Goal: Task Accomplishment & Management: Complete application form

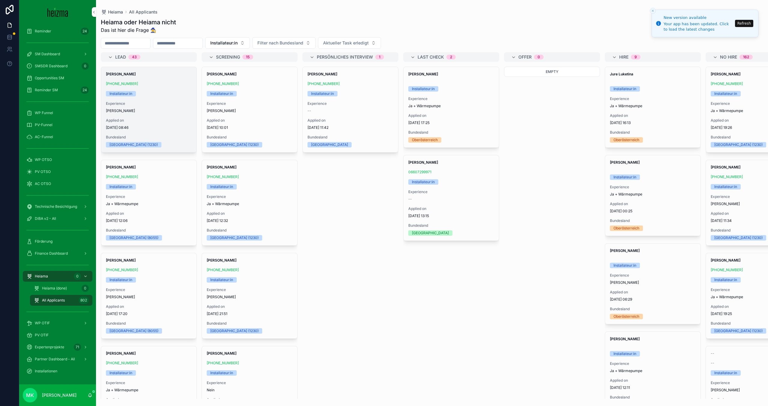
click at [162, 98] on div "Wieslaw Bienias +43 676 7808266 Installateur:in Experience Ja Applied on 10.10.…" at bounding box center [148, 109] width 95 height 85
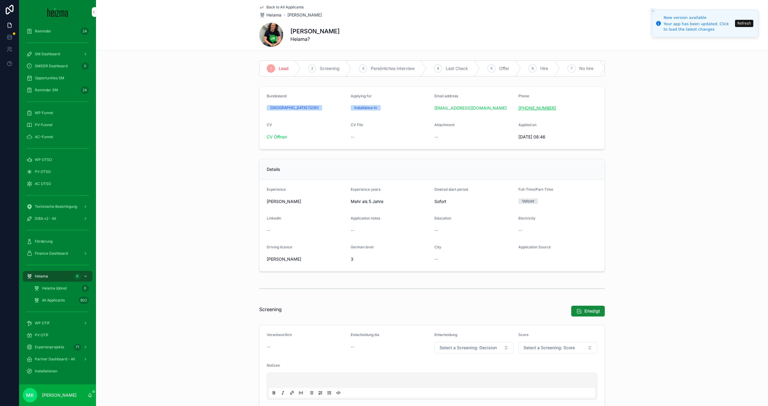
drag, startPoint x: 566, startPoint y: 107, endPoint x: 518, endPoint y: 107, distance: 47.4
click at [518, 107] on div "[PHONE_NUMBER]" at bounding box center [557, 108] width 79 height 6
copy link "[PHONE_NUMBER]"
click at [275, 129] on div "CV" at bounding box center [306, 125] width 79 height 7
click at [275, 135] on link "CV Öffnen" at bounding box center [277, 136] width 20 height 5
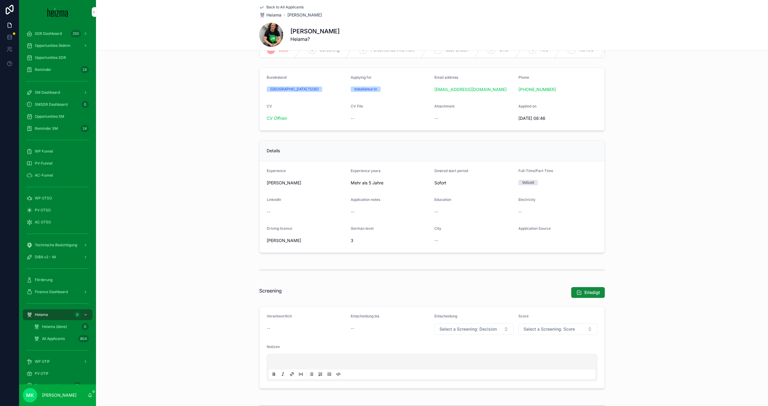
scroll to position [17, 0]
click at [565, 86] on div "+43 676 7808266" at bounding box center [557, 91] width 79 height 10
copy link "+43 676 7808266"
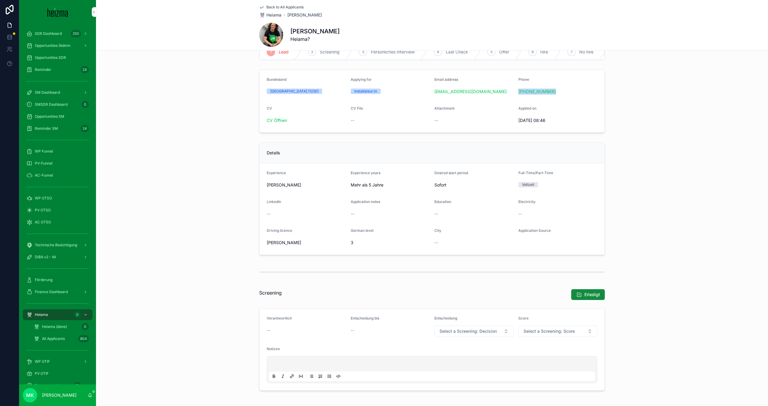
scroll to position [0, 0]
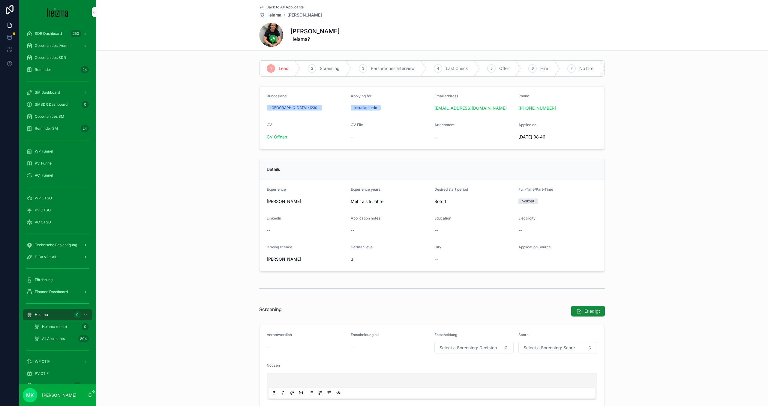
click at [337, 294] on div "scrollable content" at bounding box center [432, 288] width 346 height 15
click at [325, 388] on div "scrollable content" at bounding box center [432, 393] width 326 height 10
click at [325, 382] on p "scrollable content" at bounding box center [433, 381] width 326 height 6
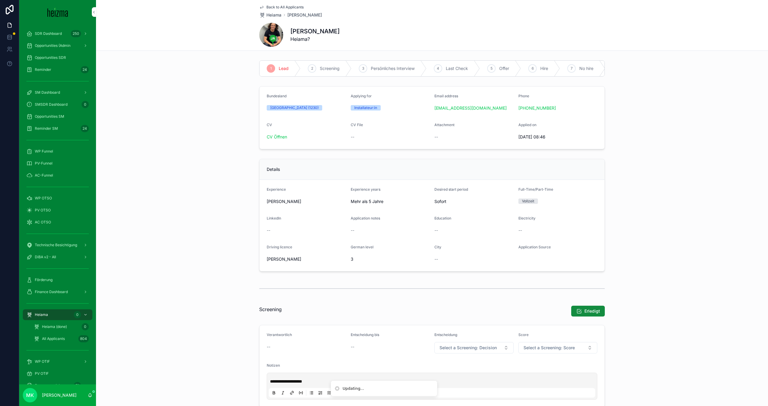
click at [210, 76] on div "1 Lead 2 Screening 3 Persönliches Interview 4 Last Check 5 Offer 6 Hire 7 No hi…" at bounding box center [432, 68] width 672 height 21
click at [277, 4] on div "Back to All Applicants Heiama Wieslaw Bienias Wieslaw Bienias Heiama?" at bounding box center [432, 25] width 346 height 50
click at [277, 5] on span "Back to All Applicants" at bounding box center [284, 7] width 37 height 5
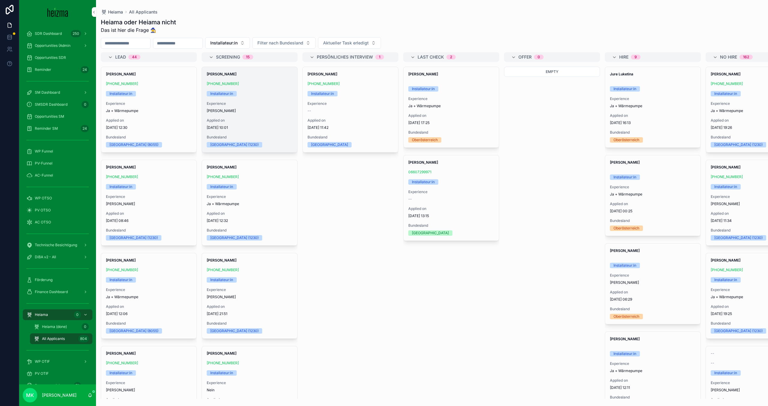
click at [260, 101] on span "Experience" at bounding box center [250, 103] width 86 height 5
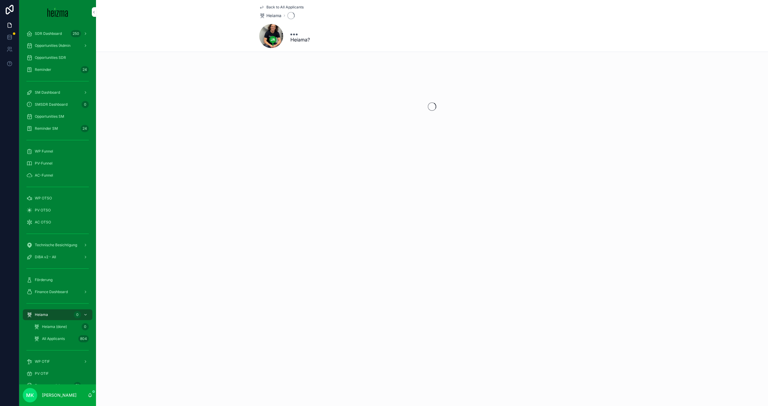
click at [358, 31] on div "Heiama?" at bounding box center [432, 36] width 346 height 24
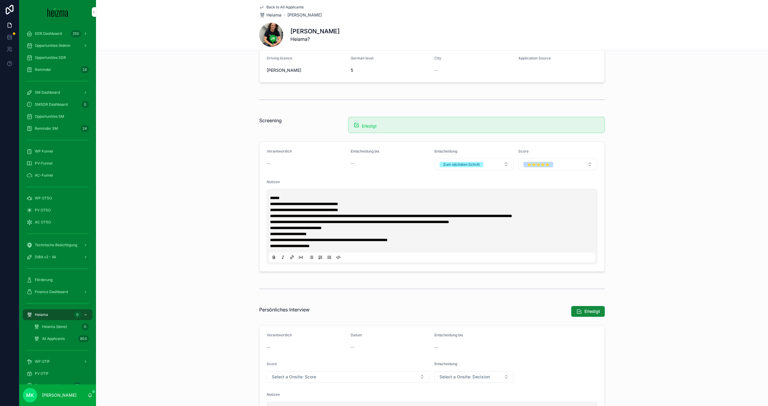
scroll to position [261, 0]
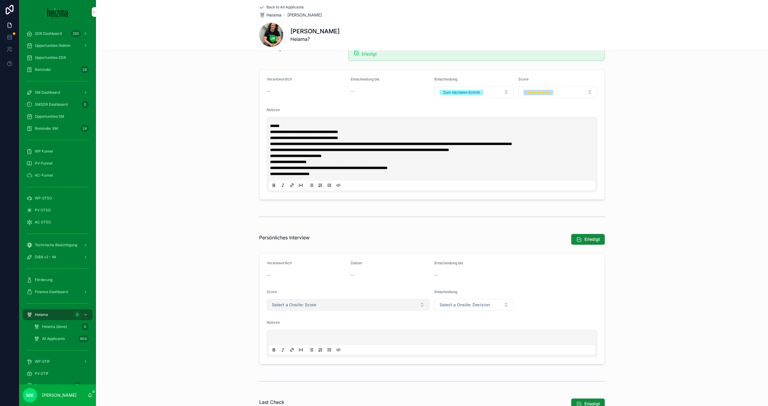
click at [357, 305] on button "Select a Onsite: Score" at bounding box center [348, 304] width 163 height 11
click at [362, 278] on div "--" at bounding box center [390, 275] width 79 height 6
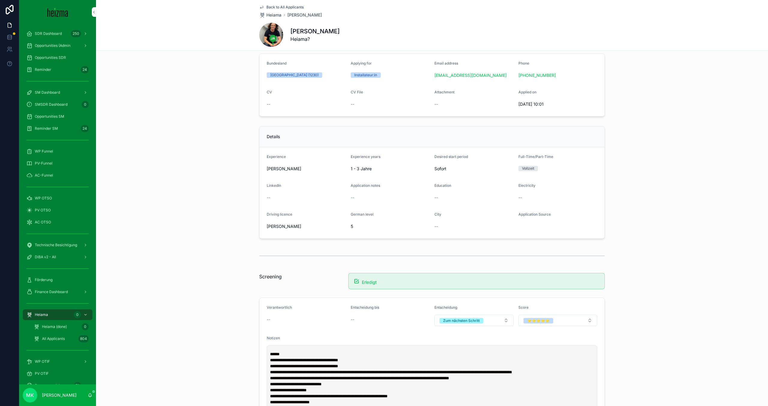
scroll to position [0, 0]
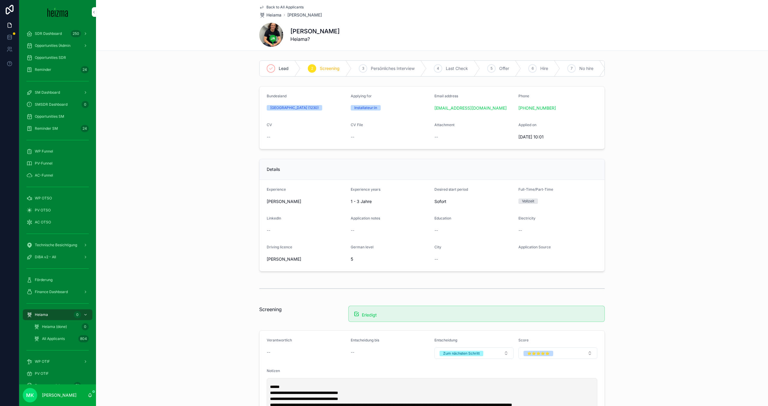
click at [276, 6] on span "Back to All Applicants" at bounding box center [284, 7] width 37 height 5
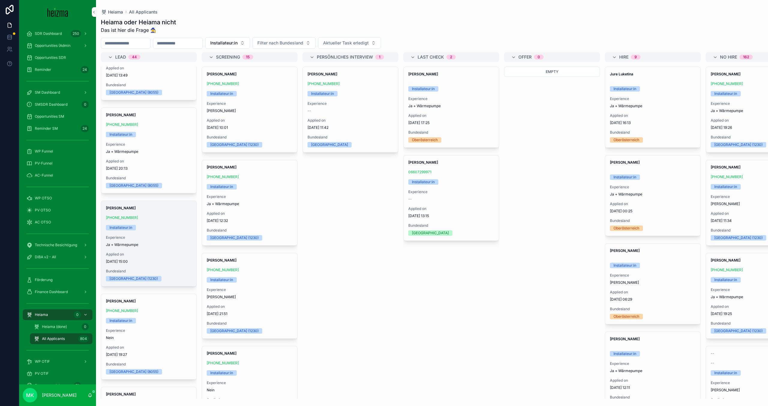
scroll to position [428, 0]
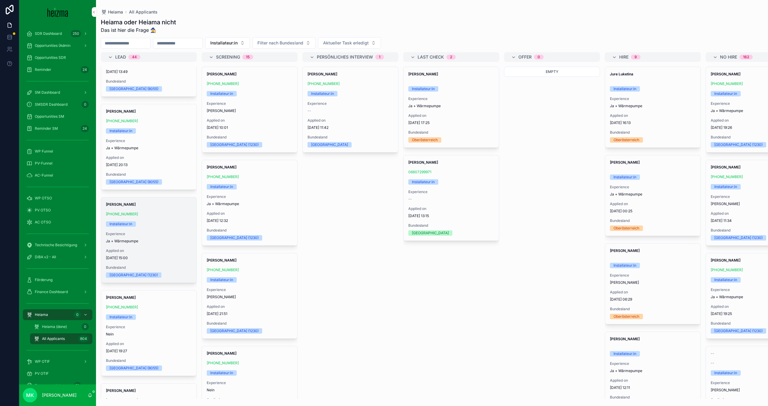
click at [156, 232] on span "Experience" at bounding box center [149, 233] width 86 height 5
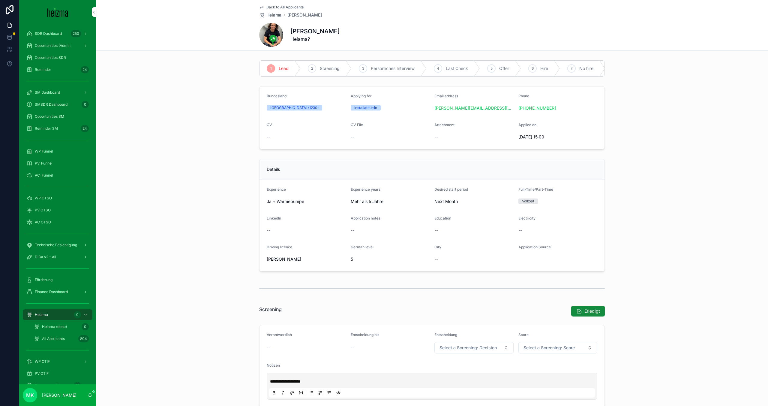
click at [568, 103] on div "[PHONE_NUMBER]" at bounding box center [557, 108] width 79 height 10
copy link "[PHONE_NUMBER]"
click at [268, 6] on span "Back to All Applicants" at bounding box center [284, 7] width 37 height 5
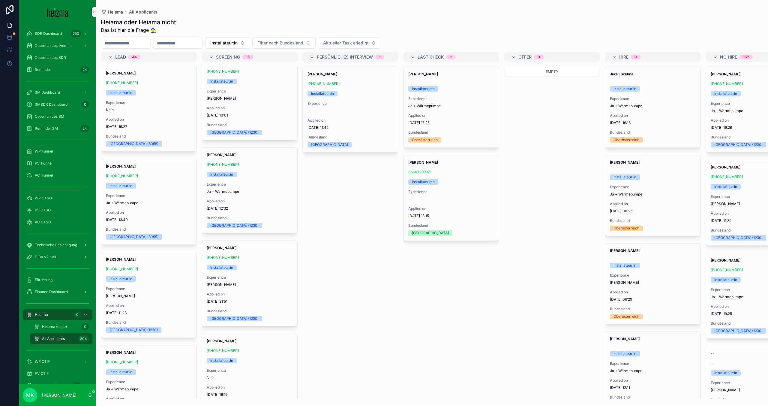
scroll to position [652, 0]
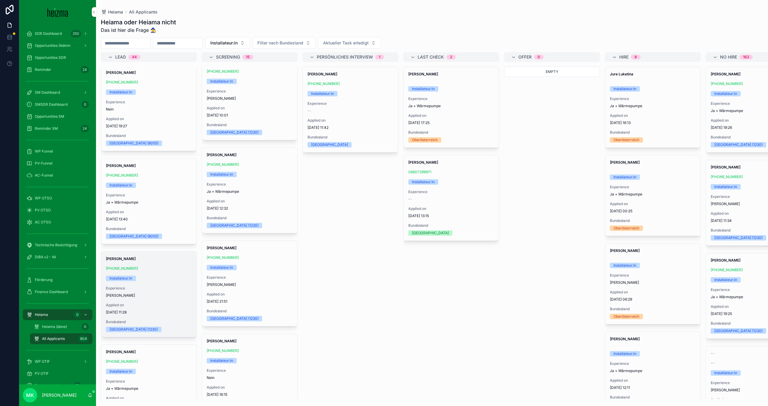
click at [165, 284] on div "Horn Tibor +43 699 13831125 Installateur:in Experience Ja Applied on 2.10.2025 …" at bounding box center [148, 293] width 95 height 85
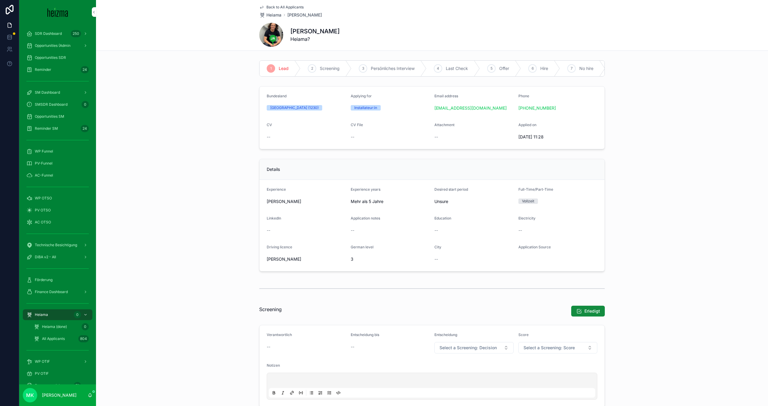
click at [563, 109] on div "[PHONE_NUMBER]" at bounding box center [557, 108] width 79 height 6
copy link "[PHONE_NUMBER]"
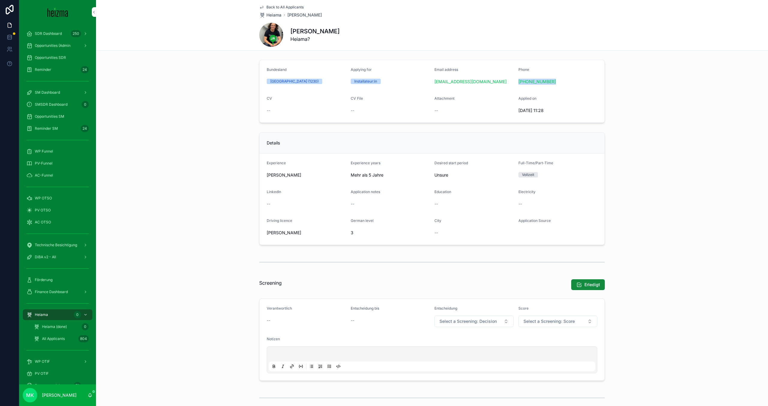
scroll to position [31, 0]
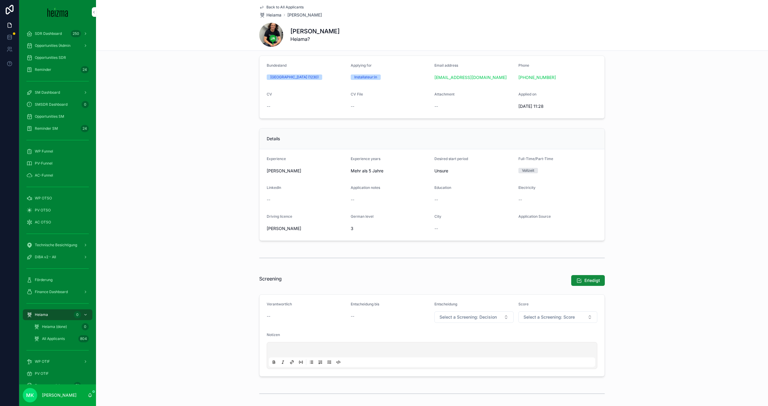
click at [325, 342] on div "scrollable content" at bounding box center [432, 355] width 331 height 27
click at [325, 345] on div "scrollable content" at bounding box center [432, 355] width 326 height 23
click at [325, 350] on p "scrollable content" at bounding box center [433, 350] width 326 height 6
click at [278, 5] on span "Back to All Applicants" at bounding box center [284, 7] width 37 height 5
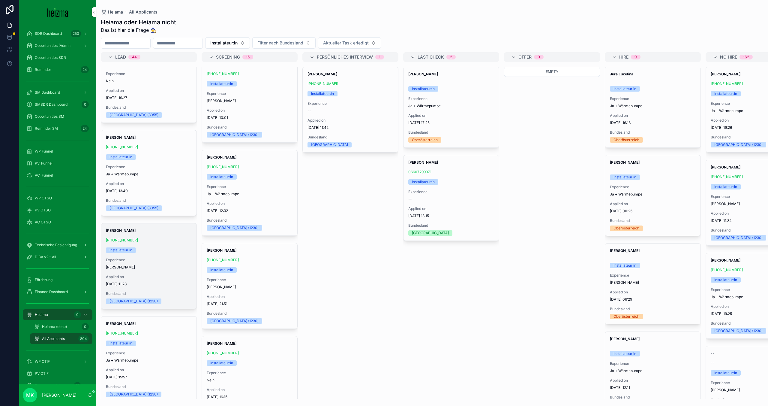
scroll to position [684, 0]
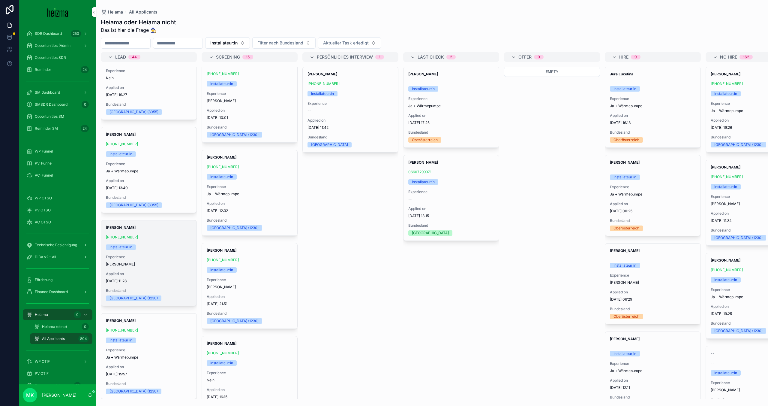
click at [170, 275] on span "Applied on" at bounding box center [149, 273] width 86 height 5
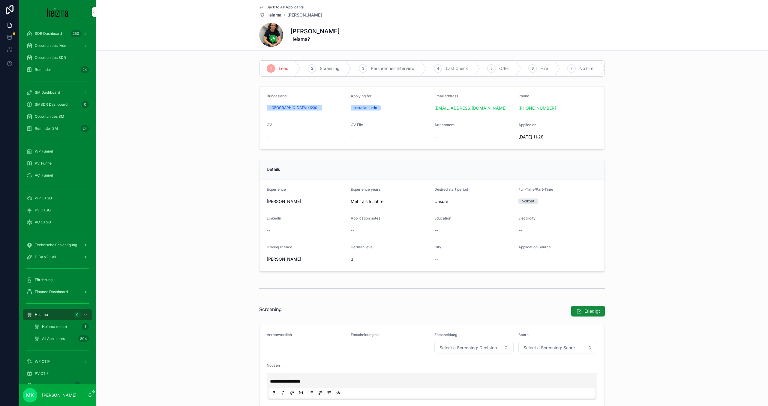
click at [276, 3] on div "Back to All Applicants Heiama Horn Tibor Horn Tibor Heiama?" at bounding box center [432, 25] width 346 height 50
click at [276, 5] on span "Back to All Applicants" at bounding box center [284, 7] width 37 height 5
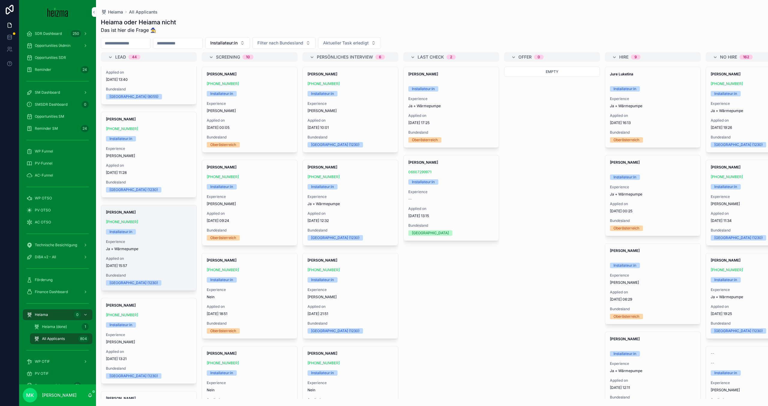
scroll to position [792, 0]
click at [167, 249] on span "Ja + Wärmepumpe" at bounding box center [149, 248] width 86 height 5
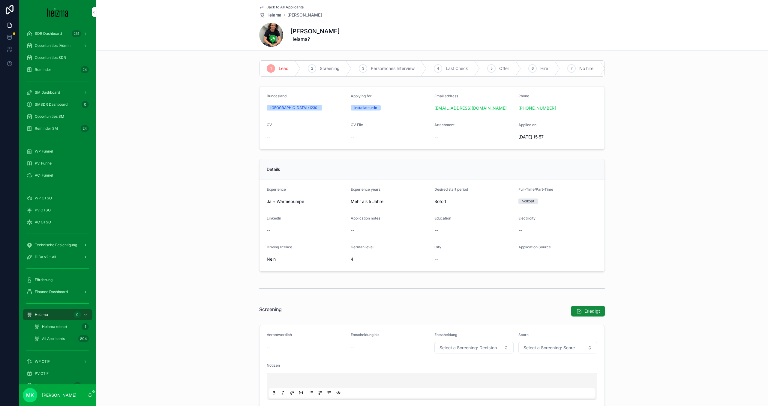
click at [275, 190] on span "Experience" at bounding box center [276, 189] width 19 height 4
click at [280, 199] on span "Ja + Wärmepumpe" at bounding box center [306, 201] width 79 height 6
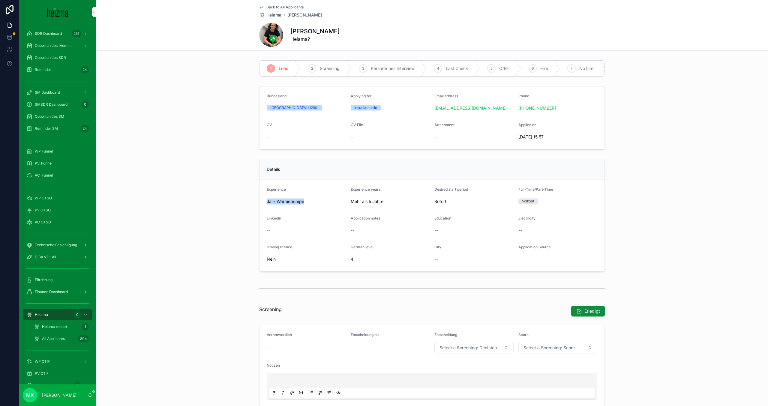
click at [280, 199] on span "Ja + Wärmepumpe" at bounding box center [306, 201] width 79 height 6
click at [270, 201] on span "Ja + Wärmepumpe" at bounding box center [306, 201] width 79 height 6
click at [275, 202] on span "Ja + Wärmepumpe" at bounding box center [306, 201] width 79 height 6
click at [272, 202] on span "Ja + Wärmepumpe" at bounding box center [306, 201] width 79 height 6
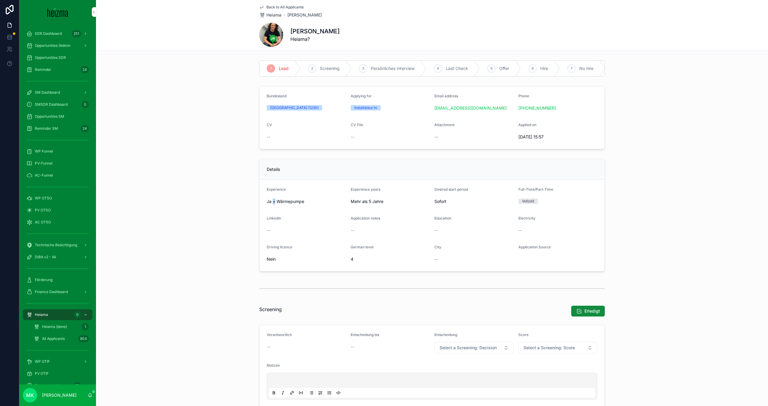
click at [272, 202] on span "Ja + Wärmepumpe" at bounding box center [306, 201] width 79 height 6
click at [274, 219] on span "LinkedIn" at bounding box center [274, 218] width 14 height 4
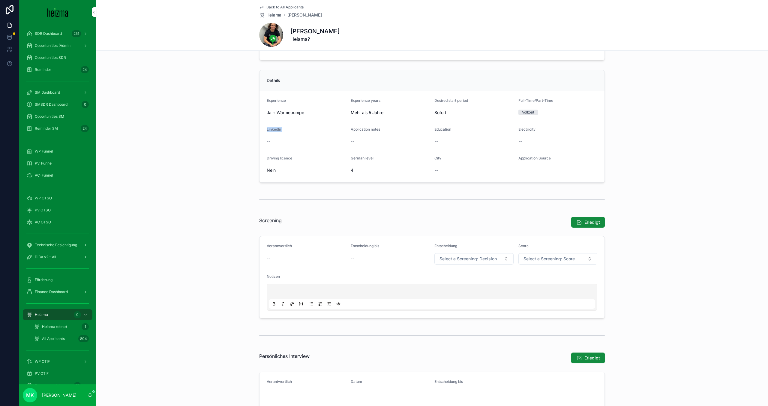
scroll to position [98, 0]
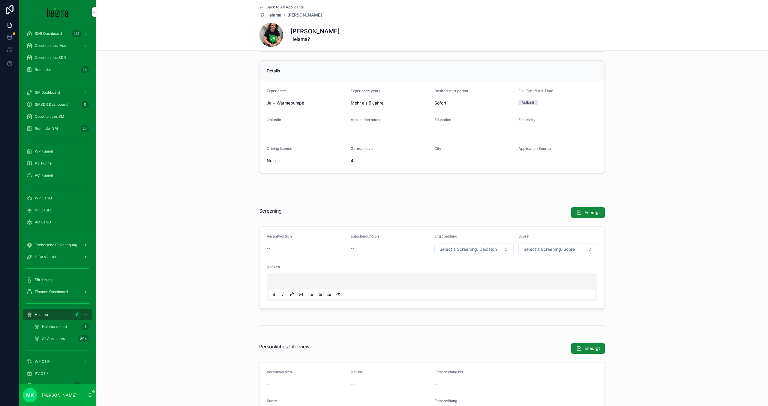
click at [259, 256] on div "Verantwortlich -- Entscheidung bis -- Entscheidung Select a Screening: Decision…" at bounding box center [432, 267] width 346 height 82
click at [259, 247] on div "Verantwortlich -- Entscheidung bis -- Entscheidung Select a Screening: Decision…" at bounding box center [432, 267] width 346 height 82
click at [262, 233] on form "Verantwortlich -- Entscheidung bis -- Entscheidung Select a Screening: Decision…" at bounding box center [431, 267] width 345 height 82
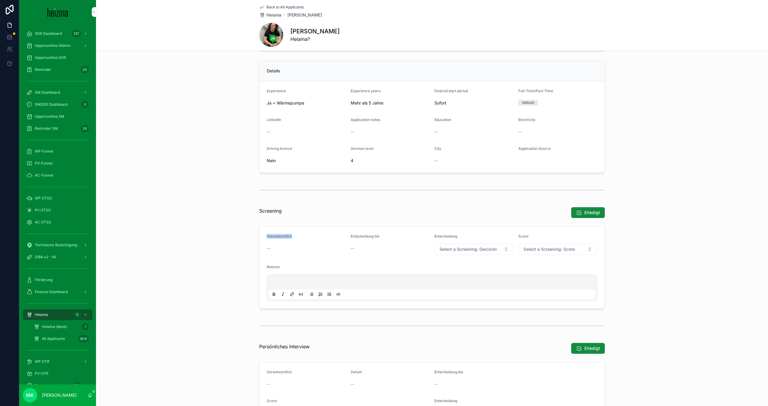
click at [262, 233] on form "Verantwortlich -- Entscheidung bis -- Entscheidung Select a Screening: Decision…" at bounding box center [431, 267] width 345 height 82
click at [347, 233] on form "Verantwortlich -- Entscheidung bis -- Entscheidung Select a Screening: Decision…" at bounding box center [431, 267] width 345 height 82
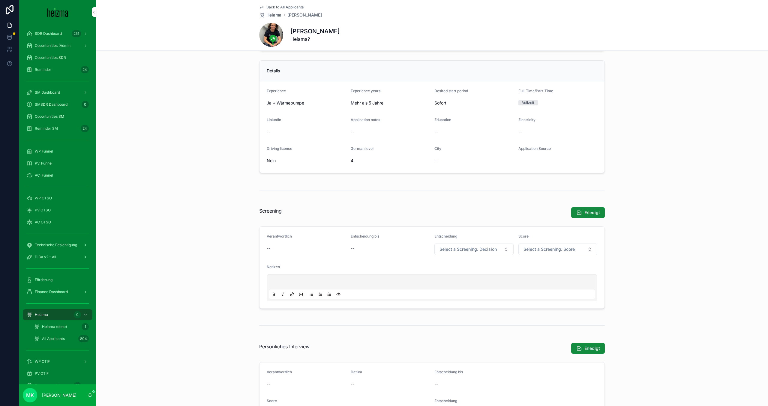
click at [353, 234] on span "Entscheidung bis" at bounding box center [365, 236] width 28 height 4
click at [444, 232] on form "Verantwortlich -- Entscheidung bis -- Entscheidung Select a Screening: Decision…" at bounding box center [431, 267] width 345 height 82
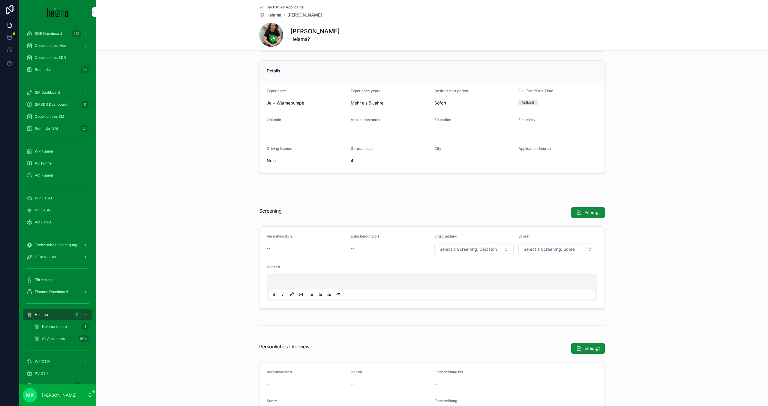
click at [526, 230] on form "Verantwortlich -- Entscheidung bis -- Entscheidung Select a Screening: Decision…" at bounding box center [431, 267] width 345 height 82
click at [526, 232] on form "Verantwortlich -- Entscheidung bis -- Entscheidung Select a Screening: Decision…" at bounding box center [431, 267] width 345 height 82
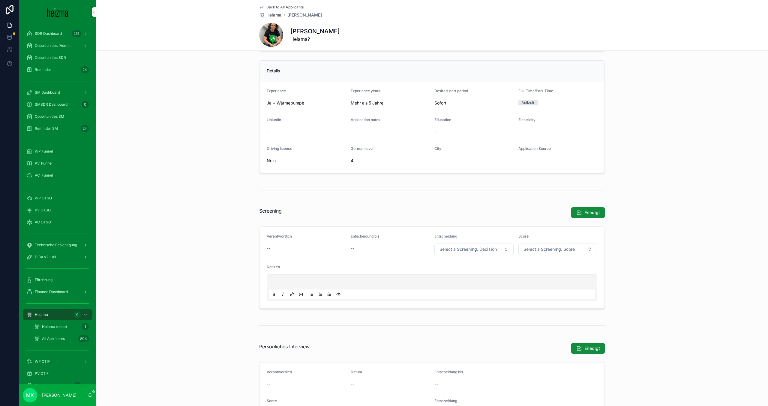
click at [402, 276] on div "scrollable content" at bounding box center [432, 287] width 326 height 23
click at [384, 283] on p "scrollable content" at bounding box center [433, 283] width 326 height 6
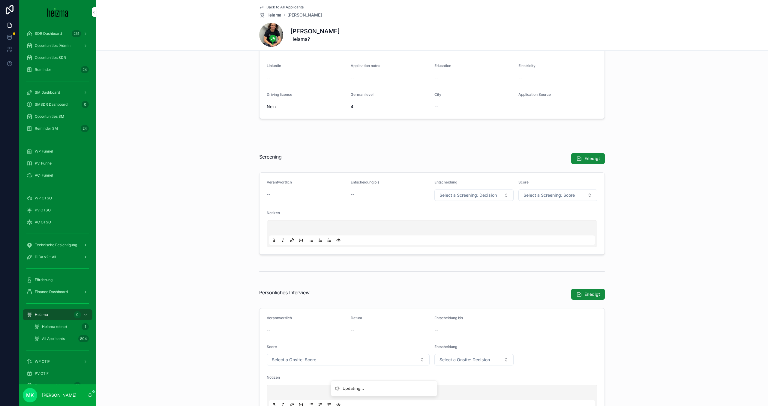
scroll to position [154, 0]
click at [295, 6] on span "Back to All Applicants" at bounding box center [284, 7] width 37 height 5
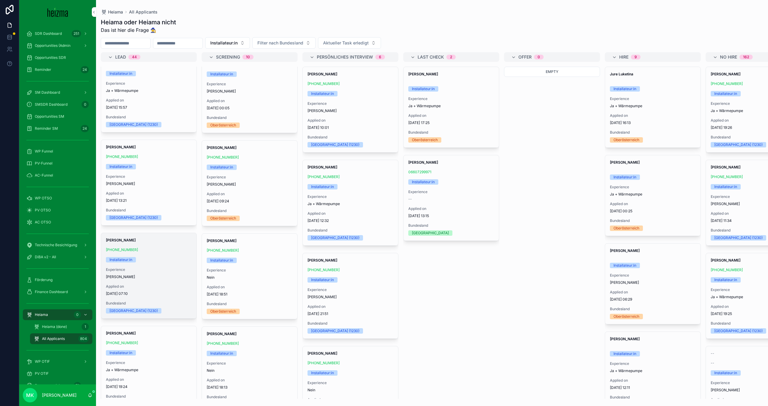
scroll to position [22, 0]
click at [145, 259] on div "Installateur:in" at bounding box center [149, 259] width 86 height 5
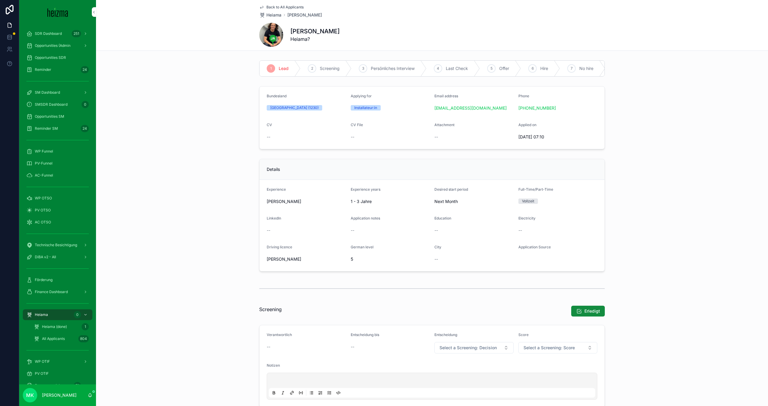
click at [272, 7] on span "Back to All Applicants" at bounding box center [284, 7] width 37 height 5
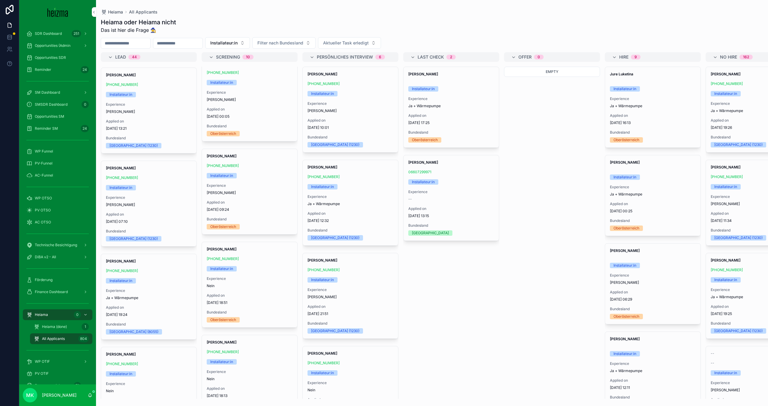
scroll to position [1020, 0]
click at [158, 206] on span "[PERSON_NAME]" at bounding box center [149, 206] width 86 height 5
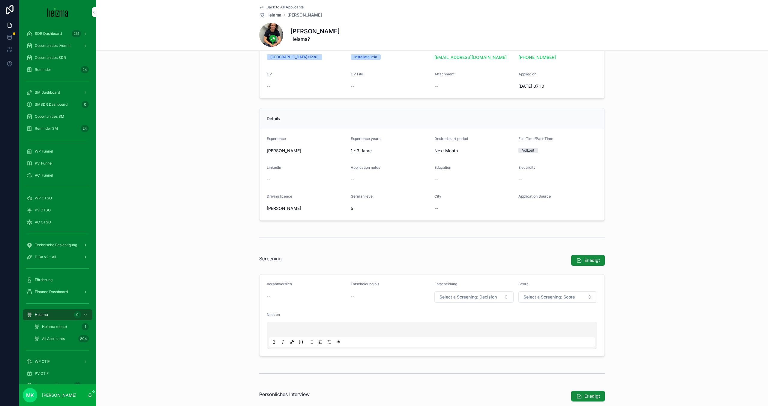
scroll to position [172, 0]
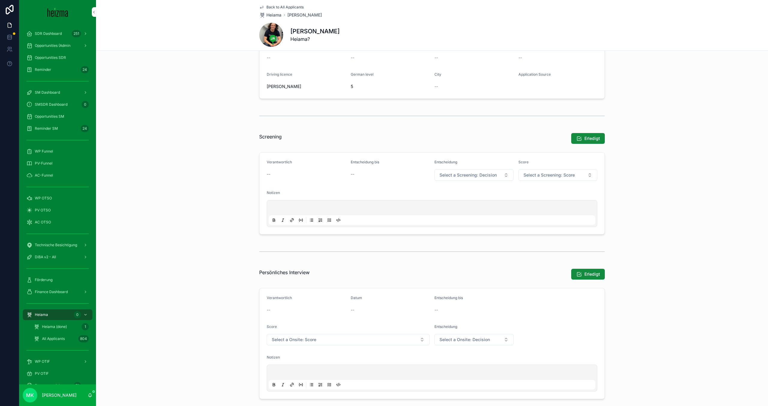
click at [376, 213] on div "scrollable content" at bounding box center [432, 213] width 326 height 23
click at [376, 206] on p "scrollable content" at bounding box center [433, 208] width 326 height 6
click at [355, 143] on div "Erledigt" at bounding box center [476, 138] width 256 height 11
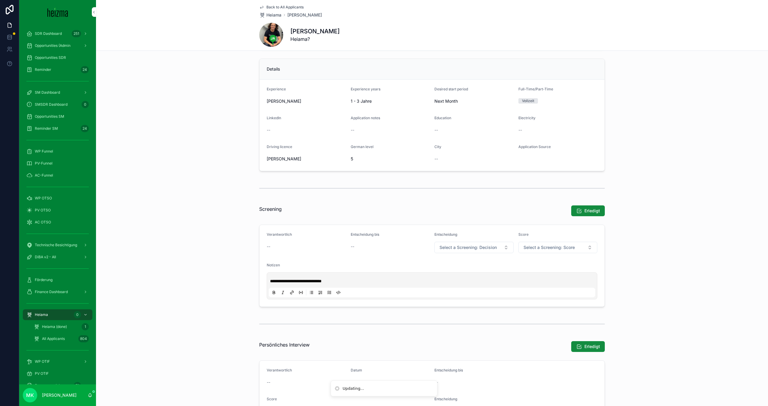
scroll to position [56, 0]
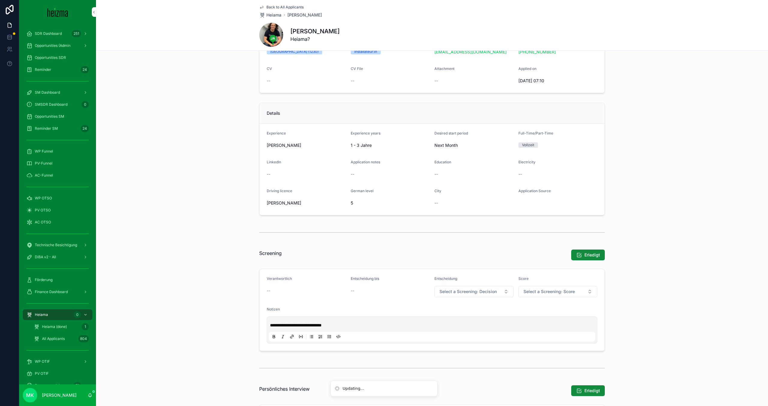
click at [483, 285] on div "Entscheidung Select a Screening: Decision" at bounding box center [473, 286] width 79 height 21
click at [485, 291] on span "Select a Screening: Decision" at bounding box center [467, 291] width 57 height 6
click at [484, 317] on div "Absagen" at bounding box center [473, 315] width 83 height 9
click at [546, 289] on span "Select a Screening: Score" at bounding box center [548, 291] width 51 height 6
click at [535, 357] on div "⭐️⭐️⭐️⭐️⭐️" at bounding box center [557, 360] width 83 height 9
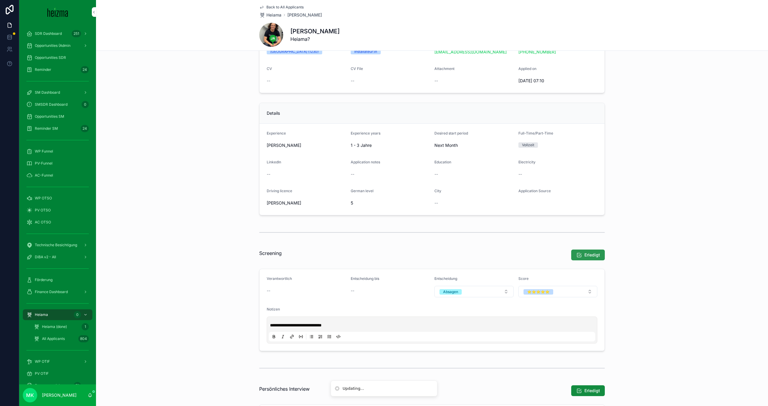
click at [593, 255] on span "Erledigt" at bounding box center [592, 255] width 16 height 6
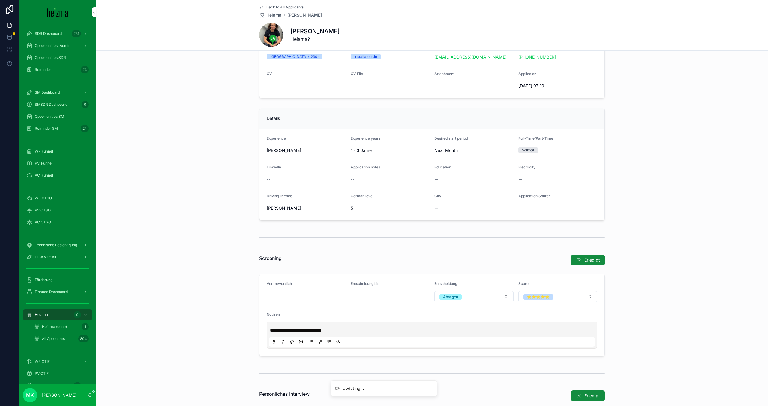
scroll to position [0, 0]
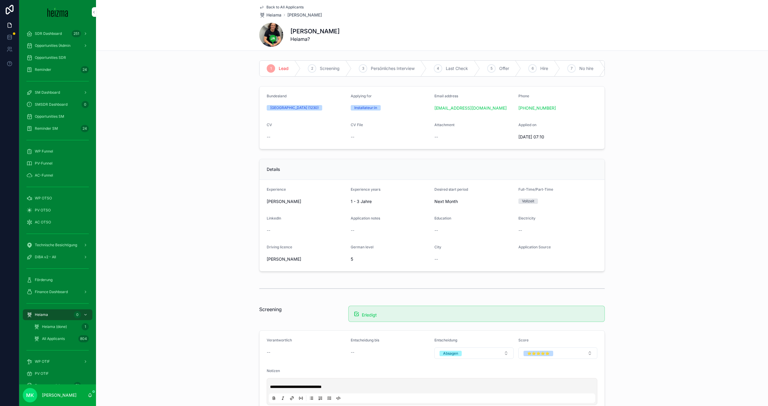
click at [272, 6] on span "Back to All Applicants" at bounding box center [284, 7] width 37 height 5
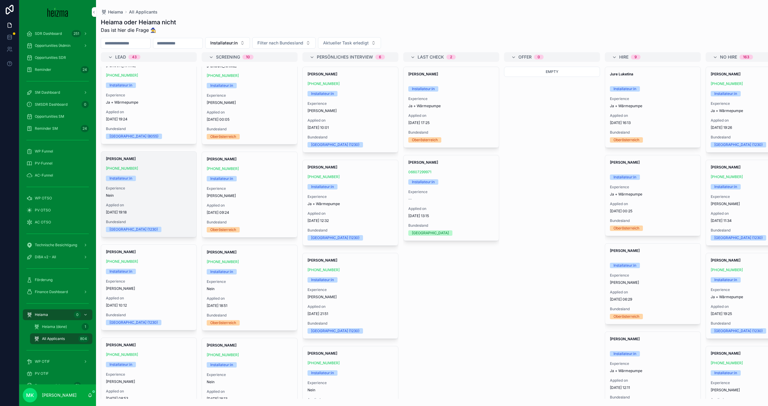
scroll to position [1125, 0]
click at [172, 184] on div "Amadou Bah +43 681 10459933 Installateur:in Experience Nein Applied on 30.9.202…" at bounding box center [148, 193] width 95 height 85
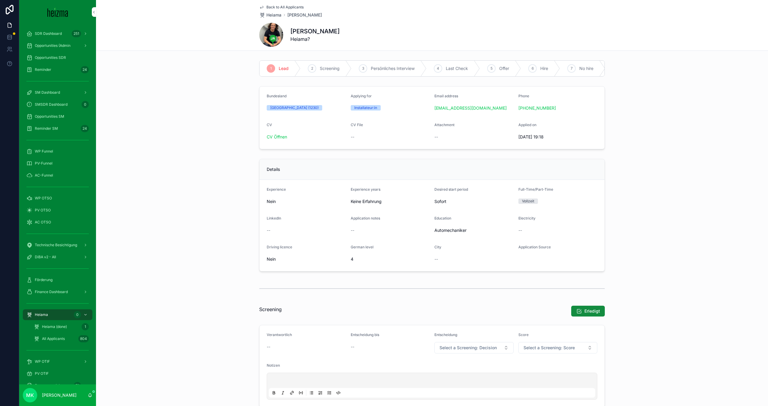
scroll to position [2, 0]
click at [283, 139] on div "CV Öffnen" at bounding box center [306, 135] width 79 height 10
click at [283, 136] on link "CV Öffnen" at bounding box center [277, 134] width 20 height 5
click at [269, 7] on span "Back to All Applicants" at bounding box center [284, 7] width 37 height 5
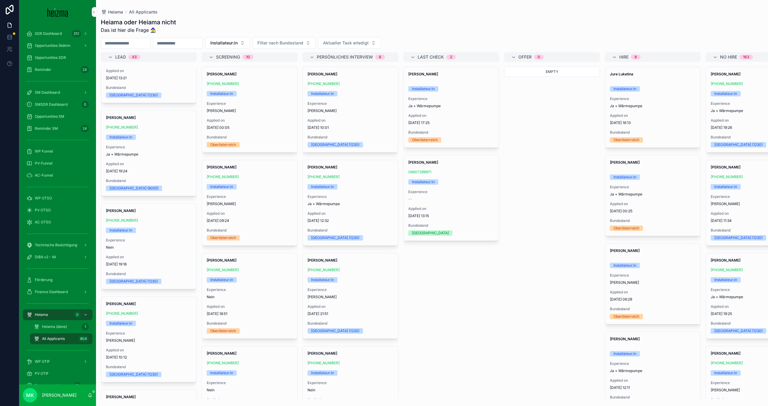
scroll to position [1075, 0]
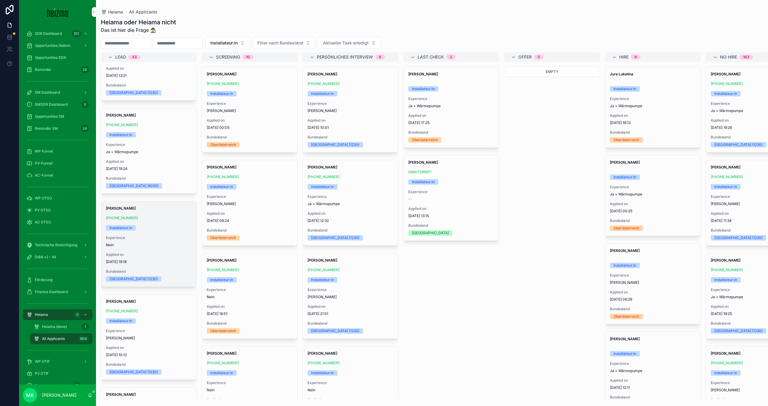
drag, startPoint x: 116, startPoint y: 200, endPoint x: 143, endPoint y: 242, distance: 49.4
click at [143, 242] on link "Amadou Bah +43 681 10459933 Installateur:in Experience Nein Applied on 30.9.202…" at bounding box center [149, 244] width 96 height 86
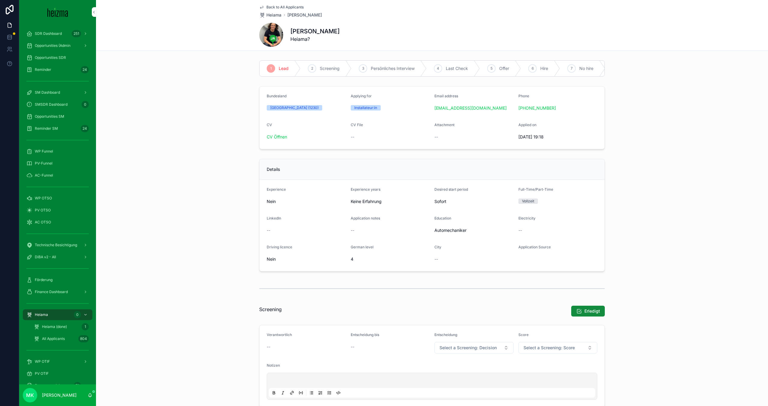
click at [141, 242] on div "Details Experience Nein Experience years Keine Erfahrung Desired start period S…" at bounding box center [432, 214] width 672 height 117
click at [278, 8] on span "Back to All Applicants" at bounding box center [284, 7] width 37 height 5
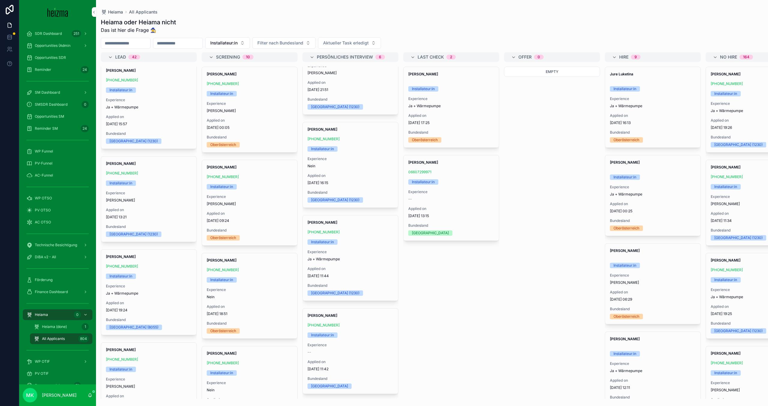
scroll to position [934, 0]
click at [157, 179] on div "Krestan Silvia +43 699 11592849 Installateur:in Experience Ja Applied on 1.10.2…" at bounding box center [148, 198] width 95 height 85
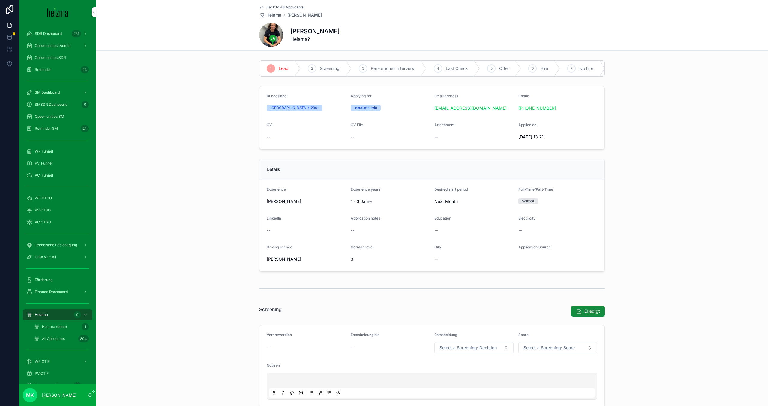
drag, startPoint x: 566, startPoint y: 107, endPoint x: 516, endPoint y: 108, distance: 50.1
click at [516, 108] on form "Bundesland Wien (1230) Applying for Installateur:in Email address energiewerkst…" at bounding box center [431, 117] width 345 height 62
copy link "[PHONE_NUMBER]"
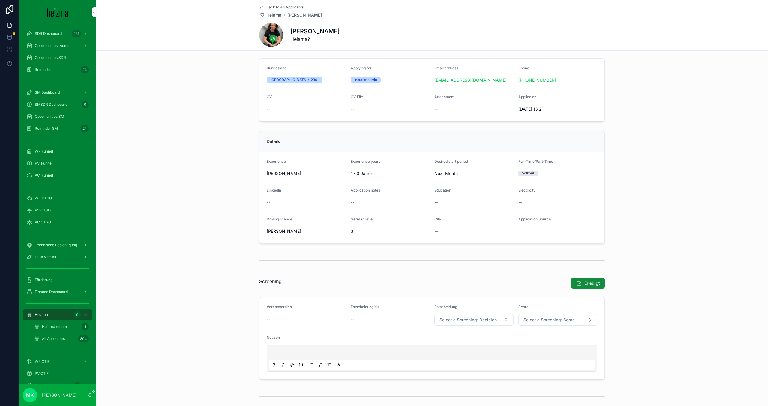
click at [453, 347] on div "scrollable content" at bounding box center [432, 357] width 326 height 23
click at [450, 349] on div "scrollable content" at bounding box center [432, 357] width 326 height 23
click at [445, 350] on p "scrollable content" at bounding box center [433, 353] width 326 height 6
click at [239, 79] on div "Bundesland Wien (1230) Applying for Installateur:in Email address energiewerkst…" at bounding box center [432, 90] width 672 height 68
click at [273, 6] on span "Back to All Applicants" at bounding box center [284, 7] width 37 height 5
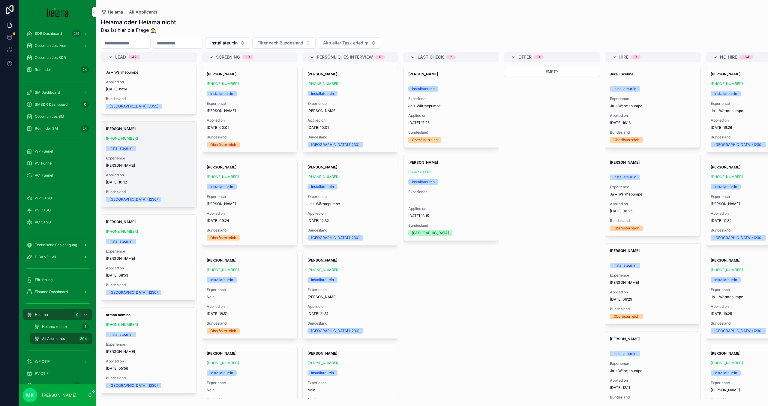
scroll to position [1154, 0]
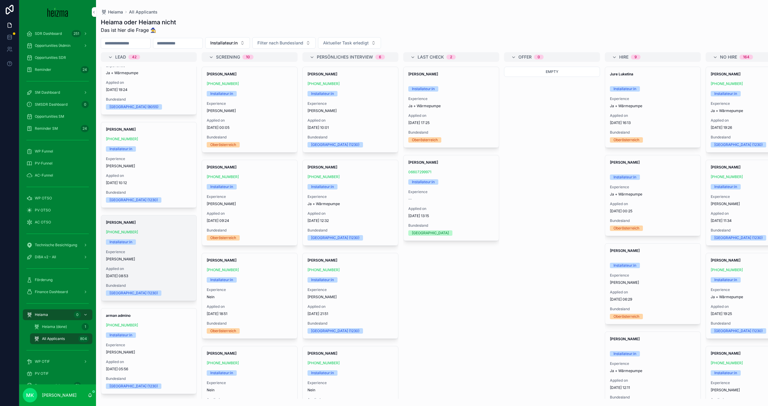
click at [164, 238] on div "[PERSON_NAME] [PHONE_NUMBER] Installateur:in Experience Ja Applied on [DATE] 08…" at bounding box center [148, 257] width 95 height 85
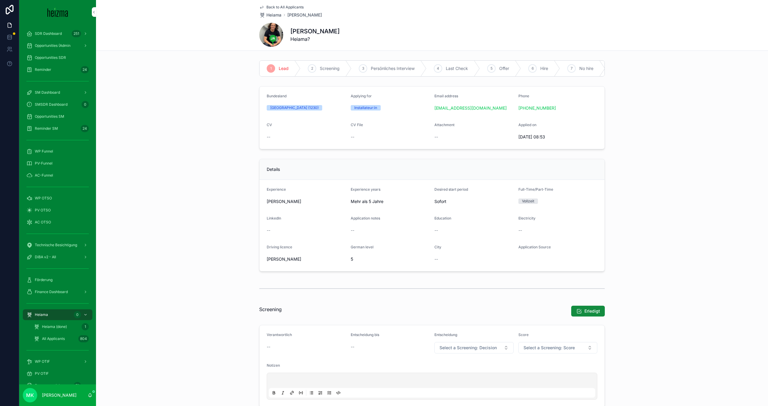
drag, startPoint x: 559, startPoint y: 109, endPoint x: 515, endPoint y: 109, distance: 43.8
click at [515, 109] on form "Bundesland [GEOGRAPHIC_DATA] (1230) Applying for Installateur:in Email address …" at bounding box center [431, 117] width 345 height 62
click at [515, 106] on form "Bundesland [GEOGRAPHIC_DATA] (1230) Applying for Installateur:in Email address …" at bounding box center [431, 117] width 345 height 62
drag, startPoint x: 515, startPoint y: 106, endPoint x: 558, endPoint y: 106, distance: 42.9
click at [558, 106] on form "Bundesland [GEOGRAPHIC_DATA] (1230) Applying for Installateur:in Email address …" at bounding box center [431, 117] width 345 height 62
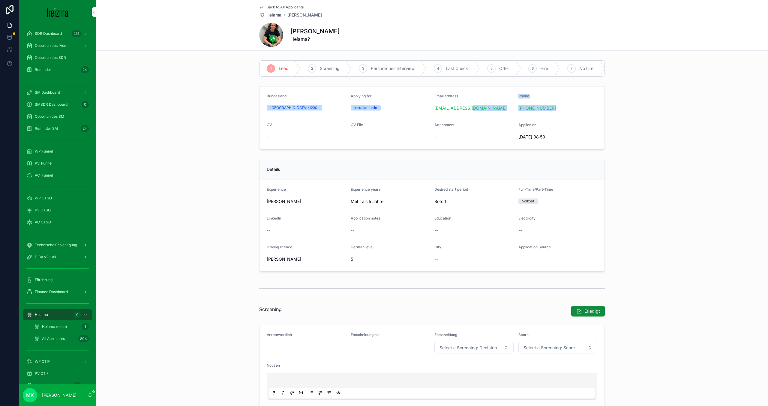
click at [558, 106] on div "[PHONE_NUMBER]" at bounding box center [557, 108] width 79 height 6
drag, startPoint x: 558, startPoint y: 106, endPoint x: 517, endPoint y: 106, distance: 40.8
click at [517, 106] on form "Bundesland [GEOGRAPHIC_DATA] (1230) Applying for Installateur:in Email address …" at bounding box center [431, 117] width 345 height 62
click at [359, 384] on p "scrollable content" at bounding box center [433, 381] width 326 height 6
click at [376, 133] on div "--" at bounding box center [390, 137] width 79 height 10
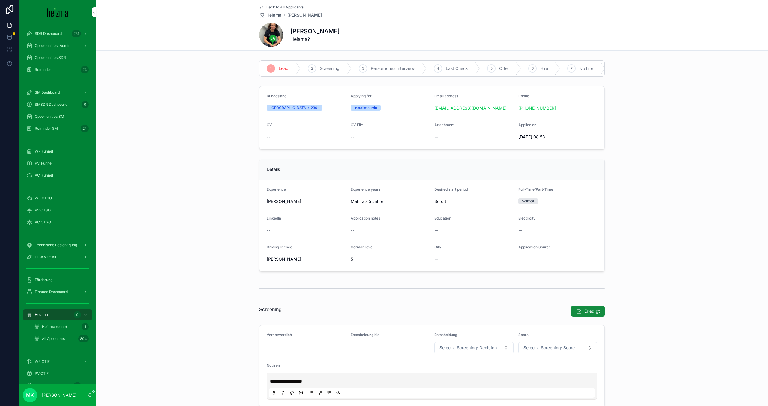
click at [315, 382] on p "**********" at bounding box center [433, 381] width 326 height 6
click at [286, 382] on span "**********" at bounding box center [286, 381] width 32 height 4
drag, startPoint x: 286, startPoint y: 382, endPoint x: 309, endPoint y: 382, distance: 22.2
click at [309, 382] on p "**********" at bounding box center [433, 381] width 326 height 6
click at [282, 5] on span "Back to All Applicants" at bounding box center [284, 7] width 37 height 5
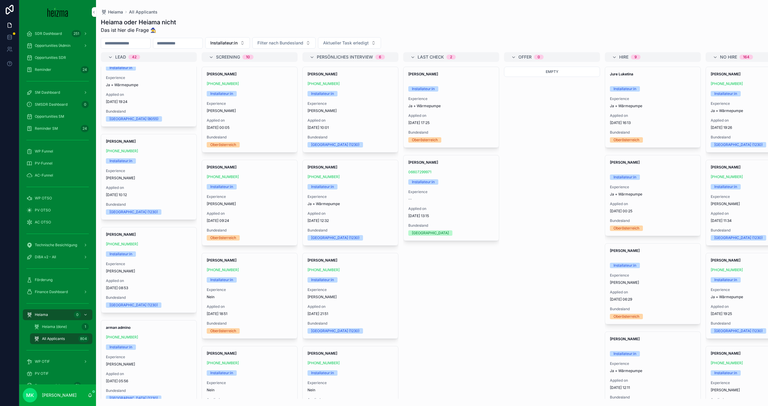
scroll to position [1141, 0]
click at [151, 173] on span "Experience" at bounding box center [149, 171] width 86 height 5
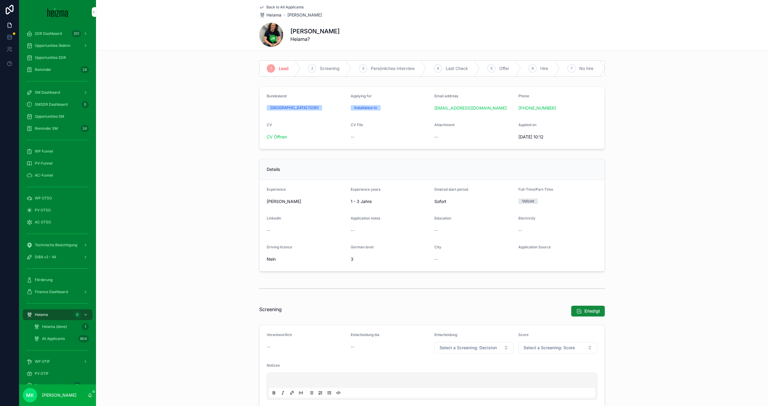
click at [281, 131] on div "CV CV Öffnen" at bounding box center [306, 131] width 79 height 19
click at [281, 137] on link "CV Öffnen" at bounding box center [277, 136] width 20 height 5
click at [280, 6] on span "Back to All Applicants" at bounding box center [284, 7] width 37 height 5
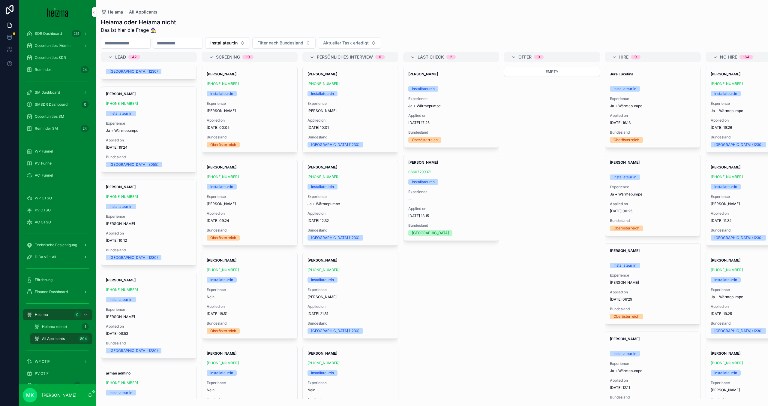
scroll to position [1091, 0]
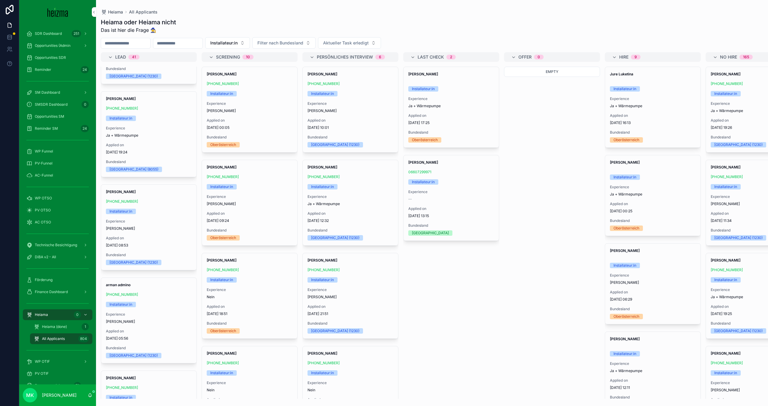
drag, startPoint x: 147, startPoint y: 222, endPoint x: 385, endPoint y: 266, distance: 242.0
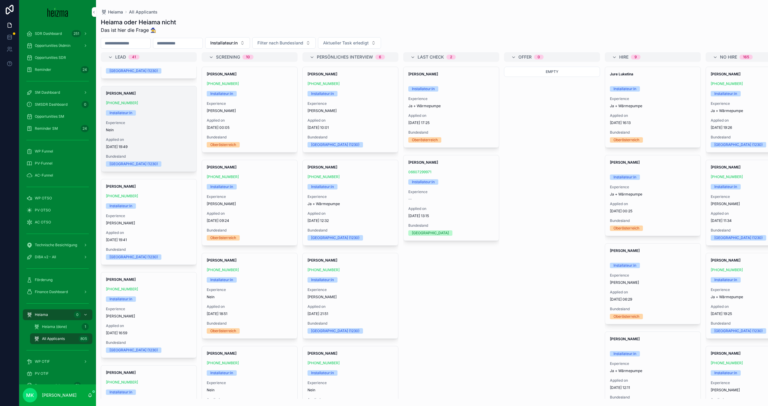
scroll to position [1374, 0]
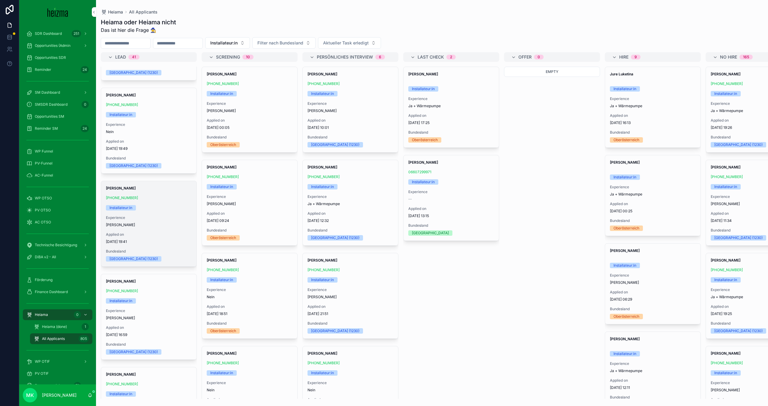
click at [172, 214] on div "Gregor Jansa +43 676 3421068 Installateur:in Experience Ja Applied on 29.9.2025…" at bounding box center [148, 223] width 95 height 85
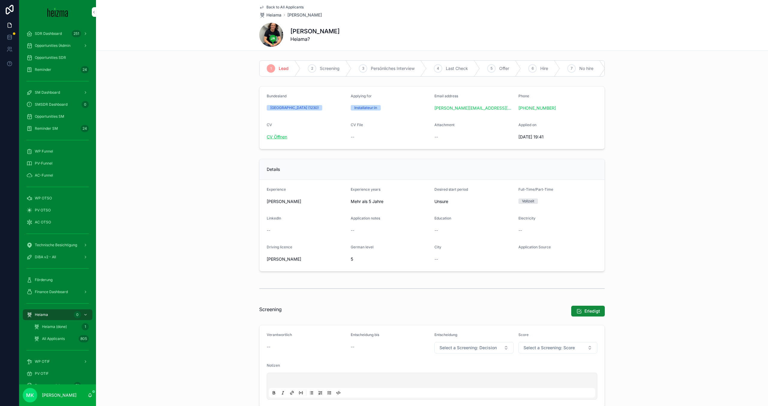
click at [281, 138] on link "CV Öffnen" at bounding box center [277, 136] width 20 height 5
click at [557, 108] on div "[PHONE_NUMBER]" at bounding box center [557, 108] width 79 height 6
copy link "[PHONE_NUMBER]"
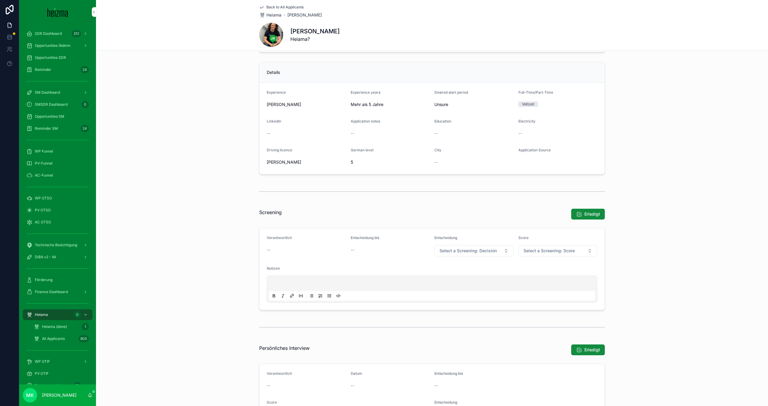
scroll to position [97, 0]
click at [418, 285] on p "scrollable content" at bounding box center [433, 283] width 326 height 6
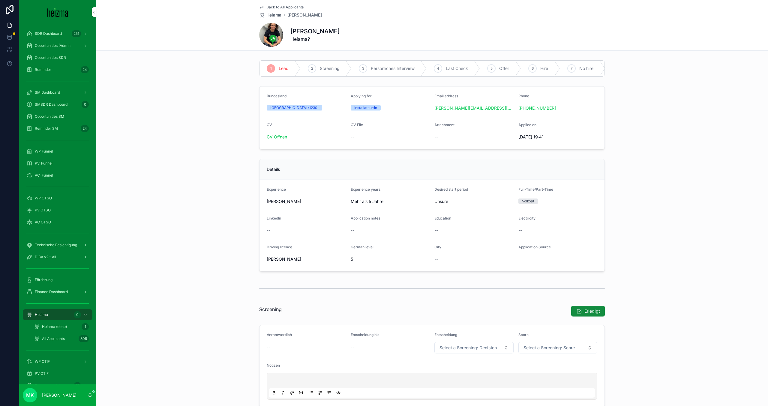
click at [492, 93] on form "Bundesland [GEOGRAPHIC_DATA] (1230) Applying for Installateur:in Email address …" at bounding box center [431, 117] width 345 height 62
drag, startPoint x: 492, startPoint y: 93, endPoint x: 566, endPoint y: 114, distance: 76.4
click at [566, 114] on form "Bundesland [GEOGRAPHIC_DATA] (1230) Applying for Installateur:in Email address …" at bounding box center [431, 117] width 345 height 62
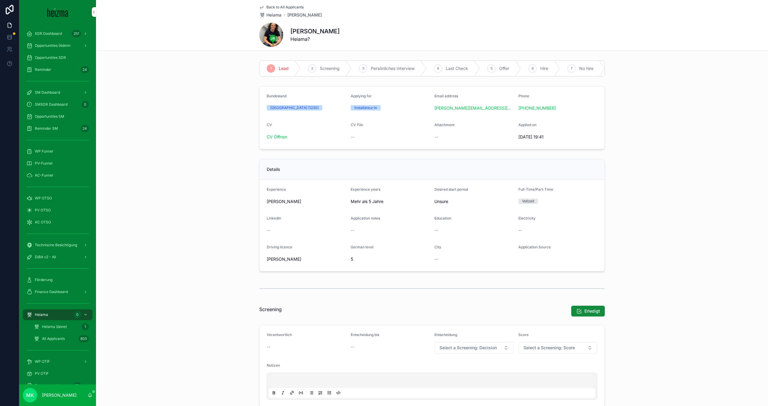
click at [566, 114] on form "Bundesland [GEOGRAPHIC_DATA] (1230) Applying for Installateur:in Email address …" at bounding box center [431, 117] width 345 height 62
drag, startPoint x: 566, startPoint y: 114, endPoint x: 382, endPoint y: 71, distance: 188.5
click at [227, 7] on div "Back to All Applicants Heiama [PERSON_NAME] [PERSON_NAME] Heiama?" at bounding box center [432, 25] width 672 height 51
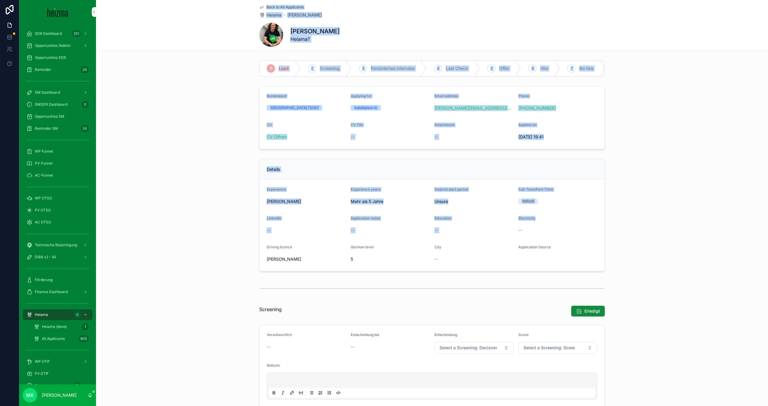
drag, startPoint x: 227, startPoint y: 7, endPoint x: 540, endPoint y: 214, distance: 375.0
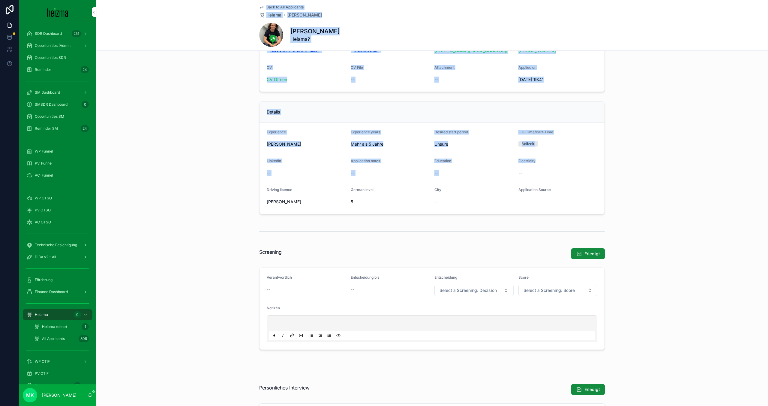
scroll to position [74, 0]
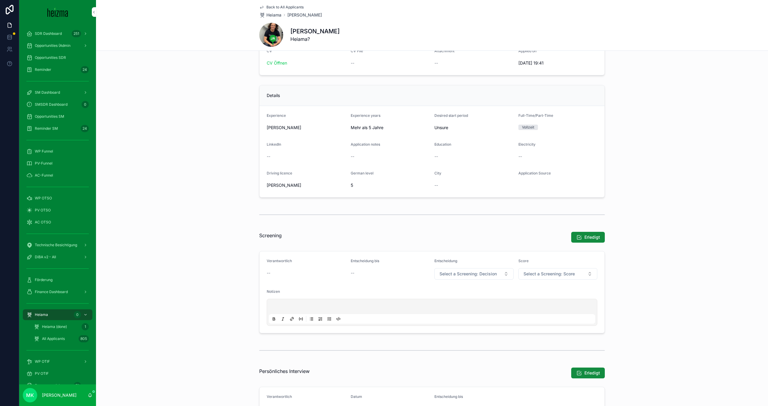
click at [454, 304] on p "scrollable content" at bounding box center [433, 307] width 326 height 6
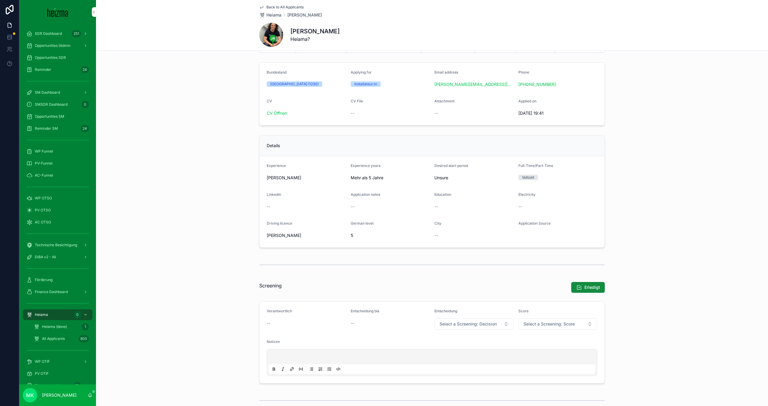
scroll to position [0, 0]
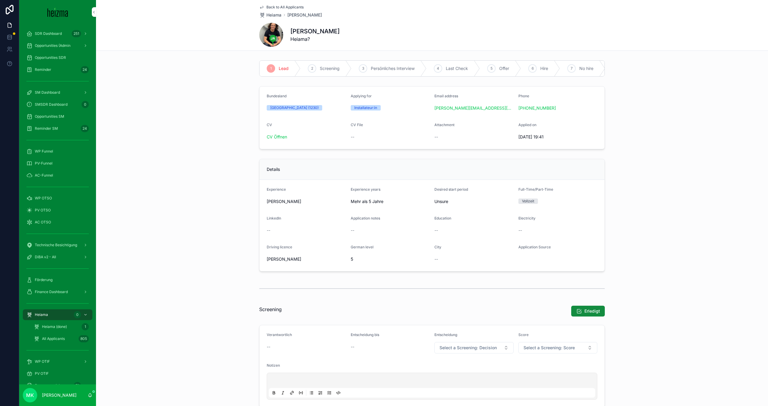
click at [339, 134] on span "CV Öffnen" at bounding box center [306, 137] width 79 height 6
click at [270, 140] on div "CV Öffnen" at bounding box center [306, 137] width 79 height 10
click at [273, 138] on link "CV Öffnen" at bounding box center [277, 136] width 20 height 5
click at [420, 310] on div "Erledigt" at bounding box center [476, 310] width 256 height 11
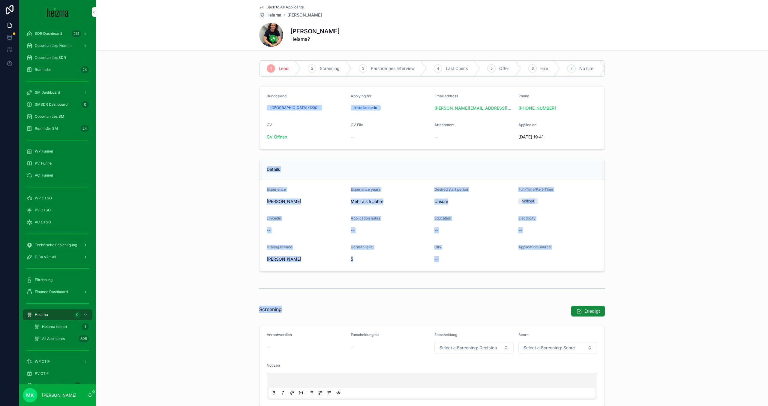
drag, startPoint x: 420, startPoint y: 310, endPoint x: 231, endPoint y: 157, distance: 243.1
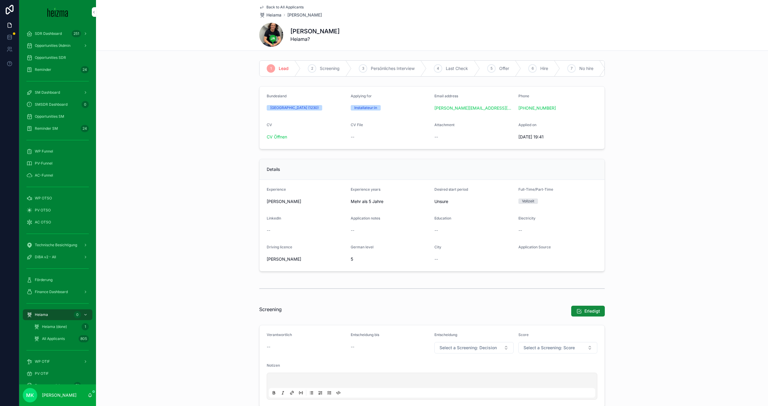
click at [223, 13] on div "Back to All Applicants Heiama [PERSON_NAME] [PERSON_NAME] Heiama?" at bounding box center [432, 25] width 672 height 51
drag, startPoint x: 223, startPoint y: 13, endPoint x: 275, endPoint y: 46, distance: 61.7
click at [275, 46] on div "Back to All Applicants Heiama Gregor Jansa Gregor Jansa Heiama?" at bounding box center [432, 25] width 672 height 51
click at [350, 380] on p "scrollable content" at bounding box center [433, 381] width 326 height 6
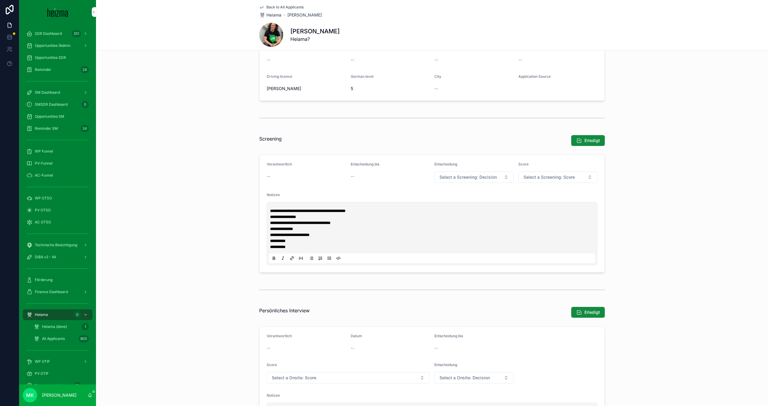
scroll to position [170, 0]
click at [312, 284] on div "scrollable content" at bounding box center [432, 290] width 346 height 15
drag, startPoint x: 312, startPoint y: 284, endPoint x: 235, endPoint y: 154, distance: 150.4
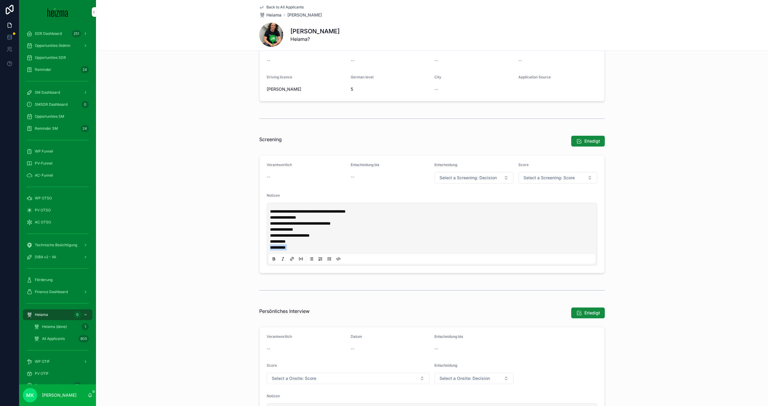
click at [236, 155] on div "**********" at bounding box center [432, 314] width 672 height 852
click at [238, 153] on div "**********" at bounding box center [432, 204] width 672 height 142
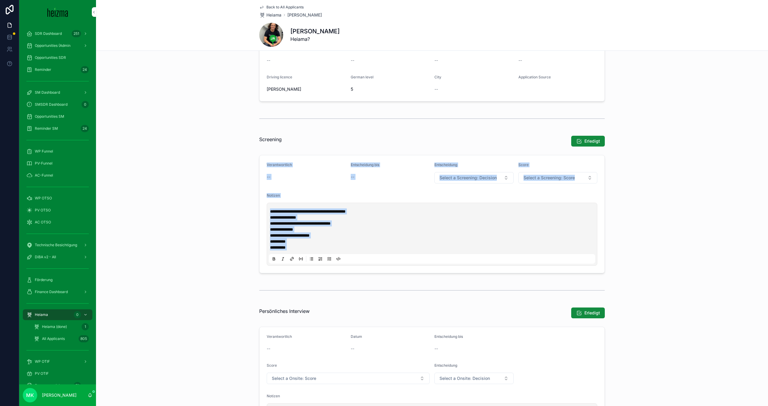
drag, startPoint x: 238, startPoint y: 153, endPoint x: 319, endPoint y: 269, distance: 141.4
click at [321, 269] on div "**********" at bounding box center [432, 204] width 672 height 142
click at [332, 277] on div "**********" at bounding box center [432, 314] width 672 height 852
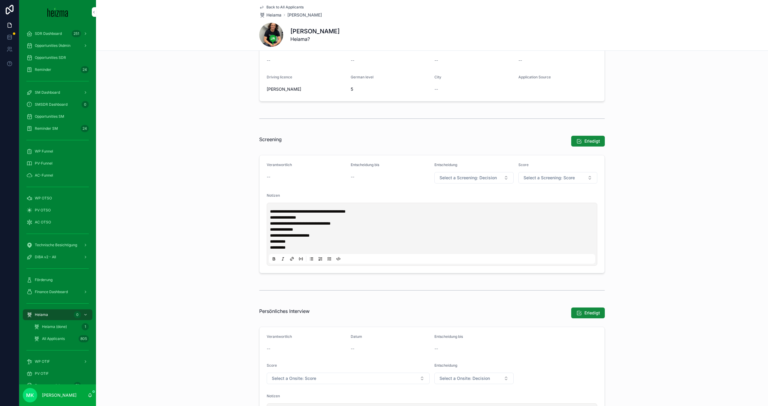
click at [332, 277] on div "**********" at bounding box center [432, 314] width 672 height 852
drag, startPoint x: 332, startPoint y: 277, endPoint x: 217, endPoint y: 108, distance: 204.2
click at [217, 108] on div "**********" at bounding box center [432, 314] width 672 height 852
click at [256, 136] on div "Screening" at bounding box center [298, 141] width 85 height 16
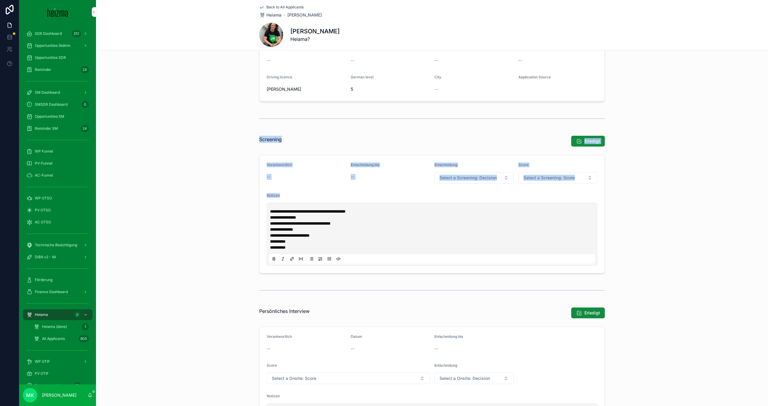
drag, startPoint x: 256, startPoint y: 136, endPoint x: 326, endPoint y: 226, distance: 113.0
click at [326, 226] on div "**********" at bounding box center [432, 204] width 353 height 142
click at [394, 270] on form "**********" at bounding box center [431, 214] width 345 height 118
drag, startPoint x: 394, startPoint y: 270, endPoint x: 259, endPoint y: 143, distance: 185.2
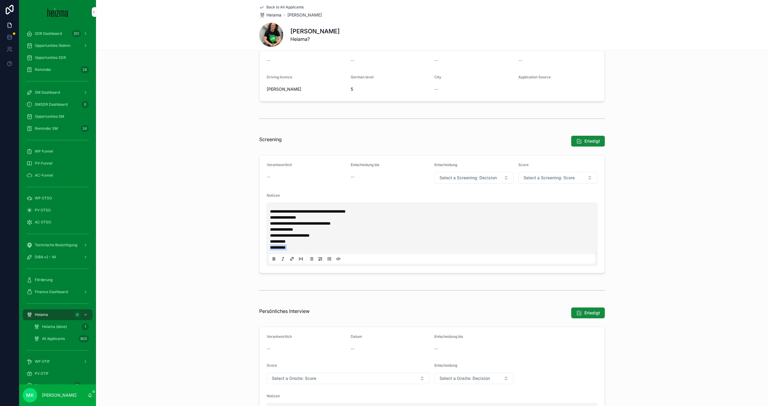
click at [259, 143] on div "**********" at bounding box center [432, 204] width 353 height 142
click at [256, 133] on div "Screening" at bounding box center [298, 141] width 85 height 16
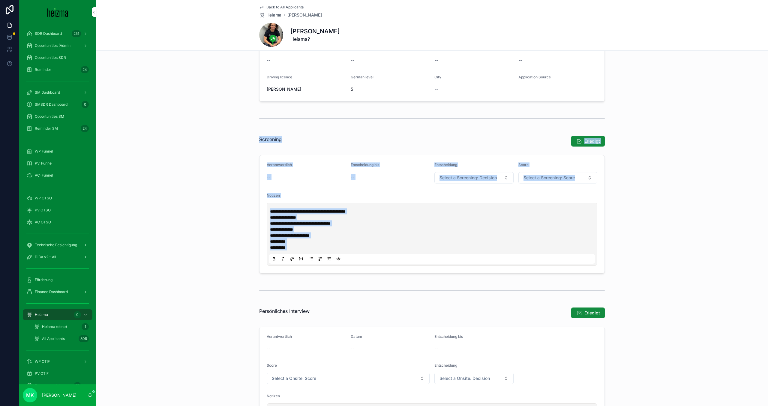
drag, startPoint x: 256, startPoint y: 133, endPoint x: 349, endPoint y: 274, distance: 168.4
click at [349, 274] on div "**********" at bounding box center [432, 204] width 353 height 142
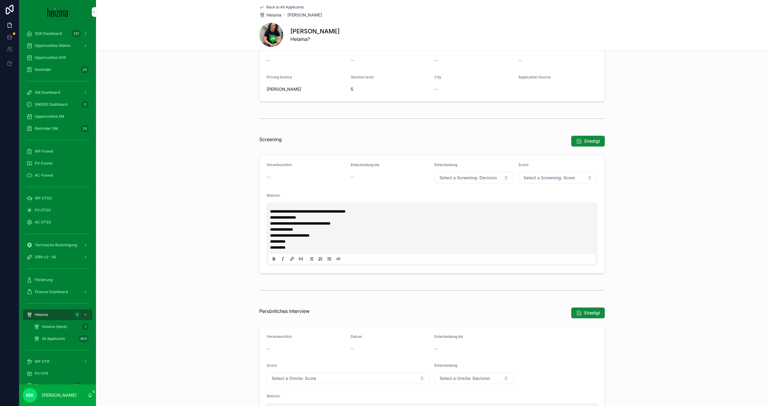
click at [354, 273] on div "**********" at bounding box center [432, 213] width 353 height 123
drag, startPoint x: 354, startPoint y: 273, endPoint x: 240, endPoint y: 121, distance: 189.9
click at [242, 124] on div "**********" at bounding box center [432, 314] width 672 height 852
click at [263, 137] on span "Screening" at bounding box center [270, 139] width 22 height 7
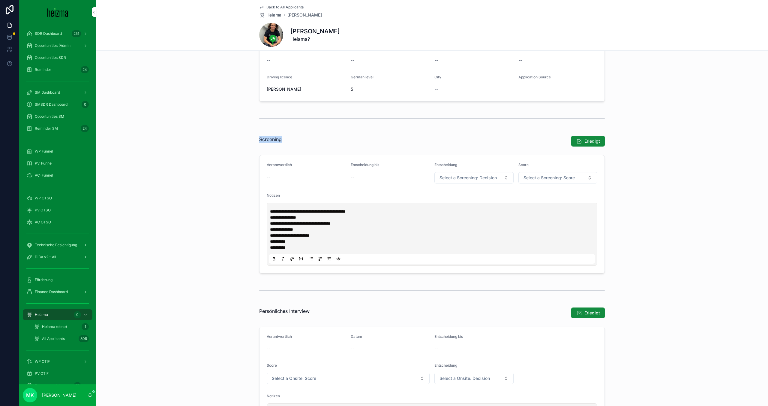
click at [263, 137] on span "Screening" at bounding box center [270, 139] width 22 height 7
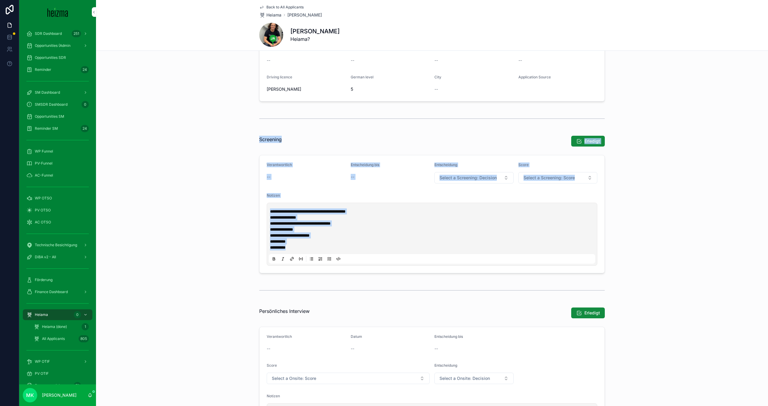
drag, startPoint x: 263, startPoint y: 137, endPoint x: 330, endPoint y: 249, distance: 130.5
click at [330, 248] on div "**********" at bounding box center [432, 204] width 353 height 142
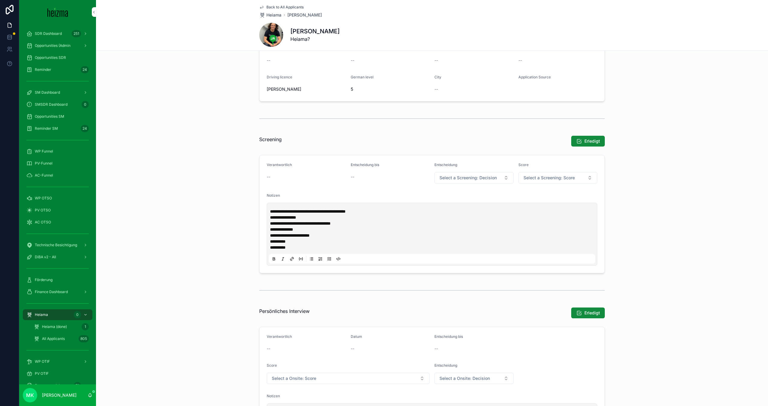
click at [383, 270] on form "**********" at bounding box center [431, 214] width 345 height 118
drag, startPoint x: 383, startPoint y: 270, endPoint x: 241, endPoint y: 102, distance: 219.6
click at [242, 104] on div "**********" at bounding box center [432, 314] width 672 height 852
click at [259, 126] on div "scrollable content" at bounding box center [432, 118] width 346 height 15
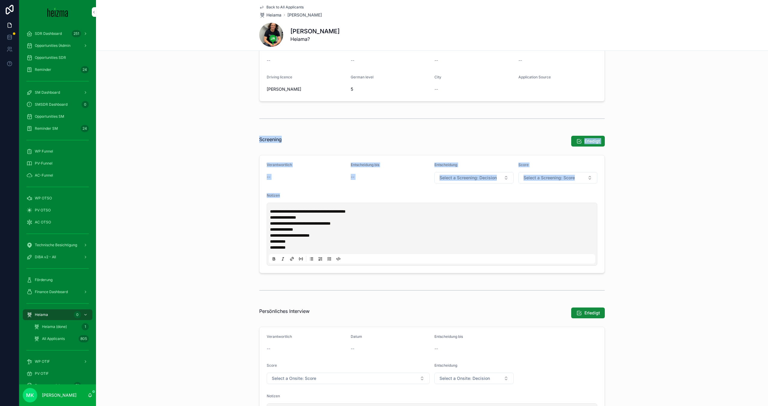
drag, startPoint x: 259, startPoint y: 126, endPoint x: 328, endPoint y: 228, distance: 123.5
click at [328, 228] on div "**********" at bounding box center [432, 314] width 672 height 852
click at [601, 265] on form "**********" at bounding box center [431, 214] width 345 height 118
drag, startPoint x: 601, startPoint y: 265, endPoint x: 309, endPoint y: 136, distance: 318.8
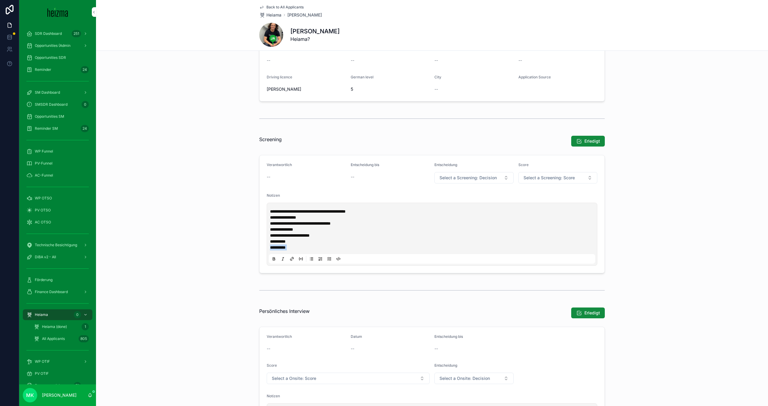
click at [310, 136] on div "**********" at bounding box center [432, 204] width 353 height 142
click at [256, 126] on div "scrollable content" at bounding box center [432, 119] width 672 height 20
drag, startPoint x: 256, startPoint y: 126, endPoint x: 366, endPoint y: 234, distance: 153.6
click at [365, 234] on div "**********" at bounding box center [432, 314] width 672 height 852
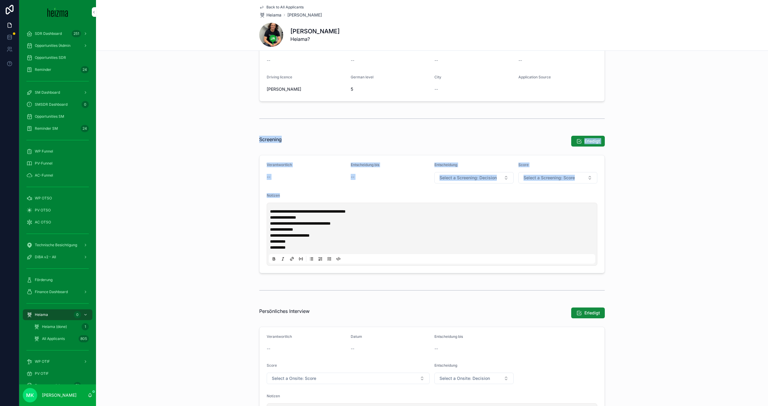
click at [337, 165] on div "Verantwortlich" at bounding box center [306, 165] width 79 height 7
click at [319, 144] on div "Screening" at bounding box center [298, 141] width 85 height 16
click at [269, 6] on span "Back to All Applicants" at bounding box center [284, 7] width 37 height 5
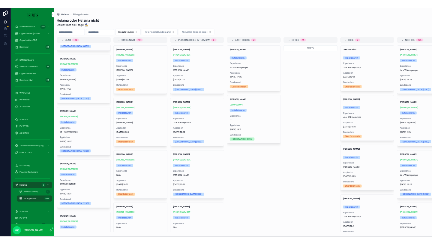
scroll to position [914, 0]
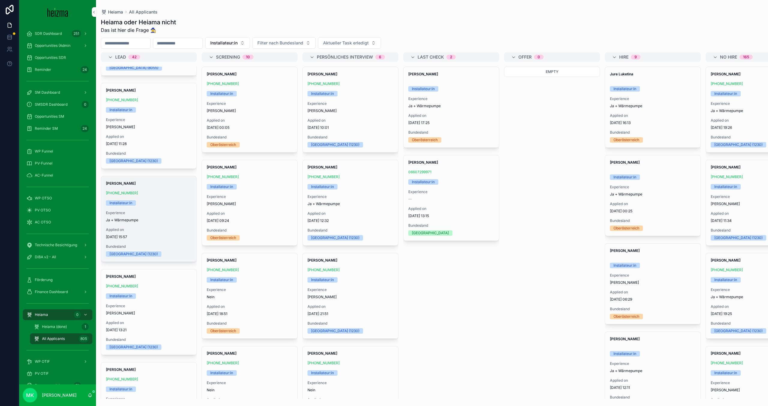
click at [163, 227] on span "Applied on" at bounding box center [149, 229] width 86 height 5
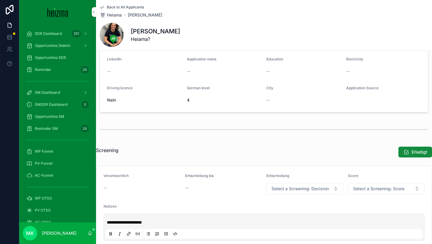
scroll to position [197, 0]
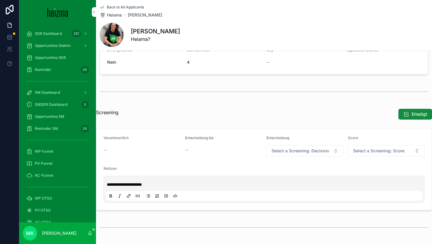
click at [155, 182] on p "**********" at bounding box center [265, 184] width 317 height 6
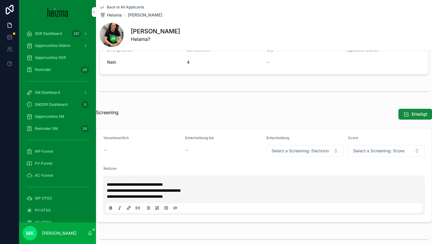
click at [214, 190] on p "**********" at bounding box center [265, 190] width 317 height 6
click at [207, 189] on span "**********" at bounding box center [197, 190] width 181 height 4
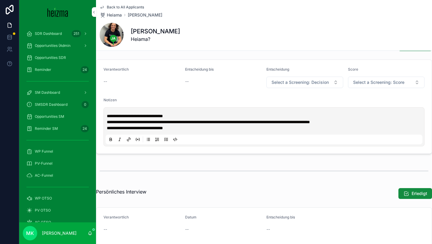
scroll to position [276, 0]
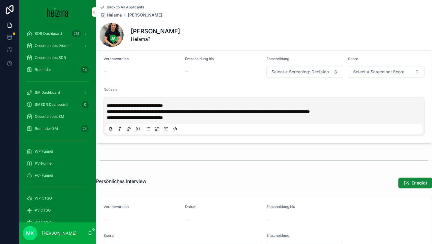
click at [202, 118] on p "**********" at bounding box center [265, 117] width 317 height 6
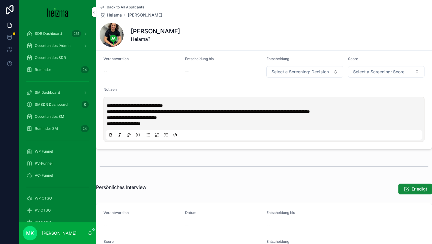
click at [166, 68] on div "--" at bounding box center [141, 71] width 77 height 6
click at [195, 122] on p "**********" at bounding box center [265, 123] width 317 height 6
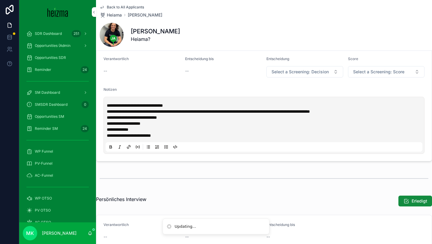
click at [137, 139] on div "**********" at bounding box center [264, 125] width 317 height 53
click at [137, 134] on span "**********" at bounding box center [129, 135] width 44 height 4
click at [169, 138] on p "**********" at bounding box center [265, 135] width 317 height 6
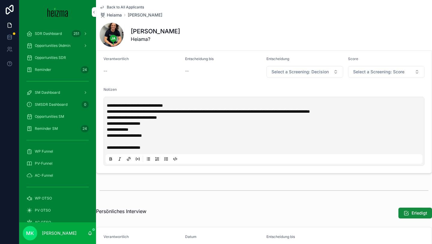
click at [157, 138] on div "**********" at bounding box center [265, 126] width 317 height 48
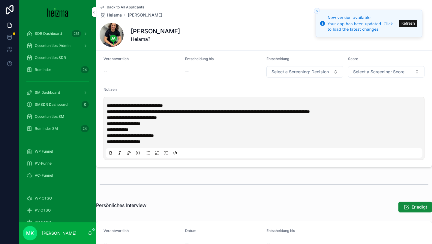
click at [204, 70] on div "--" at bounding box center [223, 71] width 77 height 6
drag, startPoint x: 204, startPoint y: 70, endPoint x: 144, endPoint y: 44, distance: 65.3
click at [144, 44] on div "**********" at bounding box center [264, 198] width 336 height 948
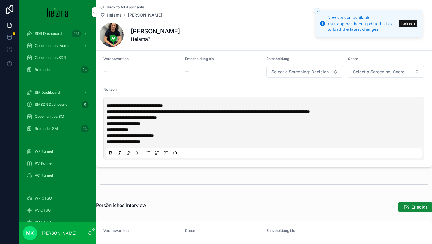
click at [97, 2] on div "Back to All Applicants Heiama Krzysztof Nowak Krzysztof Nowak Heiama?" at bounding box center [264, 25] width 336 height 51
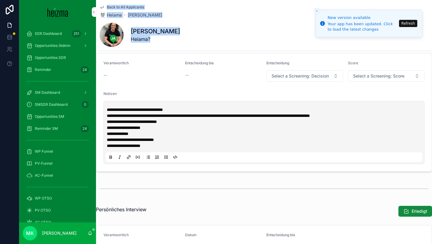
drag, startPoint x: 97, startPoint y: 2, endPoint x: 215, endPoint y: 49, distance: 126.8
click at [215, 49] on div "Back to All Applicants Heiama Krzysztof Nowak Krzysztof Nowak Heiama?" at bounding box center [264, 25] width 336 height 51
click at [215, 43] on div "Krzysztof Nowak Heiama?" at bounding box center [264, 35] width 329 height 24
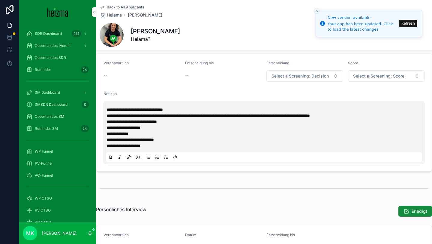
click at [215, 43] on div "Krzysztof Nowak Heiama?" at bounding box center [264, 35] width 329 height 24
click at [214, 42] on div "Krzysztof Nowak Heiama?" at bounding box center [264, 35] width 329 height 24
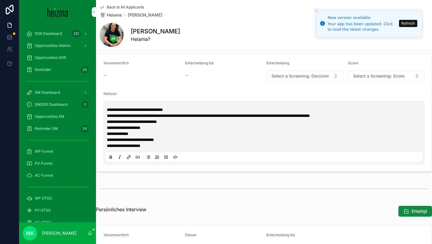
click at [292, 68] on div "Entscheidung Select a Screening: Decision" at bounding box center [304, 71] width 77 height 21
click at [292, 73] on span "Select a Screening: Decision" at bounding box center [299, 76] width 57 height 6
click at [289, 107] on div "Zum nächsten Schritt" at bounding box center [287, 108] width 37 height 5
click at [361, 69] on div "Score Select a Screening: Score" at bounding box center [386, 71] width 77 height 21
click at [361, 75] on span "Select a Screening: Score" at bounding box center [378, 76] width 51 height 6
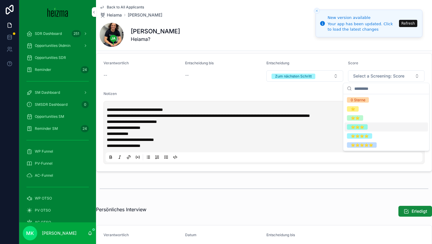
click at [354, 127] on div "⭐️⭐️⭐️" at bounding box center [357, 126] width 13 height 5
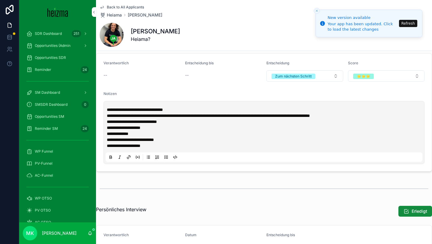
click at [191, 139] on p "**********" at bounding box center [265, 139] width 317 height 6
click at [114, 7] on span "Back to All Applicants" at bounding box center [125, 7] width 37 height 5
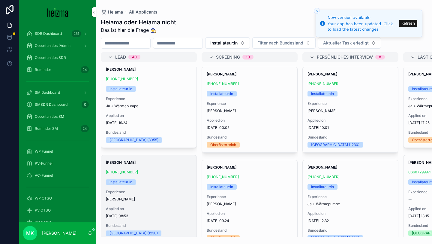
scroll to position [1122, 0]
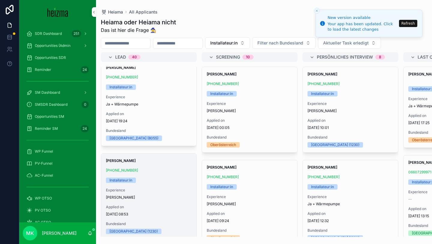
click at [162, 192] on span "Experience" at bounding box center [149, 189] width 86 height 5
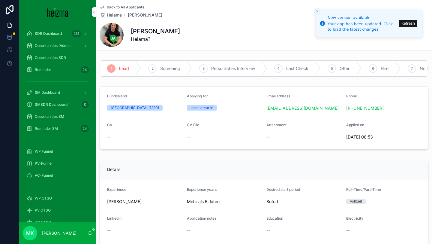
click at [401, 21] on button "Refresh" at bounding box center [408, 23] width 18 height 7
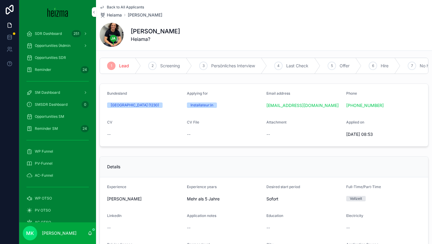
scroll to position [3, 0]
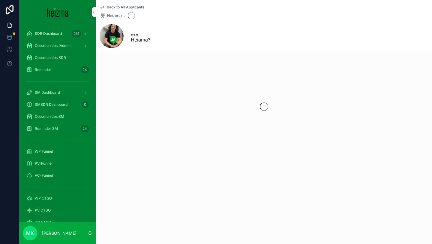
click at [210, 17] on div "Back to All Applicants Heiama" at bounding box center [264, 12] width 329 height 14
drag, startPoint x: 210, startPoint y: 17, endPoint x: 218, endPoint y: 46, distance: 30.6
click at [218, 46] on div "Back to All Applicants [PERSON_NAME]?" at bounding box center [264, 26] width 329 height 52
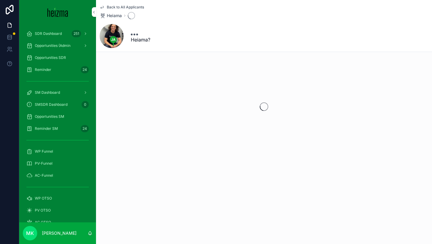
click at [212, 16] on div "Back to All Applicants Heiama" at bounding box center [264, 12] width 329 height 14
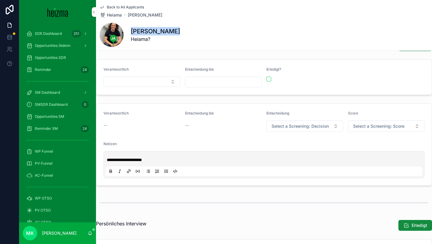
scroll to position [317, 0]
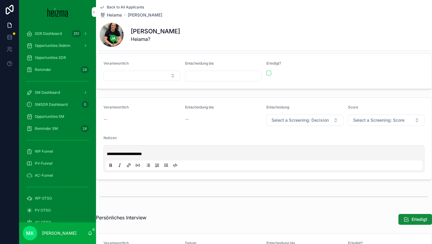
click at [184, 155] on p "**********" at bounding box center [265, 154] width 317 height 6
click at [208, 15] on div "Back to All Applicants [PERSON_NAME]" at bounding box center [264, 11] width 329 height 13
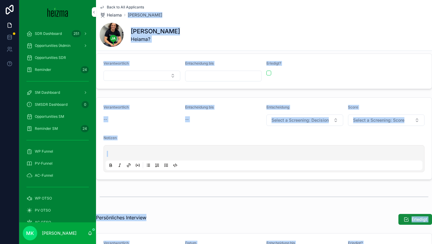
drag, startPoint x: 208, startPoint y: 15, endPoint x: 164, endPoint y: -10, distance: 50.7
click at [164, 0] on html "SDR Dashboard 251 Opportunities (Admin Opportunities SDR Reminder 24 SM Dashboa…" at bounding box center [216, 122] width 432 height 244
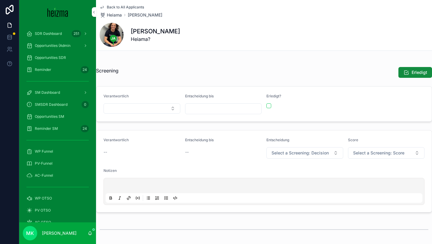
click at [167, 7] on div "Back to All Applicants [PERSON_NAME]" at bounding box center [264, 11] width 329 height 13
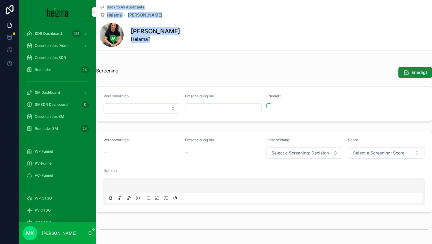
drag, startPoint x: 167, startPoint y: 7, endPoint x: 197, endPoint y: 46, distance: 49.2
click at [197, 46] on div "Back to All Applicants [PERSON_NAME] [PERSON_NAME] Heiama?" at bounding box center [264, 25] width 329 height 50
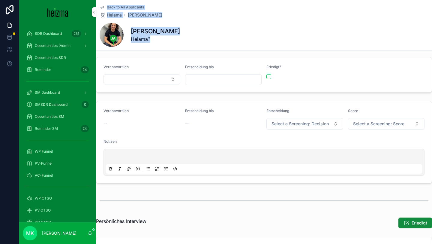
scroll to position [313, 0]
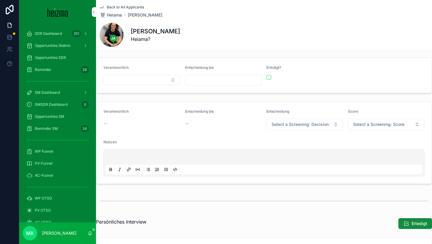
click at [154, 113] on div "Verantwortlich" at bounding box center [141, 112] width 77 height 7
drag, startPoint x: 154, startPoint y: 113, endPoint x: 220, endPoint y: 107, distance: 65.9
click at [219, 107] on form "Verantwortlich -- Entscheidung bis -- Entscheidung Select a Screening: Decision…" at bounding box center [263, 143] width 335 height 82
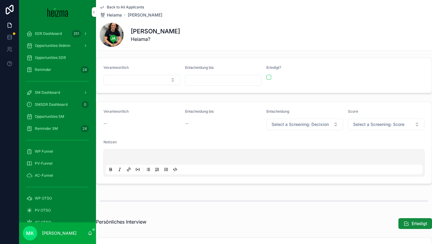
click at [221, 109] on div "Entscheidung bis" at bounding box center [223, 112] width 77 height 7
click at [268, 106] on form "Verantwortlich -- Entscheidung bis -- Entscheidung Select a Screening: Decision…" at bounding box center [263, 143] width 335 height 82
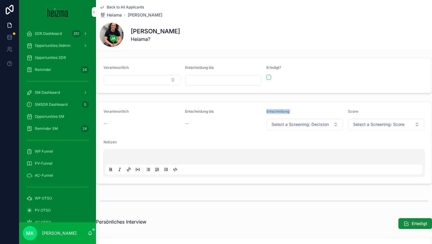
drag, startPoint x: 268, startPoint y: 106, endPoint x: 319, endPoint y: 105, distance: 51.6
click at [319, 105] on form "Verantwortlich -- Entscheidung bis -- Entscheidung Select a Screening: Decision…" at bounding box center [263, 143] width 335 height 82
click at [351, 107] on form "Verantwortlich -- Entscheidung bis -- Entscheidung Select a Screening: Decision…" at bounding box center [263, 143] width 335 height 82
click at [355, 131] on form "Verantwortlich -- Entscheidung bis -- Entscheidung Select a Screening: Decision…" at bounding box center [263, 143] width 335 height 82
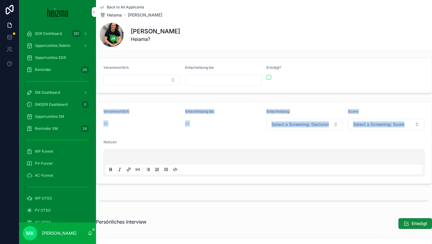
drag, startPoint x: 355, startPoint y: 131, endPoint x: 161, endPoint y: 105, distance: 195.2
click at [163, 106] on form "Verantwortlich -- Entscheidung bis -- Entscheidung Select a Screening: Decision…" at bounding box center [263, 143] width 335 height 82
click at [137, 108] on form "Verantwortlich -- Entscheidung bis -- Entscheidung Select a Screening: Decision…" at bounding box center [263, 143] width 335 height 82
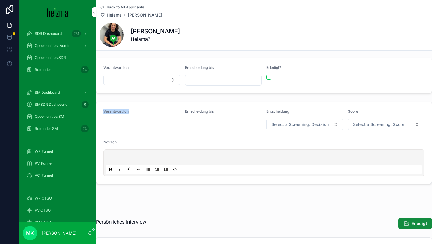
click at [137, 108] on form "Verantwortlich -- Entscheidung bis -- Entscheidung Select a Screening: Decision…" at bounding box center [263, 143] width 335 height 82
click at [320, 135] on form "Verantwortlich -- Entscheidung bis -- Entscheidung Select a Screening: Decision…" at bounding box center [263, 143] width 335 height 82
drag, startPoint x: 320, startPoint y: 135, endPoint x: 91, endPoint y: 115, distance: 230.3
click at [91, 118] on div "SDR Dashboard 251 Opportunities (Admin Opportunities SDR Reminder 24 SM Dashboa…" at bounding box center [225, 122] width 413 height 244
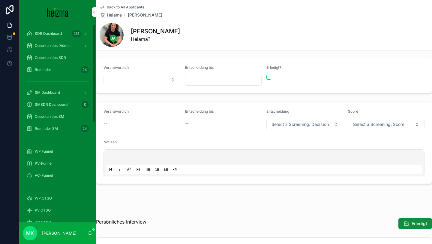
click at [101, 106] on form "Verantwortlich -- Entscheidung bis -- Entscheidung Select a Screening: Decision…" at bounding box center [263, 143] width 335 height 82
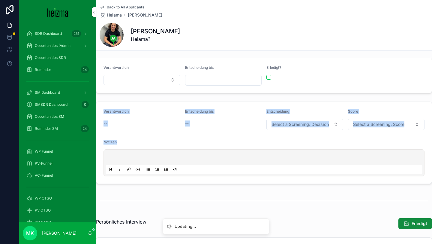
drag, startPoint x: 101, startPoint y: 106, endPoint x: 216, endPoint y: 158, distance: 126.3
click at [215, 158] on form "Verantwortlich -- Entscheidung bis -- Entscheidung Select a Screening: Decision…" at bounding box center [263, 143] width 335 height 82
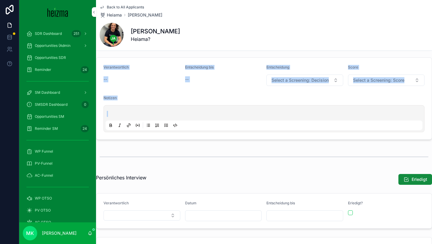
scroll to position [357, 0]
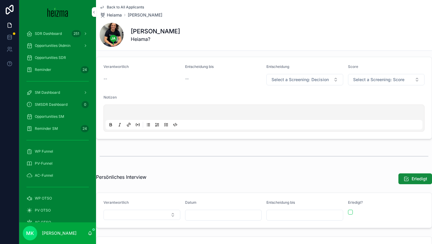
click at [237, 138] on form "Verantwortlich -- Entscheidung bis -- Entscheidung Select a Screening: Decision…" at bounding box center [263, 98] width 335 height 82
drag, startPoint x: 237, startPoint y: 138, endPoint x: 170, endPoint y: 93, distance: 80.9
click at [170, 93] on form "Verantwortlich -- Entscheidung bis -- Entscheidung Select a Screening: Decision…" at bounding box center [263, 98] width 335 height 82
click at [135, 61] on form "Verantwortlich -- Entscheidung bis -- Entscheidung Select a Screening: Decision…" at bounding box center [263, 98] width 335 height 82
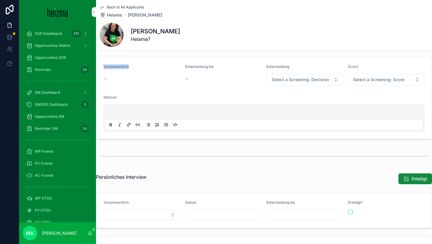
click at [135, 61] on form "Verantwortlich -- Entscheidung bis -- Entscheidung Select a Screening: Decision…" at bounding box center [263, 98] width 335 height 82
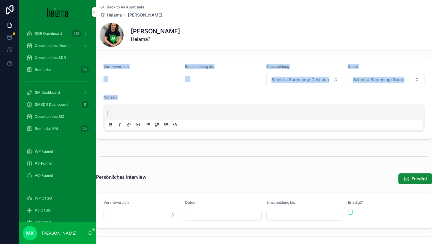
drag, startPoint x: 135, startPoint y: 61, endPoint x: 304, endPoint y: 138, distance: 185.5
click at [304, 138] on form "Verantwortlich -- Entscheidung bis -- Entscheidung Select a Screening: Decision…" at bounding box center [263, 98] width 335 height 82
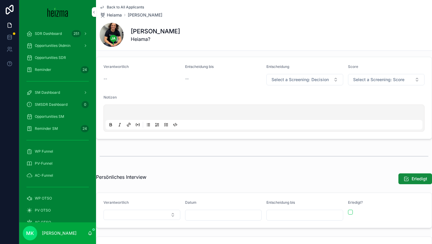
click at [338, 137] on form "Verantwortlich -- Entscheidung bis -- Entscheidung Select a Screening: Decision…" at bounding box center [263, 98] width 335 height 82
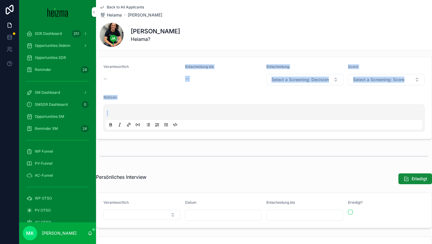
drag, startPoint x: 338, startPoint y: 137, endPoint x: 154, endPoint y: 86, distance: 191.0
click at [157, 87] on form "Verantwortlich -- Entscheidung bis -- Entscheidung Select a Screening: Decision…" at bounding box center [263, 98] width 335 height 82
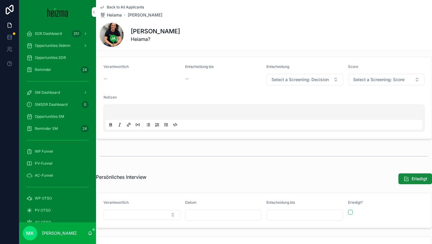
click at [107, 61] on form "Verantwortlich -- Entscheidung bis -- Entscheidung Select a Screening: Decision…" at bounding box center [263, 98] width 335 height 82
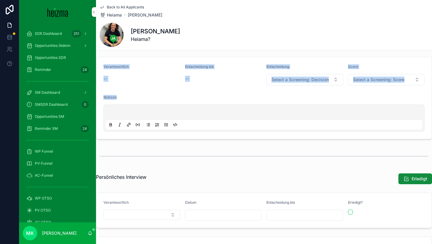
drag, startPoint x: 107, startPoint y: 61, endPoint x: 195, endPoint y: 98, distance: 94.8
click at [195, 98] on form "Verantwortlich -- Entscheidung bis -- Entscheidung Select a Screening: Decision…" at bounding box center [263, 98] width 335 height 82
click at [195, 98] on div "Notizen" at bounding box center [263, 98] width 321 height 7
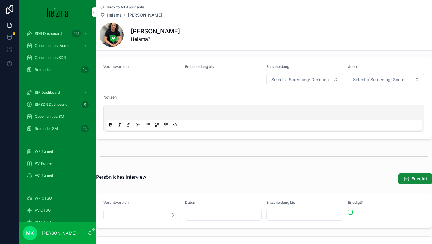
click at [195, 98] on div "Notizen" at bounding box center [263, 98] width 321 height 7
click at [320, 135] on form "Verantwortlich -- Entscheidung bis -- Entscheidung Select a Screening: Decision…" at bounding box center [263, 98] width 335 height 82
drag, startPoint x: 320, startPoint y: 135, endPoint x: 122, endPoint y: 71, distance: 207.5
click at [122, 71] on form "Verantwortlich -- Entscheidung bis -- Entscheidung Select a Screening: Decision…" at bounding box center [263, 98] width 335 height 82
click at [102, 55] on div "Verantwortlich -- Entscheidung bis -- Entscheidung Select a Screening: Decision…" at bounding box center [263, 97] width 343 height 87
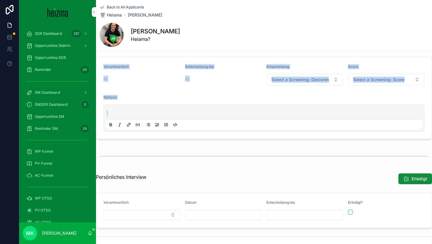
drag, startPoint x: 102, startPoint y: 55, endPoint x: 253, endPoint y: 136, distance: 171.6
click at [253, 136] on div "Verantwortlich -- Entscheidung bis -- Entscheidung Select a Screening: Decision…" at bounding box center [263, 97] width 343 height 87
click at [253, 136] on form "Verantwortlich -- Entscheidung bis -- Entscheidung Select a Screening: Decision…" at bounding box center [263, 98] width 335 height 82
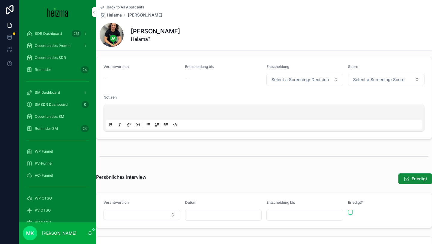
click at [253, 136] on form "Verantwortlich -- Entscheidung bis -- Entscheidung Select a Screening: Decision…" at bounding box center [263, 98] width 335 height 82
drag, startPoint x: 253, startPoint y: 136, endPoint x: 118, endPoint y: 74, distance: 149.1
click at [118, 74] on form "Verantwortlich -- Entscheidung bis -- Entscheidung Select a Screening: Decision…" at bounding box center [263, 98] width 335 height 82
click at [105, 60] on form "Verantwortlich -- Entscheidung bis -- Entscheidung Select a Screening: Decision…" at bounding box center [263, 98] width 335 height 82
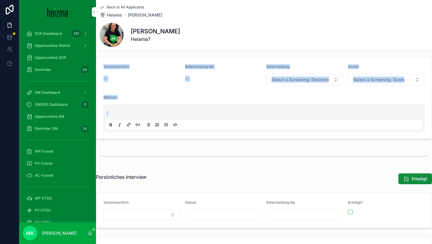
drag, startPoint x: 105, startPoint y: 60, endPoint x: 241, endPoint y: 134, distance: 154.5
click at [241, 134] on form "Verantwortlich -- Entscheidung bis -- Entscheidung Select a Screening: Decision…" at bounding box center [263, 98] width 335 height 82
drag, startPoint x: 241, startPoint y: 134, endPoint x: 102, endPoint y: 63, distance: 156.3
click at [102, 63] on form "Verantwortlich -- Entscheidung bis -- Entscheidung Select a Screening: Decision…" at bounding box center [263, 98] width 335 height 82
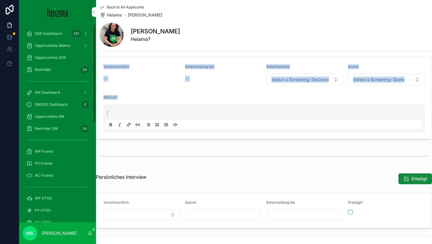
click at [102, 63] on form "Verantwortlich -- Entscheidung bis -- Entscheidung Select a Screening: Decision…" at bounding box center [263, 98] width 335 height 82
drag, startPoint x: 102, startPoint y: 63, endPoint x: 227, endPoint y: 115, distance: 136.2
click at [227, 115] on form "Verantwortlich -- Entscheidung bis -- Entscheidung Select a Screening: Decision…" at bounding box center [263, 98] width 335 height 82
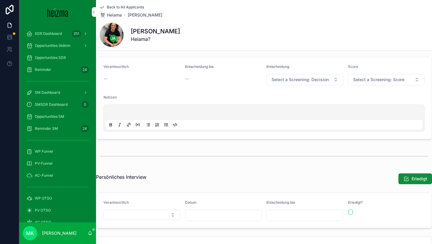
click at [256, 132] on form "Verantwortlich -- Entscheidung bis -- Entscheidung Select a Screening: Decision…" at bounding box center [263, 98] width 335 height 82
drag, startPoint x: 256, startPoint y: 132, endPoint x: 104, endPoint y: 50, distance: 171.9
click at [104, 49] on div "Back to All Applicants [PERSON_NAME] [PERSON_NAME] Heiama? 1 Lead 2 Screening 3…" at bounding box center [264, 209] width 336 height 1133
click at [105, 55] on div "Verantwortlich -- Entscheidung bis -- Entscheidung Select a Screening: Decision…" at bounding box center [263, 97] width 343 height 87
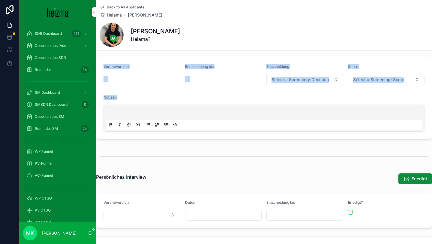
drag, startPoint x: 105, startPoint y: 55, endPoint x: 213, endPoint y: 117, distance: 124.7
click at [213, 116] on div "Verantwortlich -- Entscheidung bis -- Entscheidung Select a Screening: Decision…" at bounding box center [263, 97] width 343 height 87
click at [218, 108] on div "scrollable content" at bounding box center [264, 117] width 317 height 23
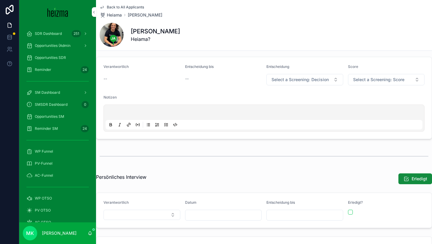
click at [216, 112] on p "scrollable content" at bounding box center [265, 113] width 317 height 6
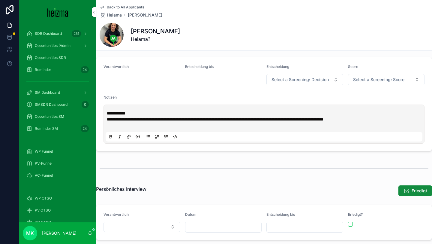
click at [136, 123] on p "scrollable content" at bounding box center [265, 125] width 317 height 6
click at [136, 124] on p "scrollable content" at bounding box center [265, 125] width 317 height 6
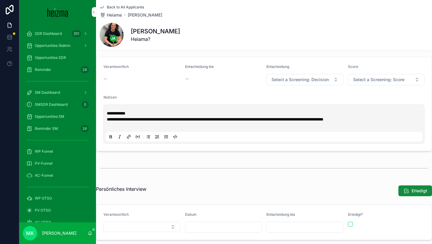
click at [136, 124] on p "scrollable content" at bounding box center [265, 125] width 317 height 6
click at [136, 121] on span "**********" at bounding box center [215, 119] width 217 height 4
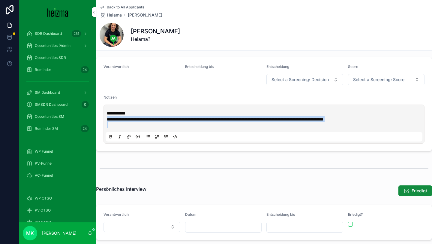
click at [136, 121] on span "**********" at bounding box center [215, 119] width 217 height 4
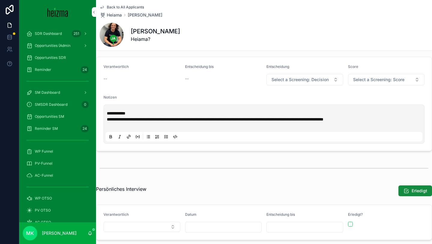
click at [133, 112] on p "**********" at bounding box center [265, 113] width 317 height 6
click at [134, 124] on p "scrollable content" at bounding box center [265, 125] width 317 height 6
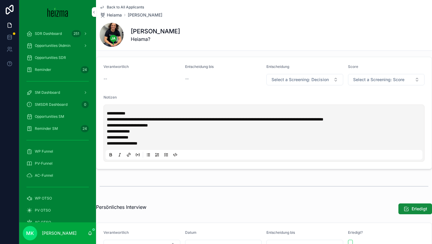
click at [137, 142] on span "**********" at bounding box center [122, 143] width 31 height 4
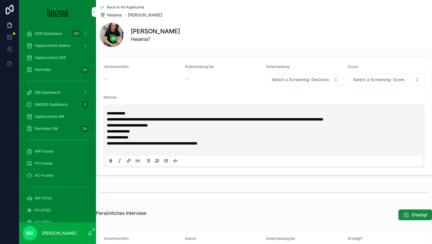
click at [166, 97] on div "Notizen" at bounding box center [263, 98] width 321 height 7
drag, startPoint x: 166, startPoint y: 97, endPoint x: 166, endPoint y: 78, distance: 19.8
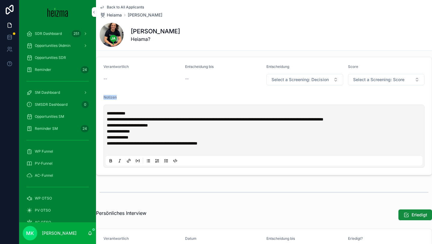
click at [166, 78] on form "**********" at bounding box center [263, 116] width 335 height 118
click at [160, 60] on form "**********" at bounding box center [263, 116] width 335 height 118
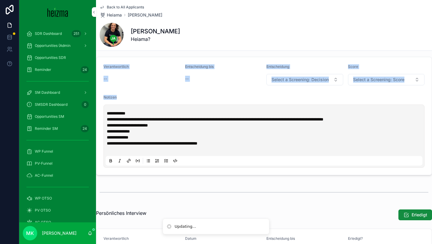
drag, startPoint x: 160, startPoint y: 60, endPoint x: 316, endPoint y: 100, distance: 161.4
click at [316, 100] on form "**********" at bounding box center [263, 116] width 335 height 118
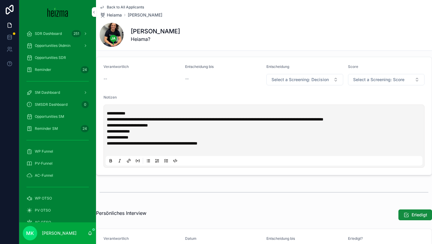
click at [370, 95] on div "Notizen" at bounding box center [263, 98] width 321 height 7
click at [138, 62] on form "**********" at bounding box center [263, 116] width 335 height 118
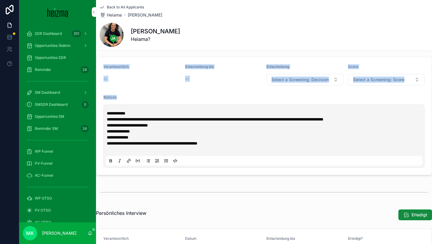
drag, startPoint x: 138, startPoint y: 62, endPoint x: 312, endPoint y: 103, distance: 178.7
click at [312, 103] on form "**********" at bounding box center [263, 116] width 335 height 118
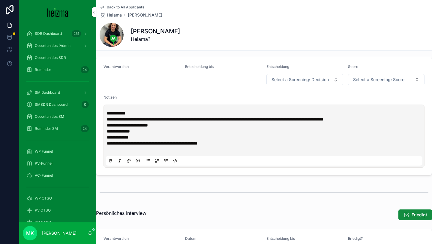
click at [307, 141] on p "**********" at bounding box center [265, 143] width 317 height 6
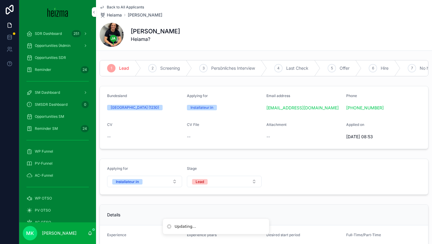
scroll to position [0, 0]
click at [146, 104] on div "[GEOGRAPHIC_DATA] (1230)" at bounding box center [144, 107] width 75 height 9
click at [146, 99] on div "Bundesland" at bounding box center [144, 97] width 75 height 7
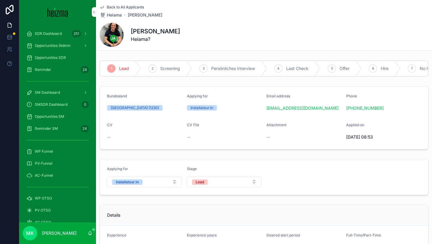
click at [146, 99] on div "Bundesland" at bounding box center [144, 97] width 75 height 7
click at [187, 91] on form "Bundesland [GEOGRAPHIC_DATA] (1230) Applying for Installateur:in Email address …" at bounding box center [264, 117] width 328 height 62
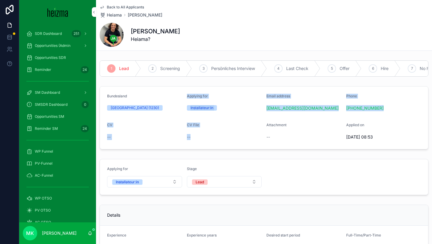
drag, startPoint x: 187, startPoint y: 91, endPoint x: 242, endPoint y: 133, distance: 69.3
click at [242, 135] on form "Bundesland [GEOGRAPHIC_DATA] (1230) Applying for Installateur:in Email address …" at bounding box center [264, 117] width 328 height 62
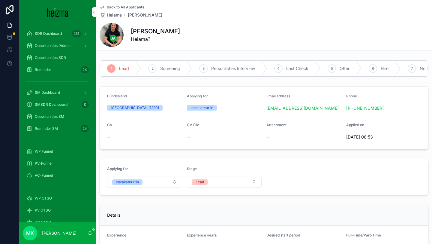
click at [395, 134] on span "[DATE] 08:53" at bounding box center [383, 137] width 75 height 6
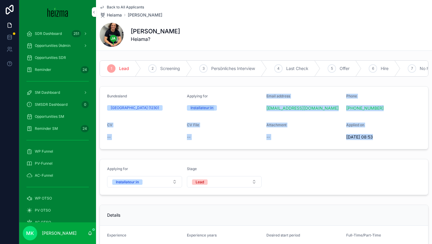
drag, startPoint x: 395, startPoint y: 134, endPoint x: 242, endPoint y: 96, distance: 157.7
click at [242, 96] on form "Bundesland [GEOGRAPHIC_DATA] (1230) Applying for Installateur:in Email address …" at bounding box center [264, 117] width 328 height 62
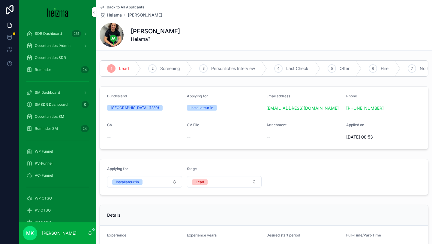
click at [163, 96] on div "Bundesland" at bounding box center [144, 97] width 75 height 7
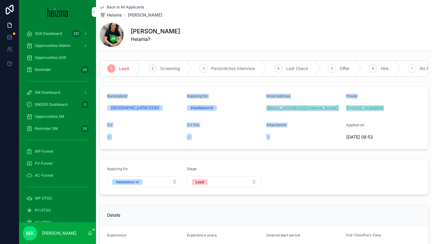
drag, startPoint x: 163, startPoint y: 96, endPoint x: 327, endPoint y: 136, distance: 168.4
click at [327, 136] on form "Bundesland [GEOGRAPHIC_DATA] (1230) Applying for Installateur:in Email address …" at bounding box center [264, 117] width 328 height 62
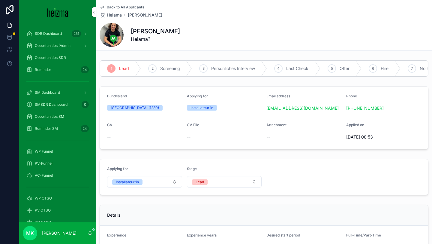
click at [395, 140] on div "[DATE] 08:53" at bounding box center [383, 137] width 75 height 10
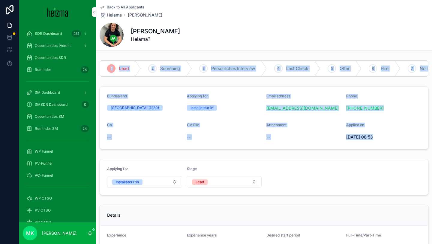
drag, startPoint x: 395, startPoint y: 140, endPoint x: 147, endPoint y: 39, distance: 268.0
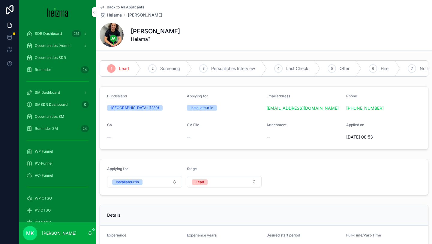
click at [99, 4] on div "Back to All Applicants [PERSON_NAME] [PERSON_NAME] Heiama?" at bounding box center [264, 25] width 336 height 51
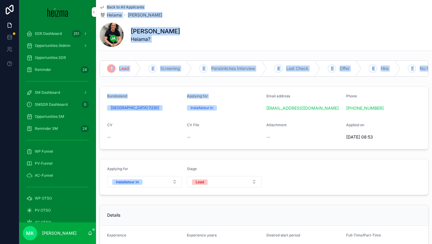
drag, startPoint x: 99, startPoint y: 4, endPoint x: 274, endPoint y: 115, distance: 207.5
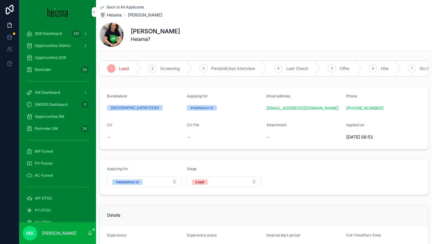
click at [394, 139] on span "[DATE] 08:53" at bounding box center [383, 137] width 75 height 6
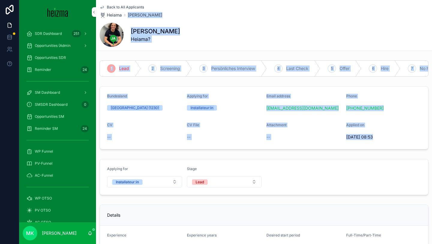
drag, startPoint x: 394, startPoint y: 139, endPoint x: 186, endPoint y: -19, distance: 261.5
click at [186, 0] on html "SDR Dashboard 251 Opportunities (Admin Opportunities SDR Reminder 24 SM Dashboa…" at bounding box center [216, 122] width 432 height 244
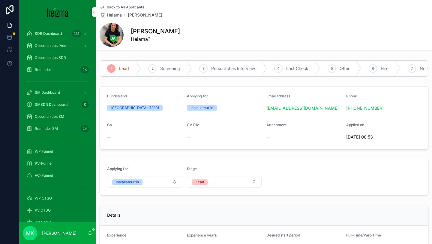
click at [99, 2] on div "Back to All Applicants [PERSON_NAME] [PERSON_NAME] Heiama?" at bounding box center [264, 25] width 336 height 51
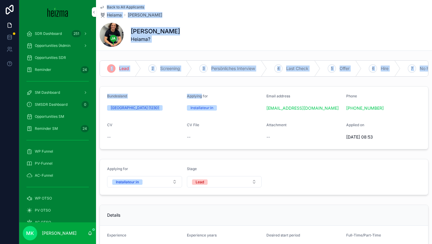
drag, startPoint x: 99, startPoint y: 2, endPoint x: 245, endPoint y: 94, distance: 172.2
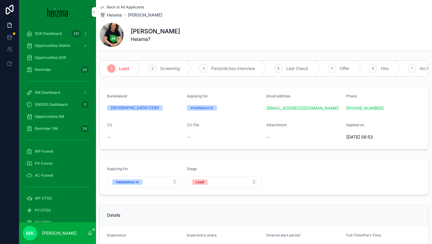
click at [390, 147] on form "Bundesland [GEOGRAPHIC_DATA] (1230) Applying for Installateur:in Email address …" at bounding box center [264, 117] width 328 height 62
drag, startPoint x: 390, startPoint y: 147, endPoint x: 175, endPoint y: 6, distance: 257.4
click at [97, 1] on div "Back to All Applicants [PERSON_NAME] [PERSON_NAME] Heiama?" at bounding box center [264, 25] width 336 height 51
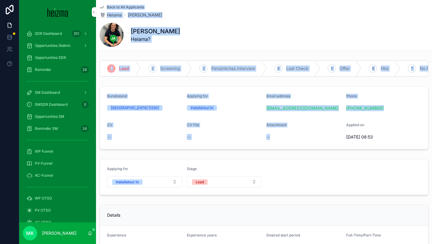
drag, startPoint x: 97, startPoint y: 1, endPoint x: 270, endPoint y: 150, distance: 227.6
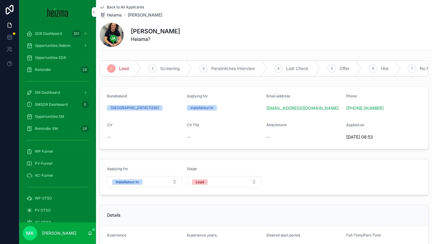
click at [412, 138] on span "[DATE] 08:53" at bounding box center [383, 137] width 75 height 6
drag, startPoint x: 412, startPoint y: 138, endPoint x: 365, endPoint y: 116, distance: 52.1
click at [365, 116] on form "Bundesland [GEOGRAPHIC_DATA] (1230) Applying for Installateur:in Email address …" at bounding box center [264, 117] width 328 height 62
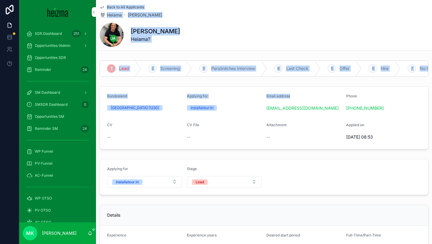
drag, startPoint x: 97, startPoint y: 2, endPoint x: 354, endPoint y: 122, distance: 283.8
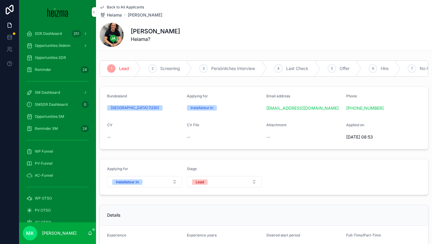
click at [398, 139] on span "[DATE] 08:53" at bounding box center [383, 137] width 75 height 6
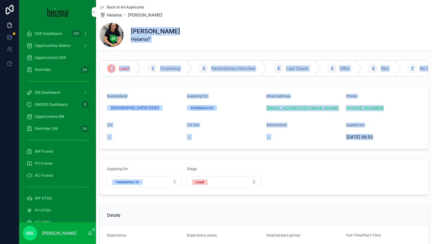
drag, startPoint x: 398, startPoint y: 139, endPoint x: 140, endPoint y: 25, distance: 281.9
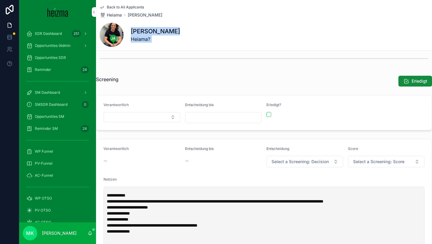
scroll to position [316, 0]
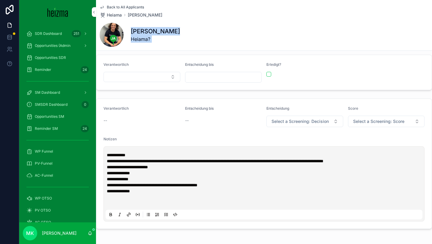
click at [176, 193] on p "**********" at bounding box center [265, 191] width 317 height 6
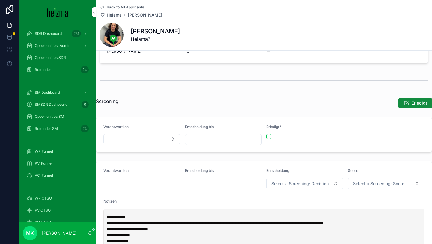
scroll to position [254, 0]
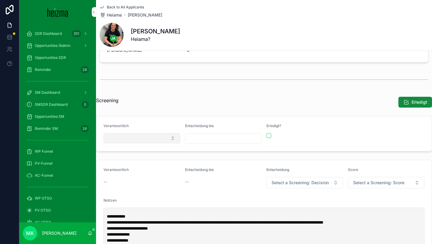
click at [156, 136] on button "Select Button" at bounding box center [141, 138] width 77 height 10
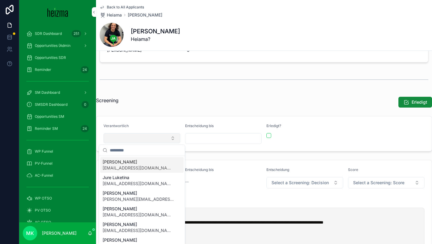
click at [156, 136] on button "Select Button" at bounding box center [141, 138] width 77 height 10
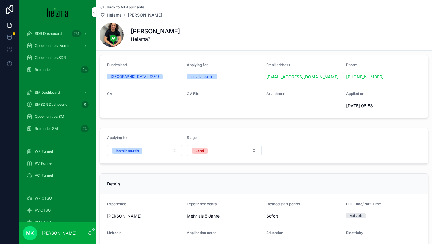
scroll to position [188, 0]
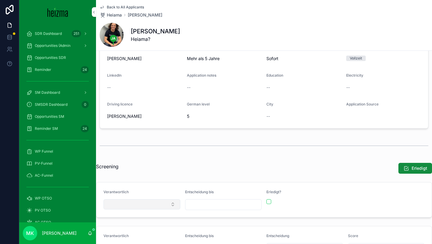
click at [140, 202] on button "Select Button" at bounding box center [141, 204] width 77 height 10
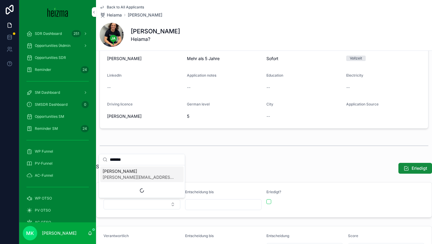
type input "*******"
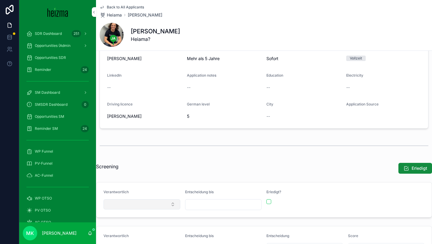
click at [135, 205] on button "Select Button" at bounding box center [141, 204] width 77 height 10
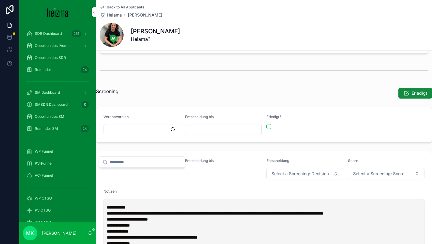
scroll to position [270, 0]
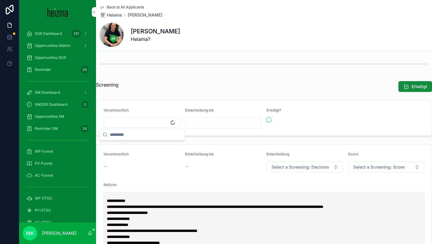
click at [274, 128] on form "Verantwortlich Entscheidung bis Erledigt?" at bounding box center [263, 117] width 335 height 35
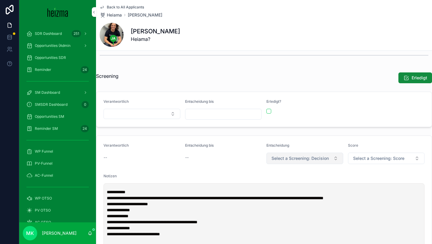
click at [302, 158] on span "Select a Screening: Decision" at bounding box center [299, 158] width 57 height 6
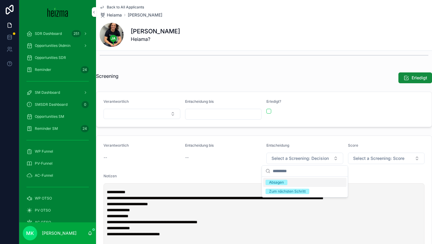
click at [293, 182] on div "Absagen" at bounding box center [304, 182] width 83 height 9
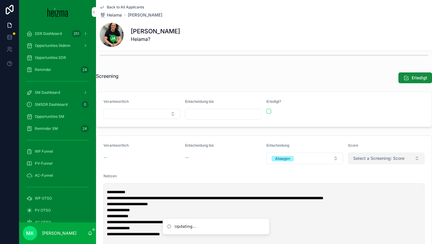
click at [361, 154] on button "Select a Screening: Score" at bounding box center [386, 157] width 77 height 11
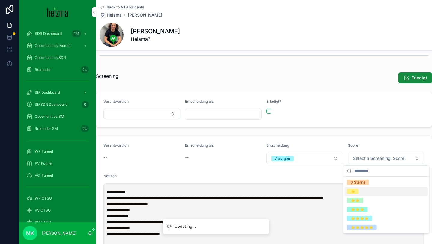
click at [358, 190] on div "⭐️" at bounding box center [386, 191] width 83 height 9
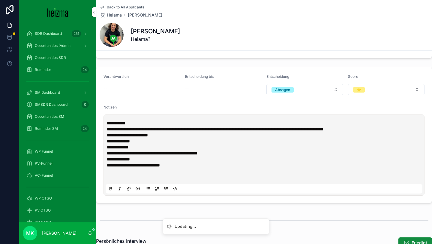
scroll to position [277, 0]
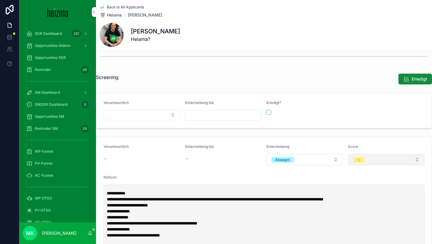
click at [384, 163] on button "⭐️" at bounding box center [386, 159] width 77 height 11
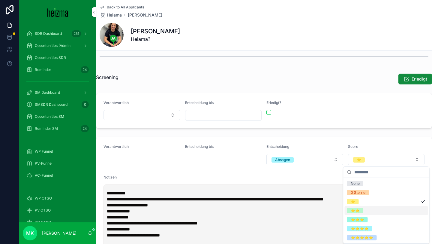
click at [365, 211] on div "⭐️⭐️" at bounding box center [386, 210] width 83 height 9
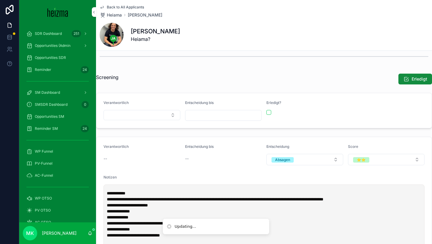
click at [135, 7] on span "Back to All Applicants" at bounding box center [125, 7] width 37 height 5
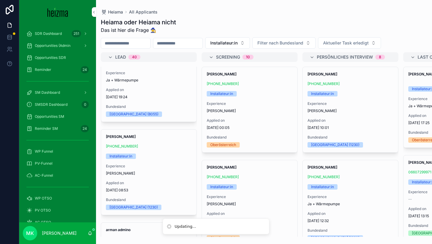
scroll to position [1190, 0]
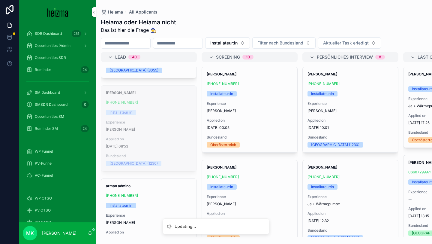
drag, startPoint x: 152, startPoint y: 109, endPoint x: 156, endPoint y: 109, distance: 3.3
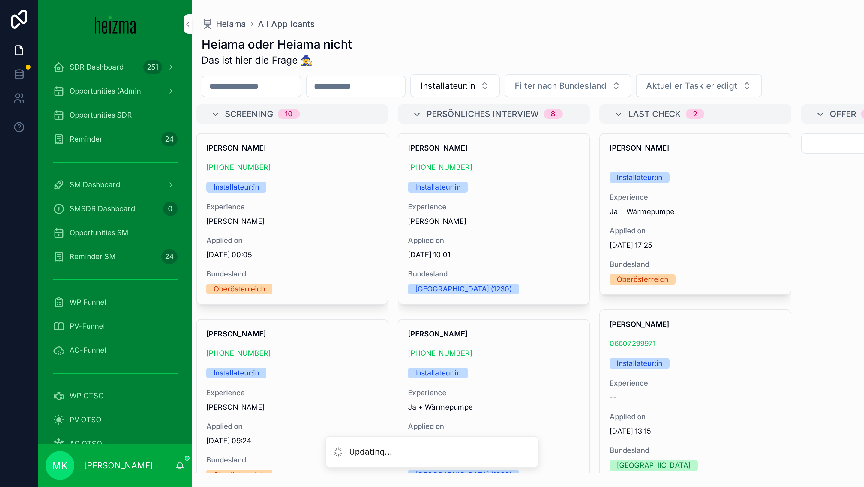
scroll to position [0, 104]
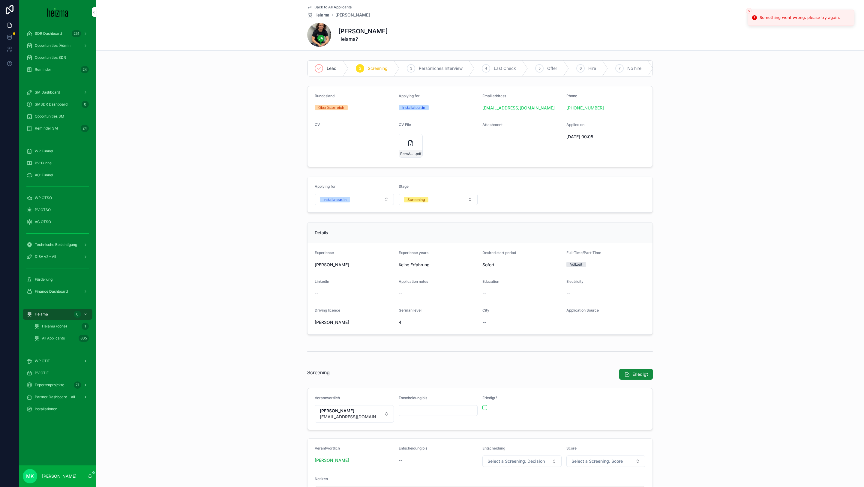
click at [328, 7] on span "Back to All Applicants" at bounding box center [332, 7] width 37 height 5
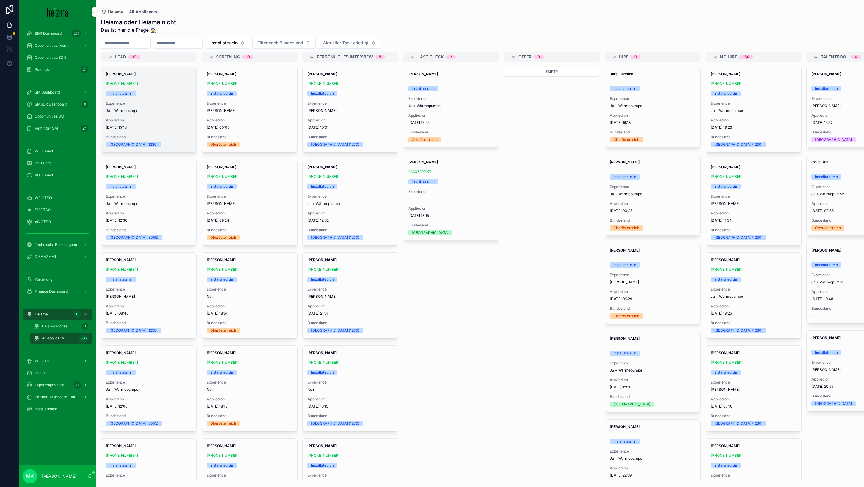
click at [150, 87] on div "[PERSON_NAME] [PHONE_NUMBER] Installateur:in Experience Ja + Wärmepumpe Applied…" at bounding box center [148, 109] width 95 height 85
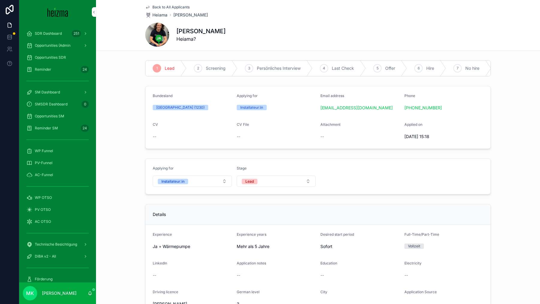
drag, startPoint x: 463, startPoint y: 108, endPoint x: 403, endPoint y: 108, distance: 60.3
click at [403, 108] on form "Bundesland [GEOGRAPHIC_DATA] (1230) Applying for Installateur:in Email address …" at bounding box center [317, 117] width 345 height 62
copy link "[PHONE_NUMBER]"
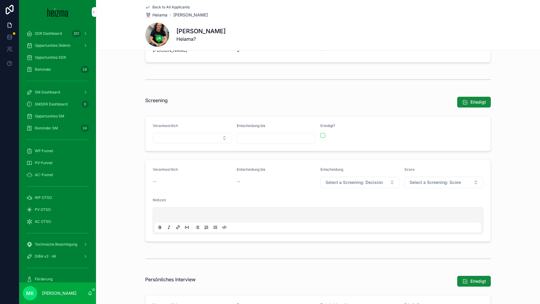
scroll to position [248, 0]
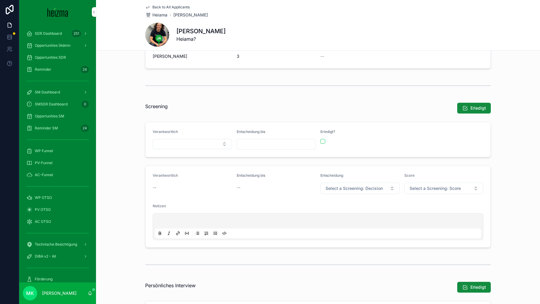
click at [279, 19] on div "Back to All Applicants Heiama [PERSON_NAME] [PERSON_NAME] Heiama?" at bounding box center [318, 25] width 346 height 50
click at [136, 2] on div "Back to All Applicants Heiama [PERSON_NAME] [PERSON_NAME] Heiama?" at bounding box center [318, 25] width 444 height 51
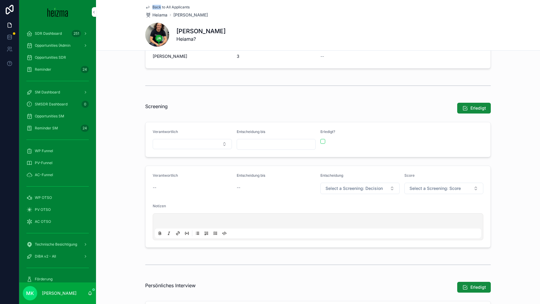
scroll to position [241, 0]
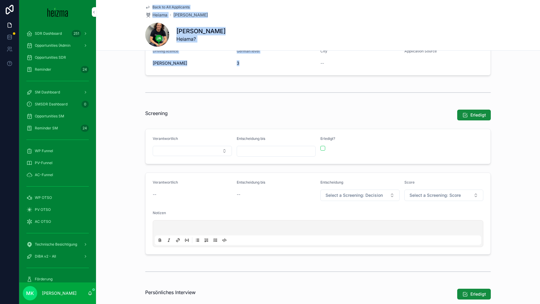
drag, startPoint x: 136, startPoint y: 2, endPoint x: 285, endPoint y: 71, distance: 164.3
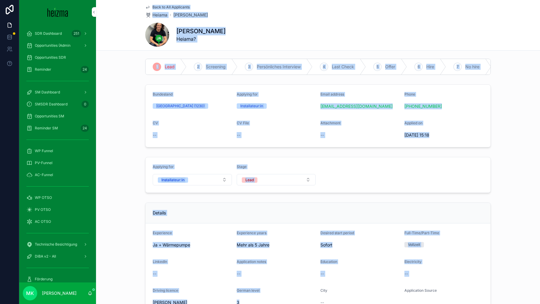
scroll to position [0, 0]
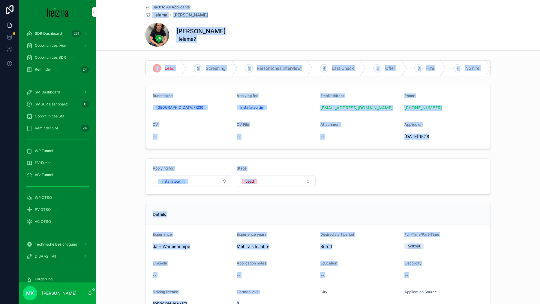
click at [262, 34] on div "[PERSON_NAME] Heiama?" at bounding box center [318, 35] width 346 height 24
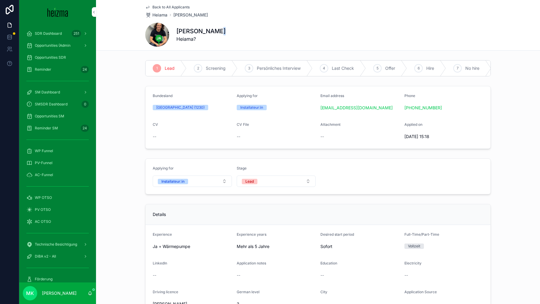
click at [262, 34] on div "[PERSON_NAME] Heiama?" at bounding box center [318, 35] width 346 height 24
drag, startPoint x: 262, startPoint y: 34, endPoint x: 224, endPoint y: 6, distance: 46.7
click at [224, 6] on div "Back to All Applicants Heiama [PERSON_NAME] [PERSON_NAME] Heiama?" at bounding box center [318, 25] width 346 height 50
click at [219, 6] on div "Back to All Applicants [PERSON_NAME]" at bounding box center [318, 11] width 346 height 13
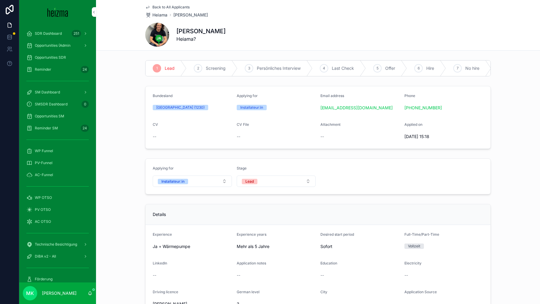
click at [219, 6] on div "Back to All Applicants [PERSON_NAME]" at bounding box center [318, 11] width 346 height 13
drag, startPoint x: 219, startPoint y: 6, endPoint x: 239, endPoint y: 49, distance: 47.8
click at [239, 49] on div "Back to All Applicants Heiama [PERSON_NAME] [PERSON_NAME] Heiama?" at bounding box center [318, 25] width 346 height 50
click at [226, 40] on div "[PERSON_NAME] Heiama?" at bounding box center [318, 35] width 346 height 24
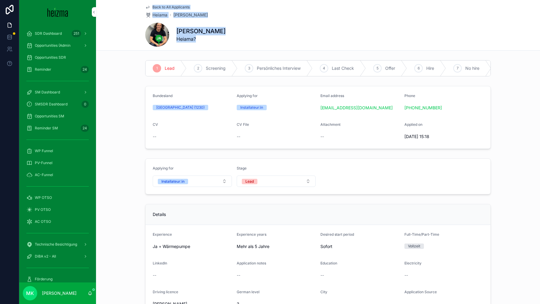
drag, startPoint x: 226, startPoint y: 40, endPoint x: 118, endPoint y: -4, distance: 116.4
click at [118, 0] on html "SDR Dashboard 251 Opportunities (Admin Opportunities SDR Reminder 24 SM Dashboa…" at bounding box center [270, 152] width 540 height 304
click at [129, 6] on div "Back to All Applicants Heiama [PERSON_NAME] [PERSON_NAME] Heiama?" at bounding box center [318, 25] width 444 height 51
drag, startPoint x: 129, startPoint y: 6, endPoint x: 201, endPoint y: 58, distance: 89.2
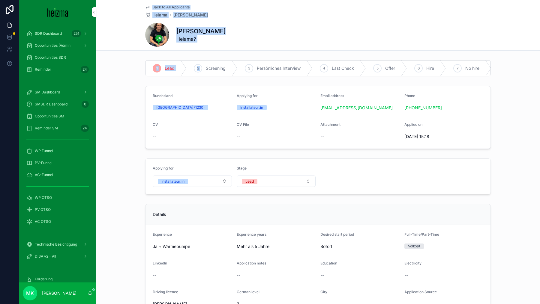
click at [432, 75] on div "1 Lead 2 Screening 3 Persönliches Interview 4 Last Check 5 Offer 6 Hire 7 No hi…" at bounding box center [318, 68] width 444 height 21
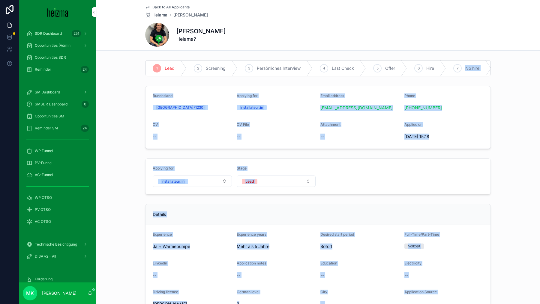
drag, startPoint x: 491, startPoint y: 75, endPoint x: 309, endPoint y: -4, distance: 198.8
click at [309, 0] on html "SDR Dashboard 251 Opportunities (Admin Opportunities SDR Reminder 24 SM Dashboa…" at bounding box center [270, 152] width 540 height 304
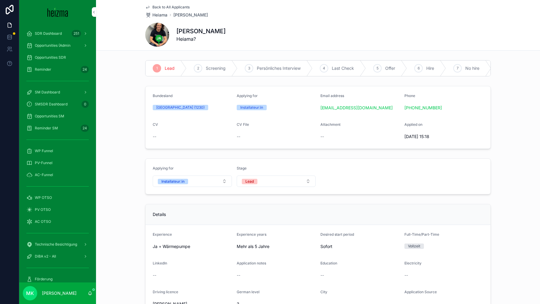
click at [131, 5] on div "Back to All Applicants Heiama [PERSON_NAME] [PERSON_NAME] Heiama?" at bounding box center [318, 25] width 444 height 51
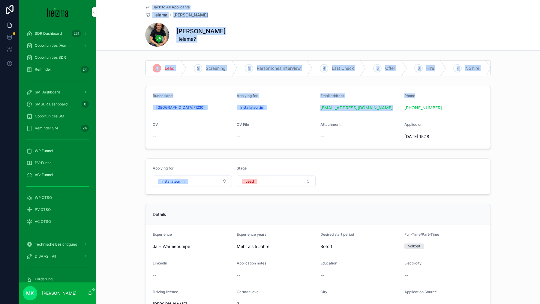
drag, startPoint x: 131, startPoint y: 5, endPoint x: 437, endPoint y: 82, distance: 315.3
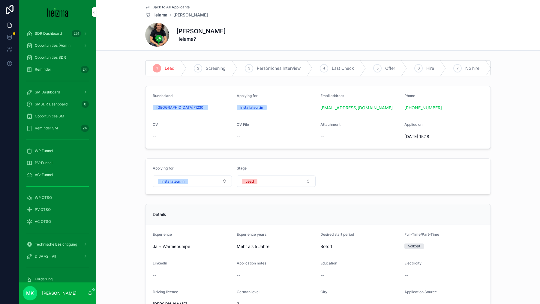
click at [432, 68] on div "1 Lead 2 Screening 3 Persönliches Interview 4 Last Check 5 Offer 6 Hire 7 No hi…" at bounding box center [318, 68] width 444 height 21
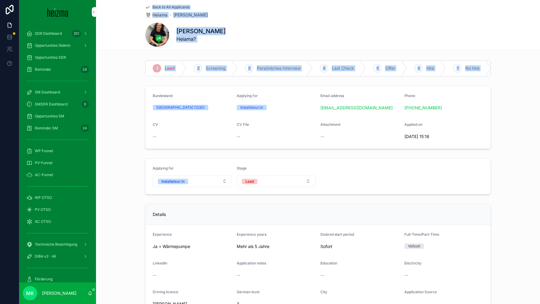
drag, startPoint x: 494, startPoint y: 68, endPoint x: 280, endPoint y: 2, distance: 223.4
click at [239, 9] on div "Back to All Applicants [PERSON_NAME]" at bounding box center [318, 11] width 346 height 13
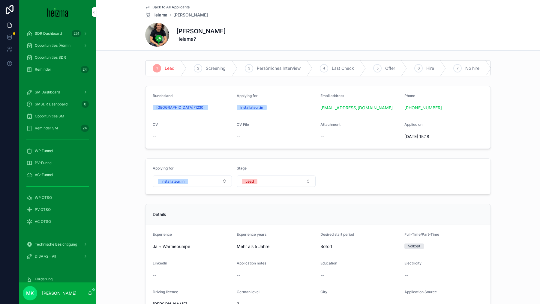
click at [239, 9] on div "Back to All Applicants [PERSON_NAME]" at bounding box center [318, 11] width 346 height 13
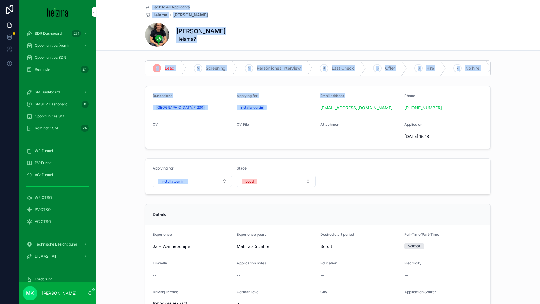
drag, startPoint x: 239, startPoint y: 9, endPoint x: 357, endPoint y: 93, distance: 144.9
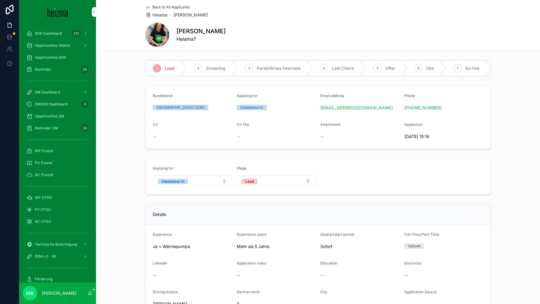
click at [432, 142] on form "Bundesland [GEOGRAPHIC_DATA] (1230) Applying for Installateur:in Email address …" at bounding box center [317, 117] width 345 height 62
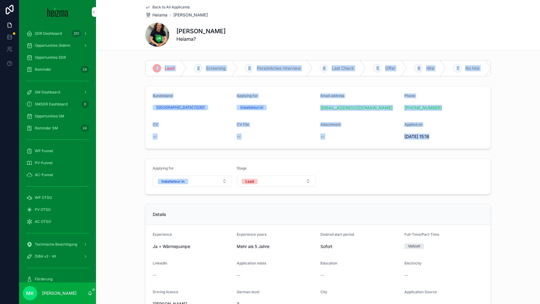
drag, startPoint x: 462, startPoint y: 142, endPoint x: 194, endPoint y: 39, distance: 287.2
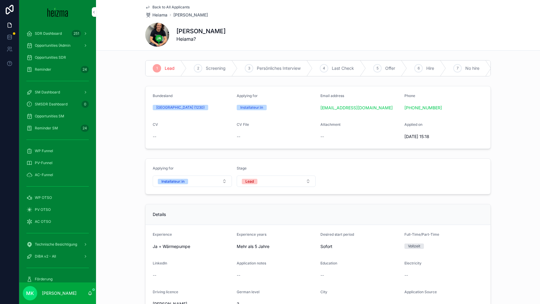
click at [127, 7] on div "Back to All Applicants Heiama [PERSON_NAME] [PERSON_NAME] Heiama?" at bounding box center [318, 25] width 444 height 51
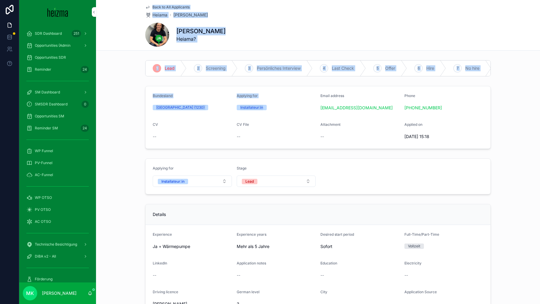
drag, startPoint x: 127, startPoint y: 7, endPoint x: 282, endPoint y: 117, distance: 189.9
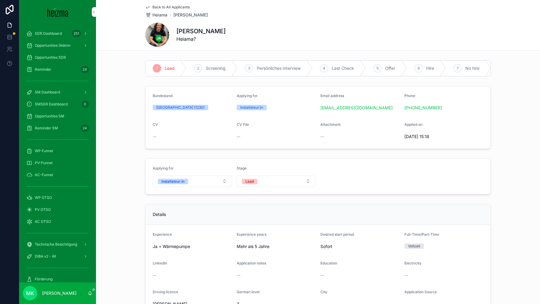
click at [432, 136] on span "[DATE] 15:18" at bounding box center [443, 137] width 79 height 6
drag, startPoint x: 451, startPoint y: 136, endPoint x: 183, endPoint y: -20, distance: 309.4
click at [183, 0] on html "SDR Dashboard 251 Opportunities (Admin Opportunities SDR Reminder 24 SM Dashboa…" at bounding box center [270, 152] width 540 height 304
click at [129, 4] on div "Back to All Applicants Heiama [PERSON_NAME] [PERSON_NAME] Heiama?" at bounding box center [318, 25] width 444 height 51
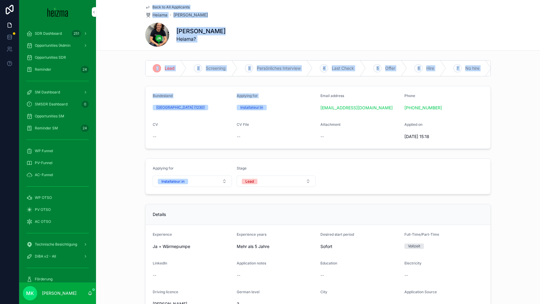
drag, startPoint x: 129, startPoint y: 4, endPoint x: 291, endPoint y: 113, distance: 195.3
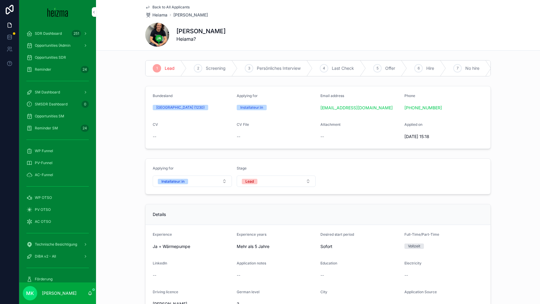
click at [432, 135] on span "[DATE] 15:18" at bounding box center [443, 137] width 79 height 6
drag, startPoint x: 454, startPoint y: 135, endPoint x: 76, endPoint y: -15, distance: 406.3
click at [76, 0] on html "SDR Dashboard 251 Opportunities (Admin Opportunities SDR Reminder 24 SM Dashboa…" at bounding box center [270, 152] width 540 height 304
click at [131, 11] on div "Back to All Applicants Heiama [PERSON_NAME] [PERSON_NAME] Heiama?" at bounding box center [318, 25] width 444 height 51
drag, startPoint x: 131, startPoint y: 11, endPoint x: 256, endPoint y: 119, distance: 165.1
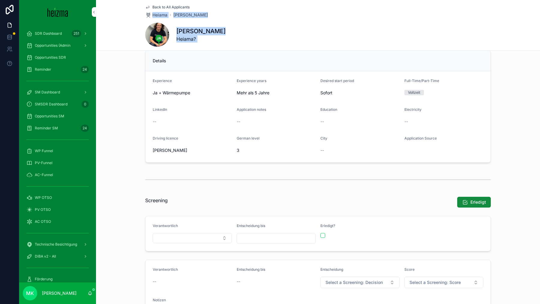
scroll to position [214, 0]
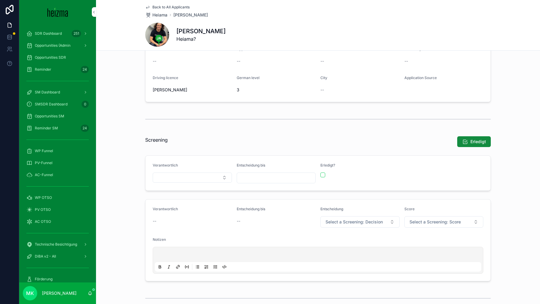
click at [294, 243] on p "scrollable content" at bounding box center [319, 256] width 326 height 6
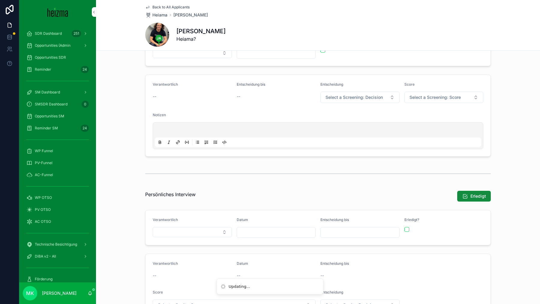
scroll to position [341, 0]
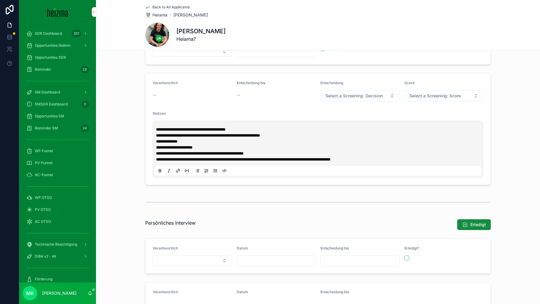
click at [426, 158] on p "**********" at bounding box center [319, 160] width 326 height 6
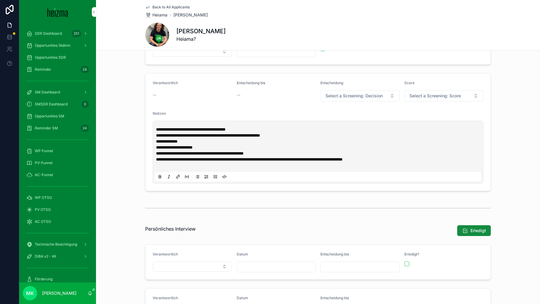
click at [301, 21] on div "Back to All Applicants Heiama [PERSON_NAME] [PERSON_NAME] Heiama?" at bounding box center [318, 25] width 346 height 50
drag, startPoint x: 301, startPoint y: 21, endPoint x: 301, endPoint y: 35, distance: 13.8
click at [301, 35] on div "Back to All Applicants Heiama [PERSON_NAME] [PERSON_NAME] Heiama?" at bounding box center [318, 25] width 346 height 50
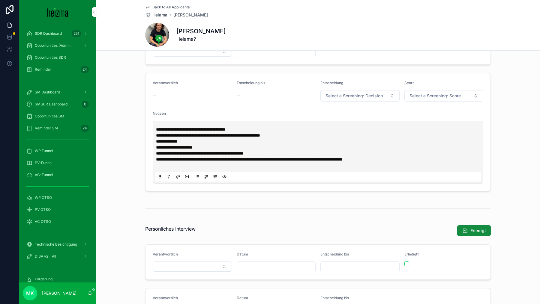
click at [301, 55] on div "scrollable content" at bounding box center [276, 51] width 79 height 11
drag, startPoint x: 301, startPoint y: 55, endPoint x: 288, endPoint y: 40, distance: 18.7
click at [289, 40] on div "**********" at bounding box center [318, 243] width 444 height 1169
click at [288, 40] on div "[PERSON_NAME] Heiama?" at bounding box center [318, 35] width 346 height 24
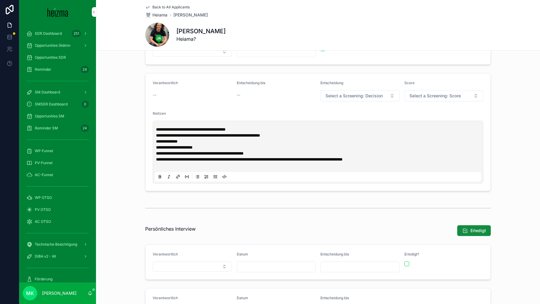
click at [288, 40] on div "[PERSON_NAME] Heiama?" at bounding box center [318, 35] width 346 height 24
drag, startPoint x: 288, startPoint y: 40, endPoint x: 273, endPoint y: 27, distance: 20.4
click at [273, 27] on div "[PERSON_NAME] Heiama?" at bounding box center [318, 35] width 346 height 24
click at [272, 30] on div "[PERSON_NAME] Heiama?" at bounding box center [318, 35] width 346 height 24
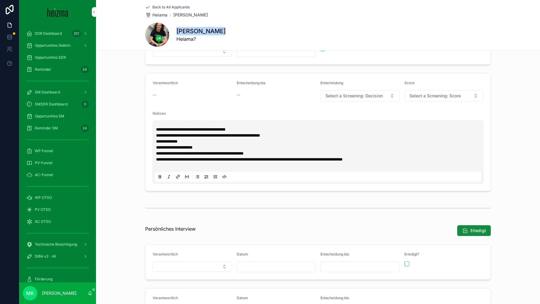
click at [272, 30] on div "[PERSON_NAME] Heiama?" at bounding box center [318, 35] width 346 height 24
click at [272, 36] on div "[PERSON_NAME] Heiama?" at bounding box center [318, 35] width 346 height 24
click at [272, 37] on div "[PERSON_NAME] Heiama?" at bounding box center [318, 35] width 346 height 24
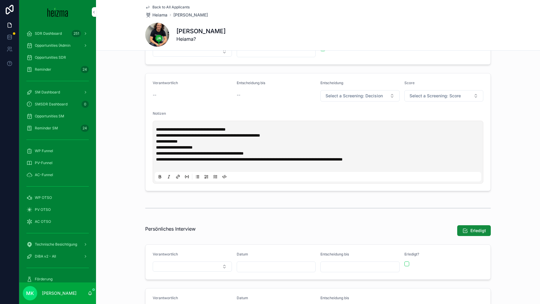
click at [272, 37] on div "[PERSON_NAME] Heiama?" at bounding box center [318, 35] width 346 height 24
click at [271, 35] on div "[PERSON_NAME] Heiama?" at bounding box center [318, 35] width 346 height 24
click at [270, 28] on div "[PERSON_NAME] Heiama?" at bounding box center [318, 35] width 346 height 24
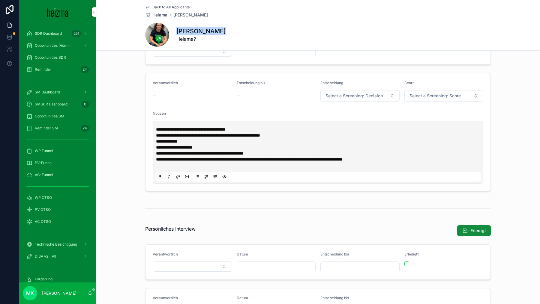
click at [270, 33] on div "[PERSON_NAME] Heiama?" at bounding box center [318, 35] width 346 height 24
click at [270, 37] on div "[PERSON_NAME] Heiama?" at bounding box center [318, 35] width 346 height 24
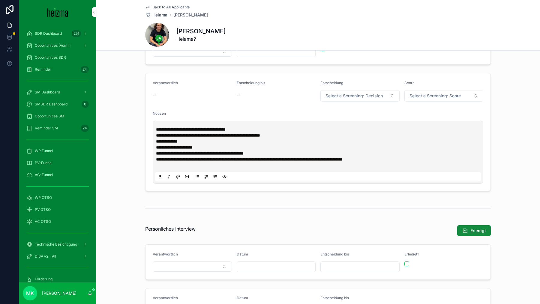
click at [270, 37] on div "[PERSON_NAME] Heiama?" at bounding box center [318, 35] width 346 height 24
click at [270, 39] on div "[PERSON_NAME] Heiama?" at bounding box center [318, 35] width 346 height 24
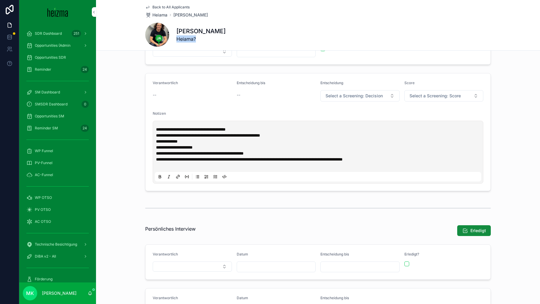
click at [270, 39] on div "[PERSON_NAME] Heiama?" at bounding box center [318, 35] width 346 height 24
click at [270, 30] on div "[PERSON_NAME] Heiama?" at bounding box center [318, 35] width 346 height 24
click at [270, 37] on div "[PERSON_NAME] Heiama?" at bounding box center [318, 35] width 346 height 24
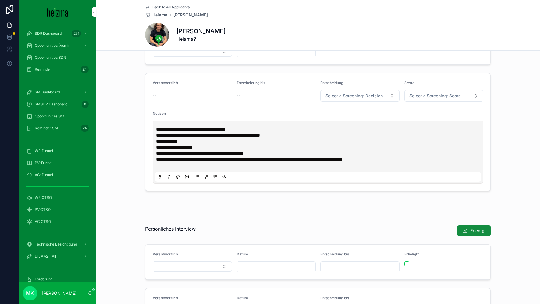
click at [270, 38] on div "[PERSON_NAME] Heiama?" at bounding box center [318, 35] width 346 height 24
click at [270, 40] on div "[PERSON_NAME] Heiama?" at bounding box center [318, 35] width 346 height 24
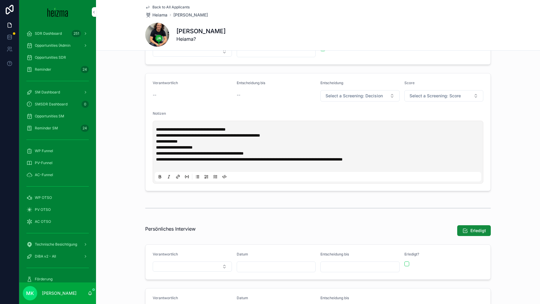
click at [270, 40] on div "[PERSON_NAME] Heiama?" at bounding box center [318, 35] width 346 height 24
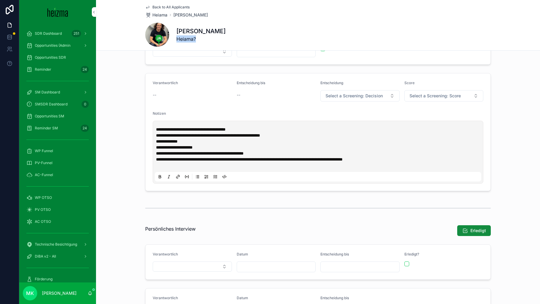
click at [270, 40] on div "[PERSON_NAME] Heiama?" at bounding box center [318, 35] width 346 height 24
click at [269, 28] on div "[PERSON_NAME] Heiama?" at bounding box center [318, 35] width 346 height 24
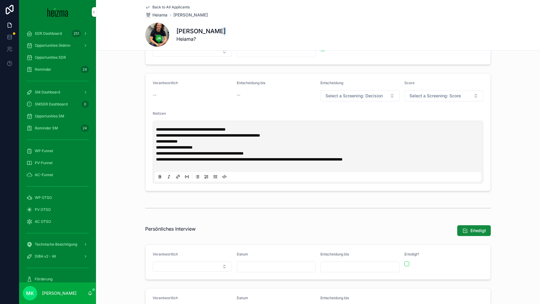
click at [269, 28] on div "[PERSON_NAME] Heiama?" at bounding box center [318, 35] width 346 height 24
click at [232, 17] on div "Back to All Applicants [PERSON_NAME]" at bounding box center [318, 11] width 346 height 13
drag, startPoint x: 232, startPoint y: 17, endPoint x: 167, endPoint y: 4, distance: 65.5
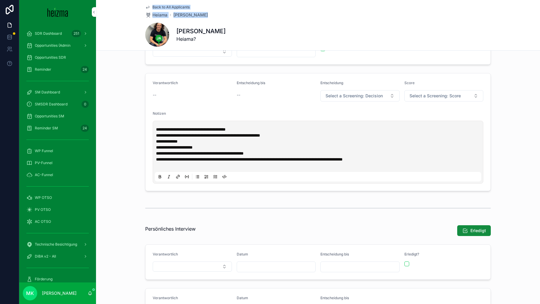
click at [169, 5] on div "Back to All Applicants [PERSON_NAME]" at bounding box center [318, 11] width 346 height 13
click at [130, 4] on div "Back to All Applicants Heiama [PERSON_NAME] [PERSON_NAME] Heiama?" at bounding box center [318, 25] width 444 height 51
drag, startPoint x: 130, startPoint y: 4, endPoint x: 261, endPoint y: 36, distance: 134.7
click at [261, 36] on div "Back to All Applicants Heiama [PERSON_NAME] [PERSON_NAME] Heiama?" at bounding box center [318, 25] width 444 height 51
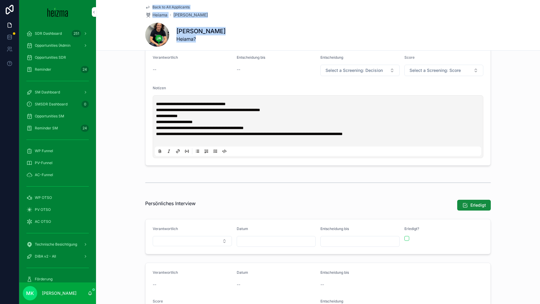
scroll to position [401, 0]
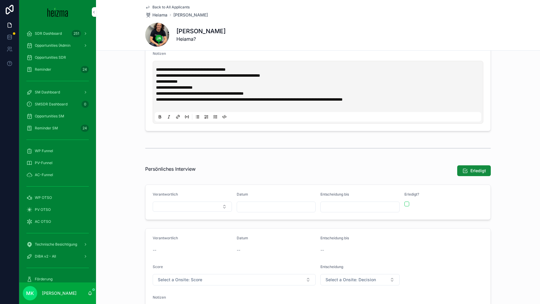
click at [432, 100] on div "**********" at bounding box center [319, 88] width 326 height 42
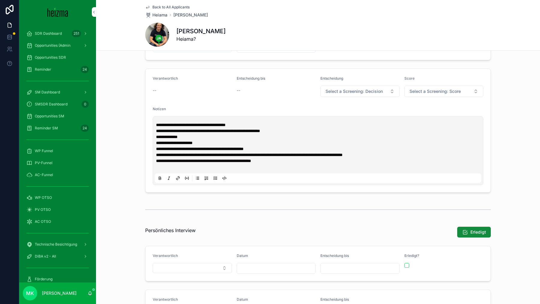
scroll to position [341, 0]
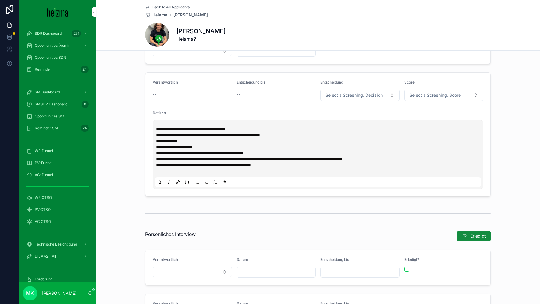
click at [342, 174] on div "**********" at bounding box center [318, 154] width 326 height 65
click at [342, 162] on p "**********" at bounding box center [319, 165] width 326 height 6
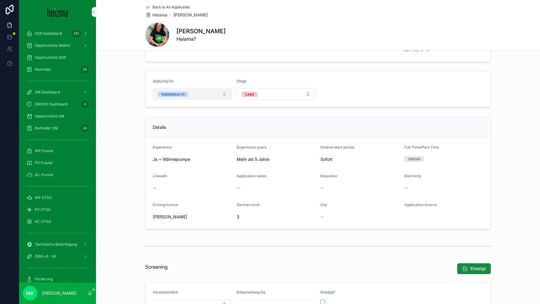
scroll to position [193, 0]
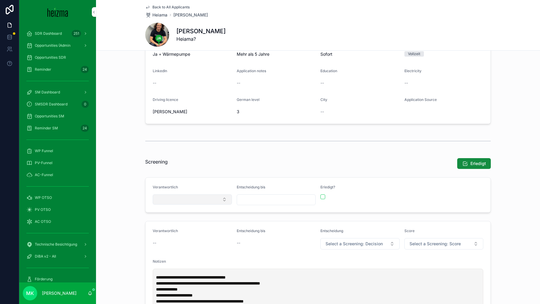
click at [197, 196] on button "Select Button" at bounding box center [192, 200] width 79 height 10
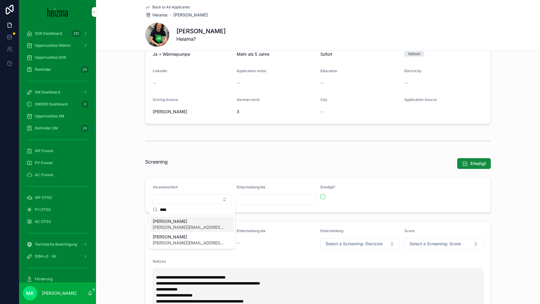
type input "****"
click at [175, 230] on span "[PERSON_NAME][EMAIL_ADDRESS][PERSON_NAME][DOMAIN_NAME]" at bounding box center [188, 228] width 71 height 6
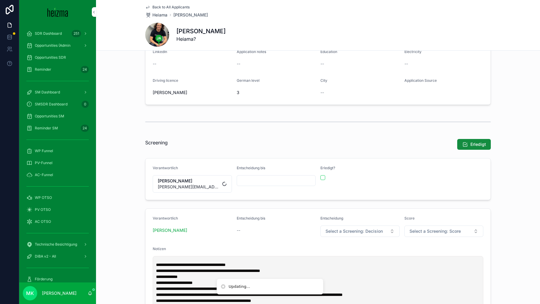
scroll to position [263, 0]
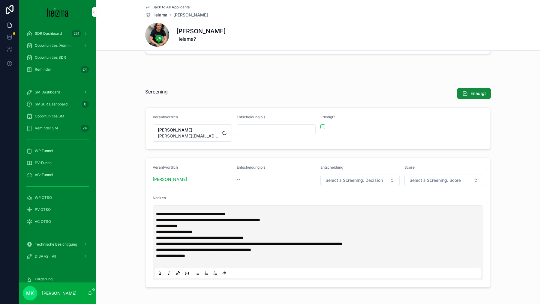
click at [322, 128] on div "Erledigt?" at bounding box center [359, 128] width 79 height 27
click at [322, 127] on button "scrollable content" at bounding box center [322, 126] width 5 height 5
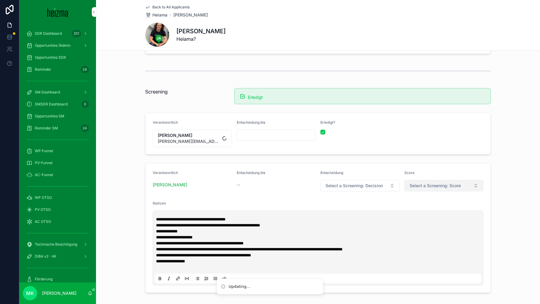
click at [432, 184] on span "Select a Screening: Score" at bounding box center [434, 186] width 51 height 6
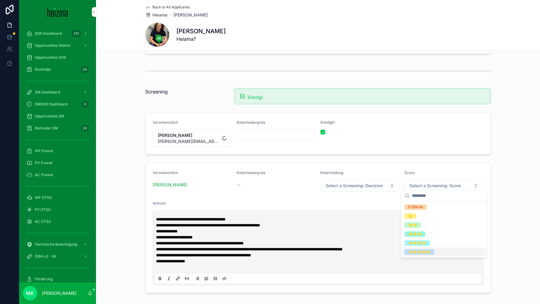
click at [432, 242] on div "⭐️⭐️⭐️⭐️" at bounding box center [443, 243] width 83 height 9
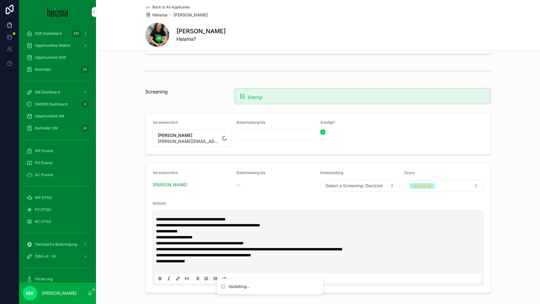
click at [368, 189] on form "**********" at bounding box center [317, 228] width 345 height 130
click at [367, 184] on span "Select a Screening: Decision" at bounding box center [353, 186] width 57 height 6
click at [348, 215] on div "Zum nächsten Schritt" at bounding box center [342, 216] width 37 height 5
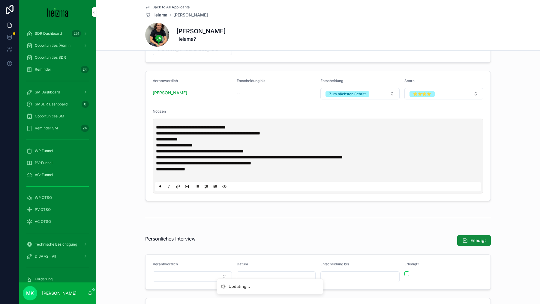
click at [166, 6] on span "Back to All Applicants" at bounding box center [170, 7] width 37 height 5
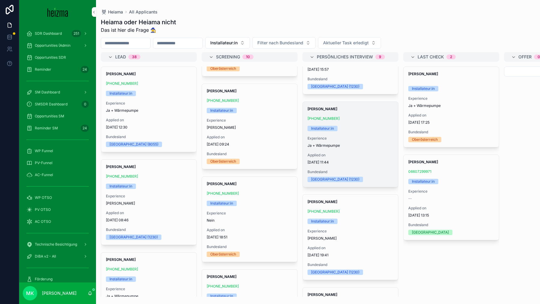
scroll to position [542, 0]
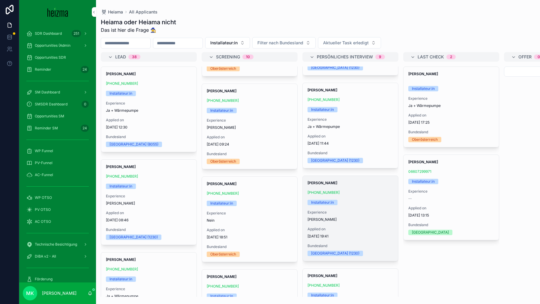
click at [361, 193] on div "[PHONE_NUMBER]" at bounding box center [350, 192] width 86 height 5
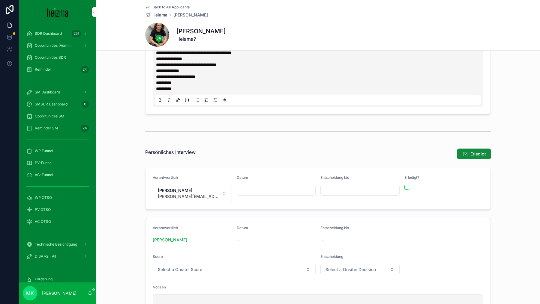
scroll to position [422, 0]
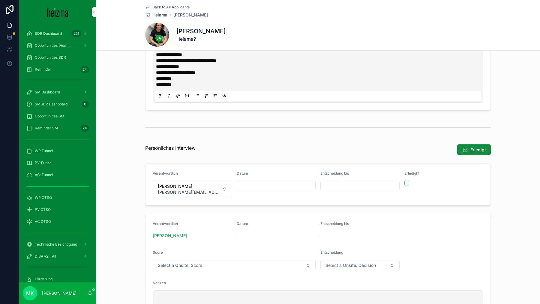
click at [161, 7] on span "Back to All Applicants" at bounding box center [170, 7] width 37 height 5
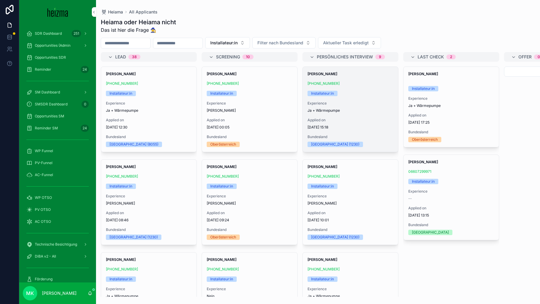
click at [332, 73] on span "[PERSON_NAME]" at bounding box center [350, 74] width 86 height 5
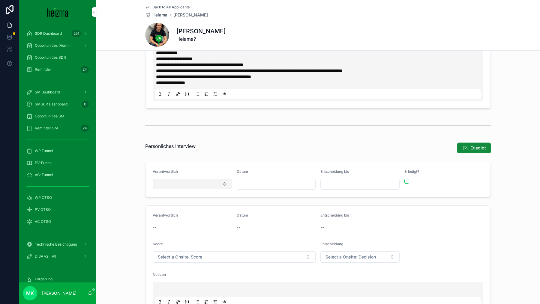
scroll to position [470, 0]
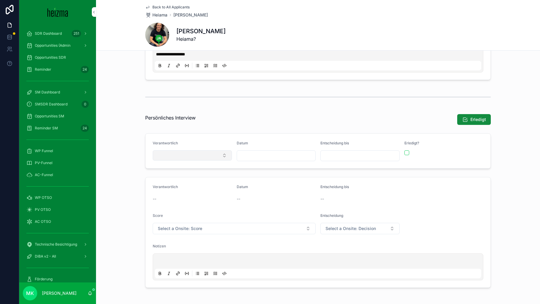
click at [198, 151] on button "Select Button" at bounding box center [192, 156] width 79 height 10
type input "****"
click at [191, 177] on div "[PERSON_NAME] Manda [EMAIL_ADDRESS][DOMAIN_NAME]" at bounding box center [191, 179] width 83 height 16
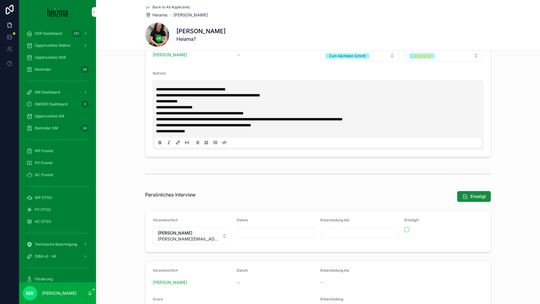
scroll to position [392, 0]
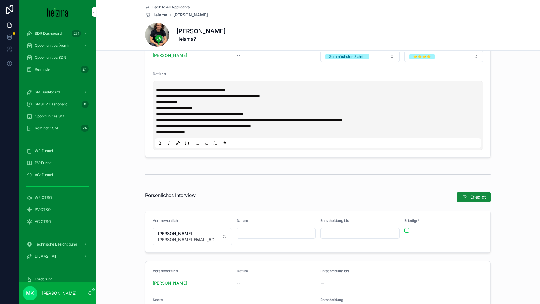
drag, startPoint x: 467, startPoint y: 192, endPoint x: 374, endPoint y: 146, distance: 104.4
click at [374, 147] on div "**********" at bounding box center [318, 214] width 444 height 1097
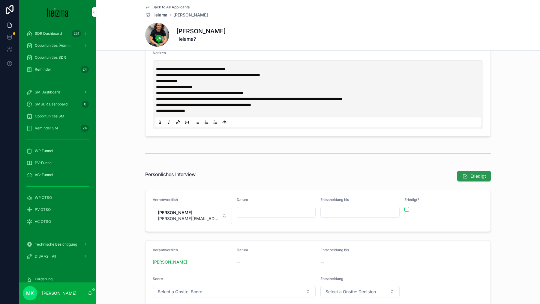
scroll to position [420, 0]
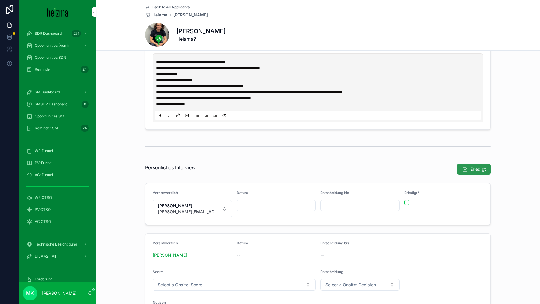
click at [432, 164] on button "Erledigt" at bounding box center [474, 169] width 34 height 11
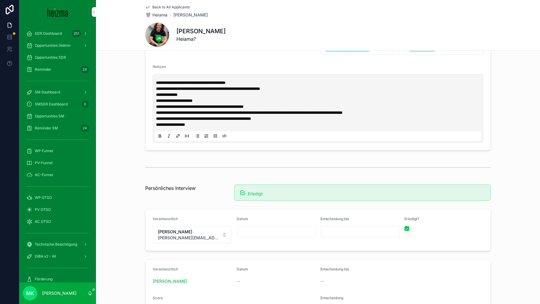
scroll to position [534, 0]
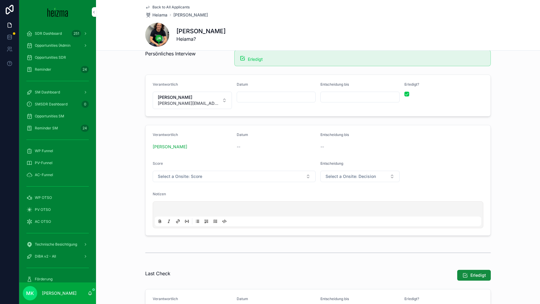
click at [410, 88] on div "Erledigt?" at bounding box center [443, 95] width 79 height 27
click at [409, 92] on button "scrollable content" at bounding box center [406, 94] width 5 height 5
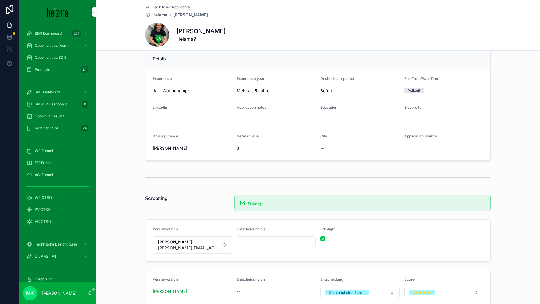
scroll to position [0, 0]
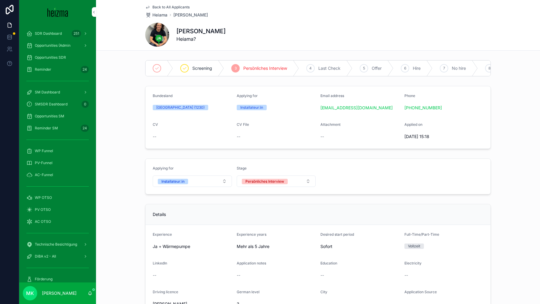
click at [170, 5] on span "Back to All Applicants" at bounding box center [170, 7] width 37 height 5
